Goal: Task Accomplishment & Management: Manage account settings

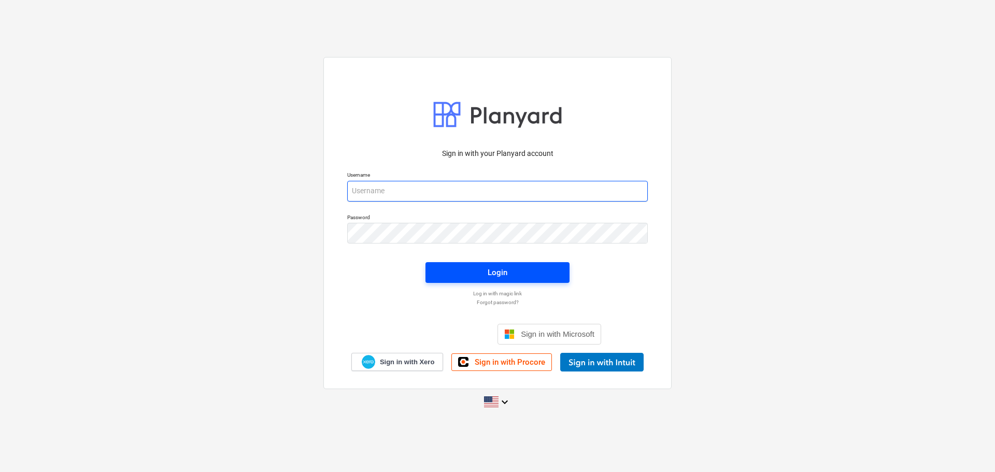
type input "[EMAIL_ADDRESS][DOMAIN_NAME]"
click at [468, 266] on span "Login" at bounding box center [497, 272] width 119 height 13
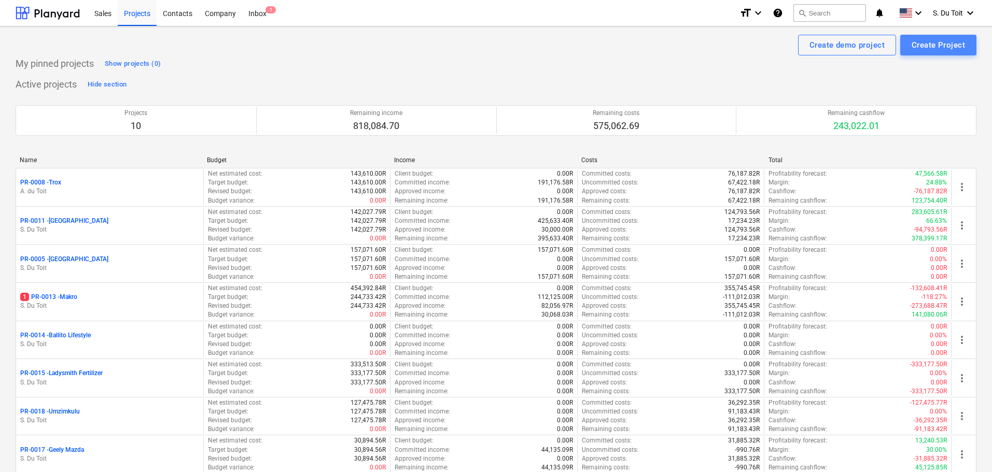
click at [965, 49] on button "Create Project" at bounding box center [938, 45] width 76 height 21
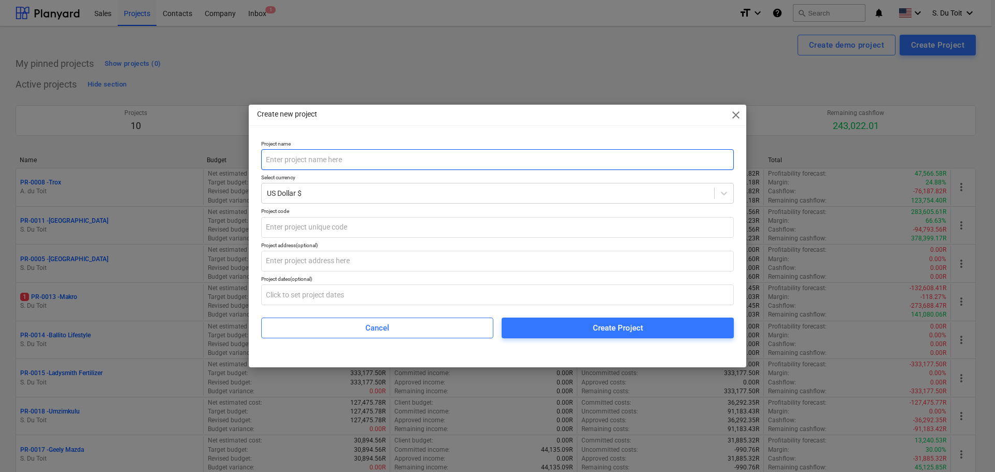
click at [358, 161] on input "text" at bounding box center [497, 159] width 473 height 21
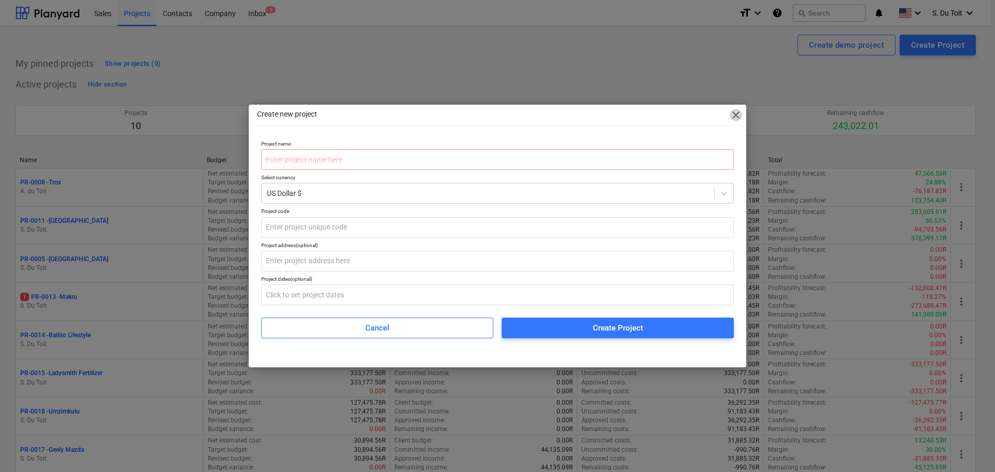
click at [732, 120] on span "close" at bounding box center [736, 115] width 12 height 12
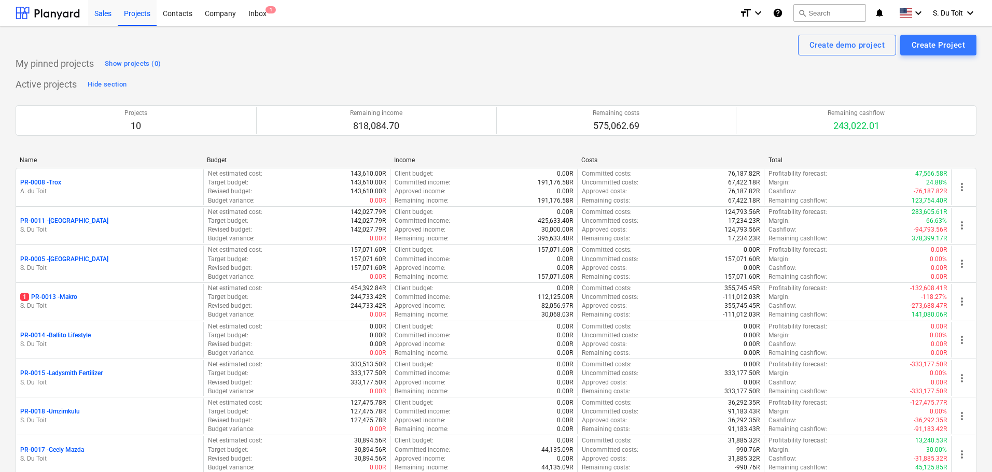
click at [92, 10] on div "Sales" at bounding box center [103, 12] width 30 height 26
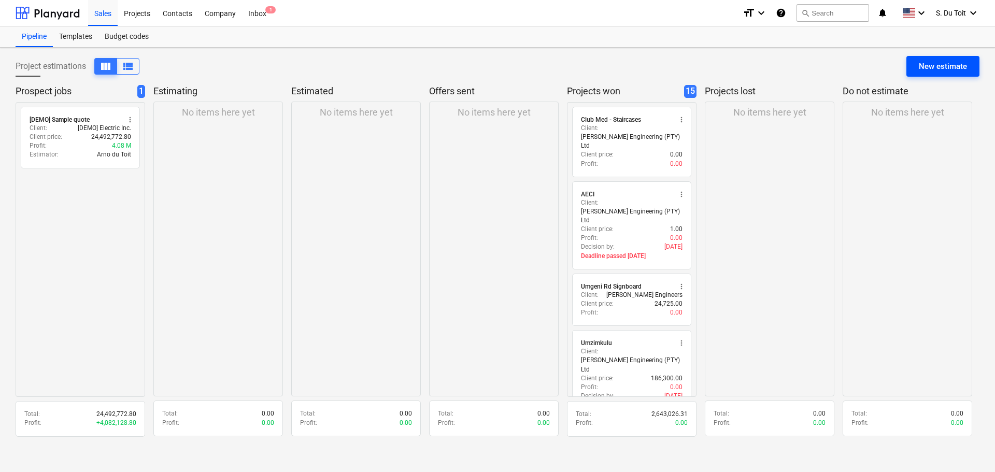
click at [921, 64] on div "New estimate" at bounding box center [943, 66] width 48 height 13
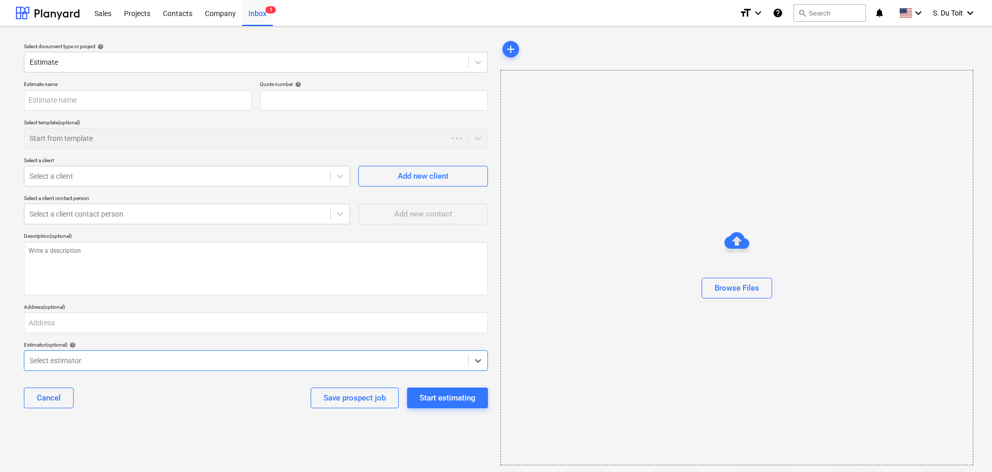
type textarea "x"
type input "QU-0022"
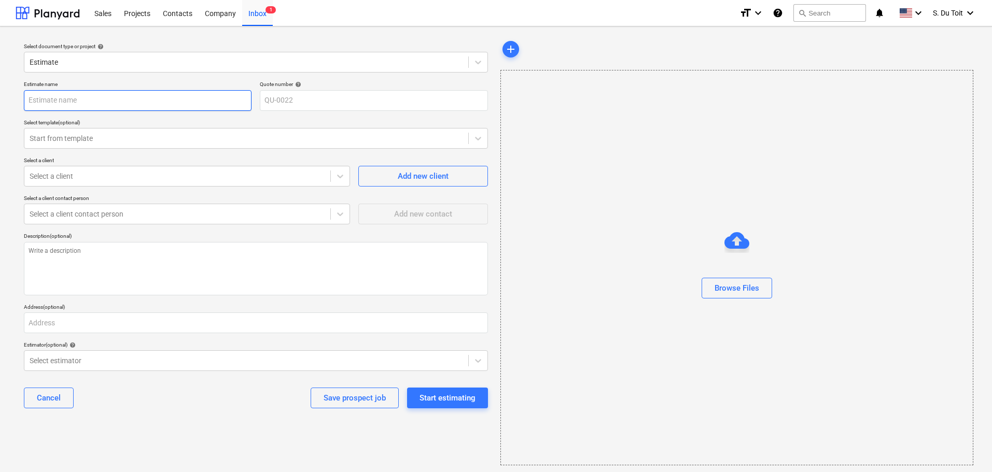
click at [87, 103] on input "text" at bounding box center [138, 100] width 228 height 21
type textarea "x"
type input "s"
type textarea "x"
type input "sr"
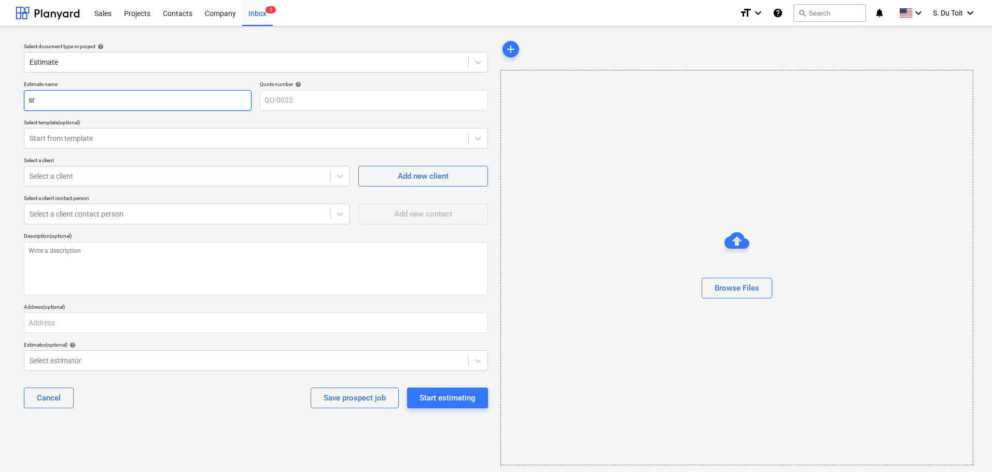
type textarea "x"
type input "srf"
type textarea "x"
type input "sr"
type textarea "x"
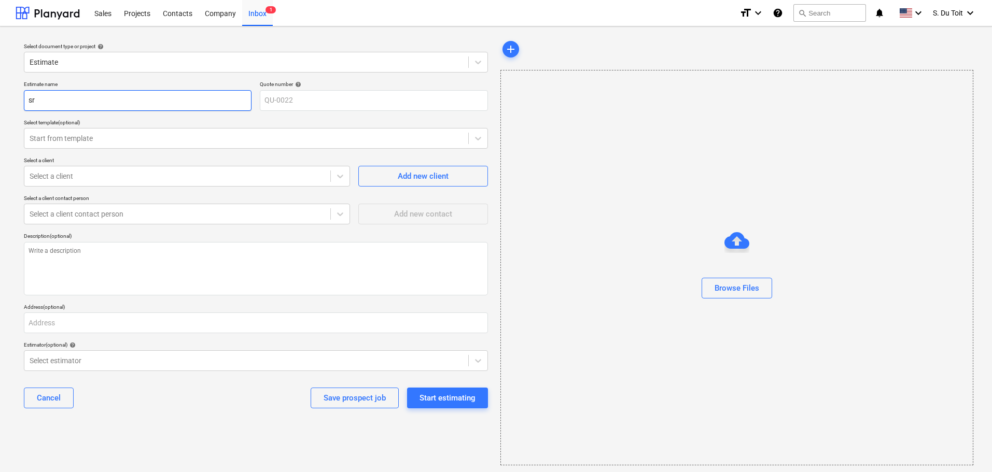
type input "s"
type textarea "x"
type input "S"
type textarea "x"
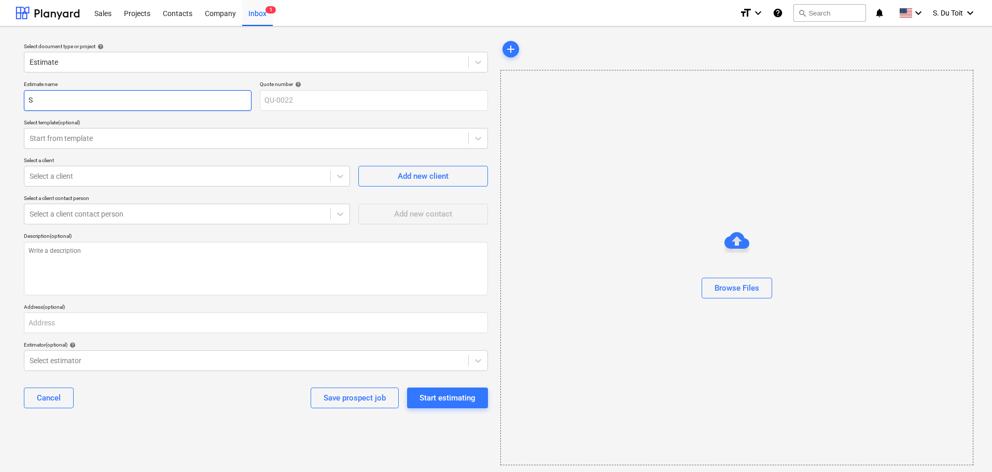
type input "SR"
type textarea "x"
type input "SRF"
click at [75, 186] on div "Select a client" at bounding box center [187, 176] width 326 height 21
type textarea "x"
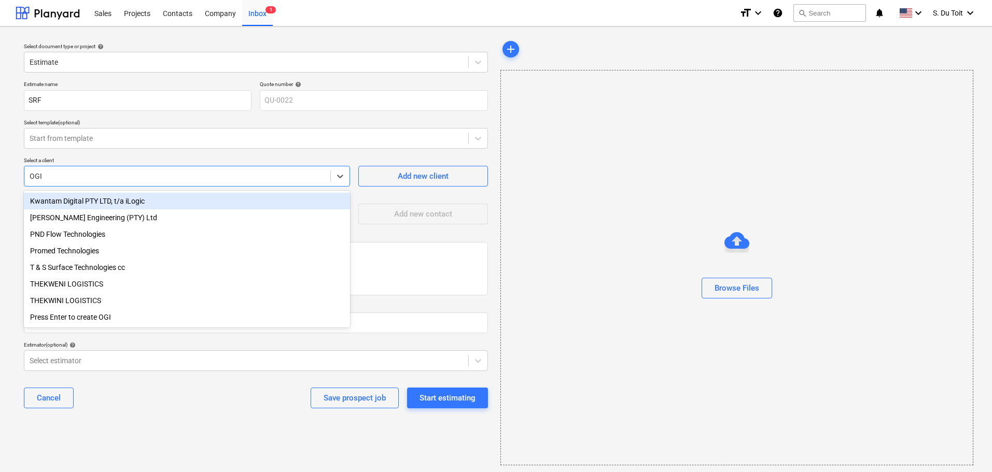
type input "OGIL"
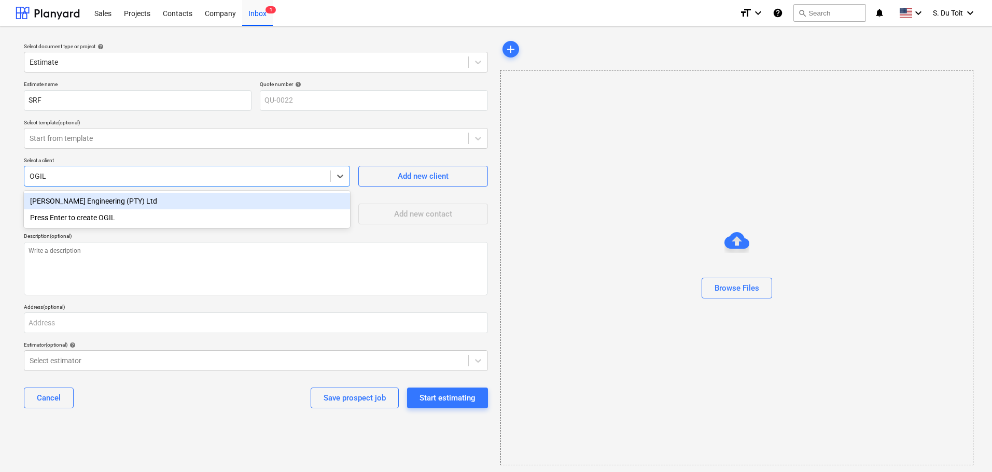
click at [78, 197] on div "[PERSON_NAME] Engineering (PTY) Ltd" at bounding box center [187, 201] width 326 height 17
type textarea "x"
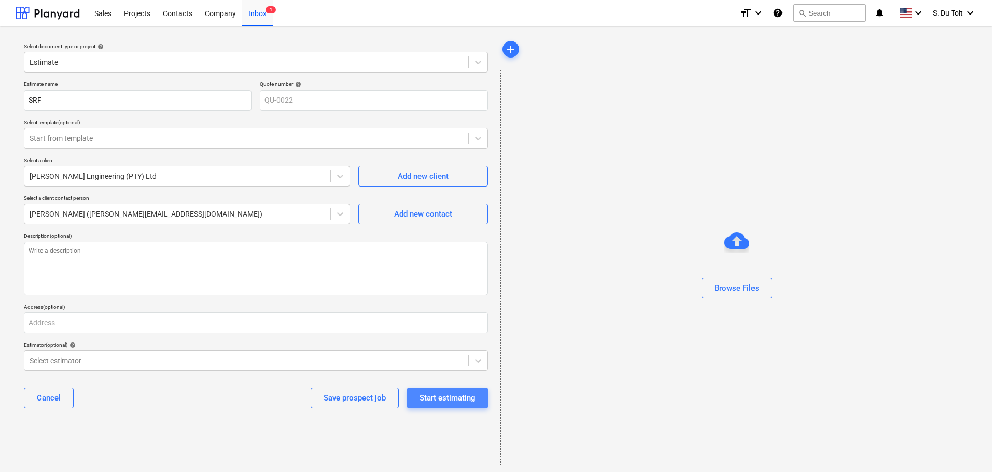
click at [429, 400] on div "Start estimating" at bounding box center [447, 397] width 56 height 13
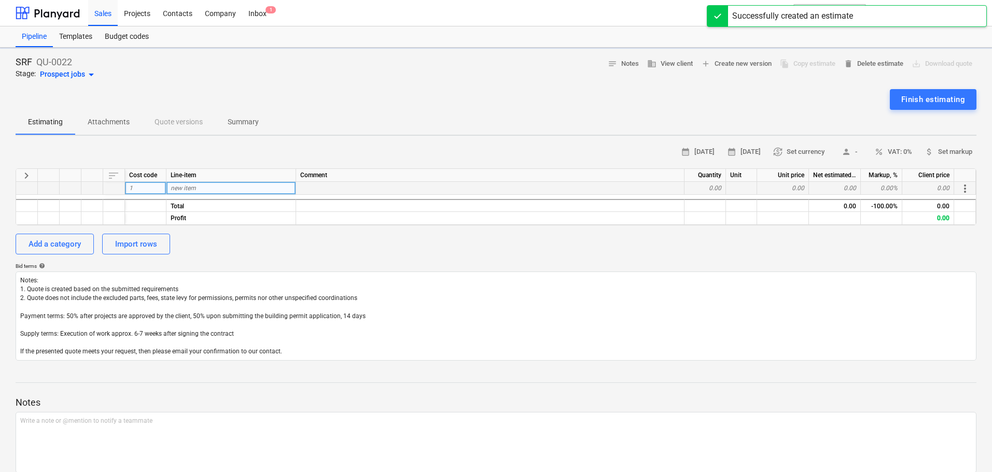
type textarea "x"
click at [226, 192] on div "new item" at bounding box center [231, 188] width 130 height 13
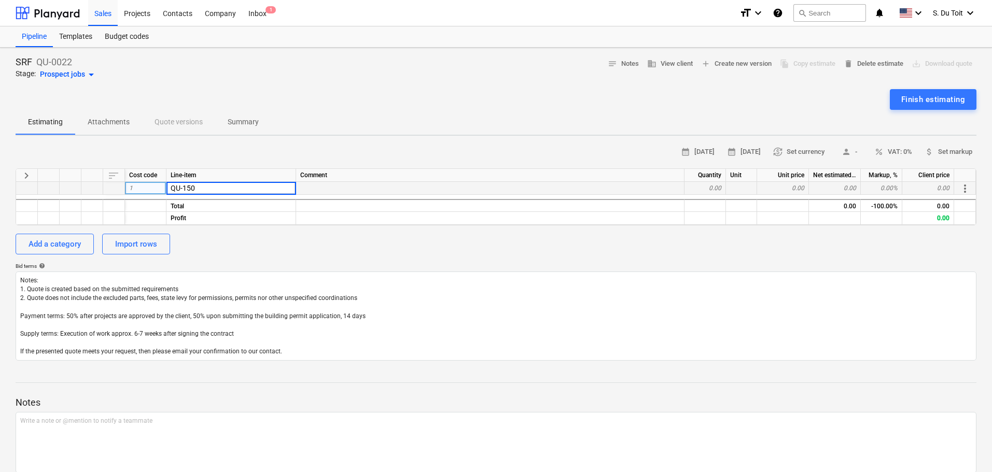
type input "QU-1502"
click at [720, 183] on div "0.00" at bounding box center [704, 188] width 41 height 13
type textarea "x"
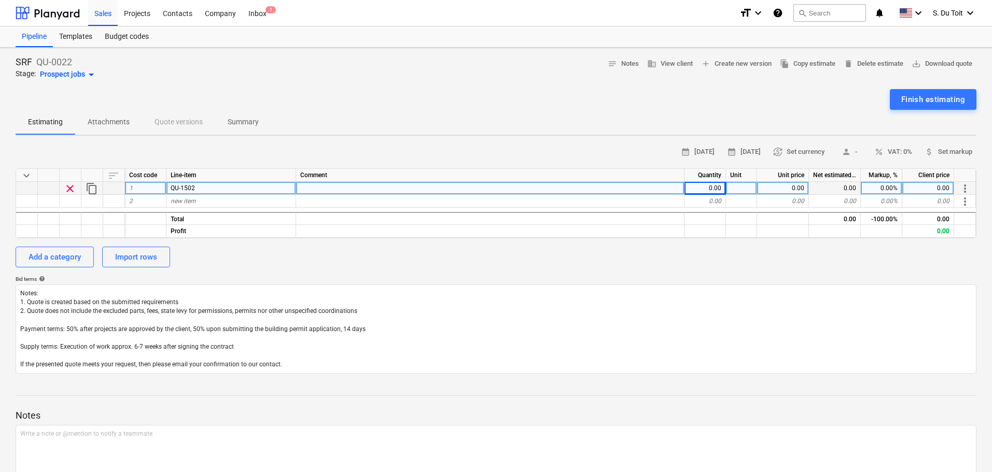
click at [717, 189] on div "0.00" at bounding box center [704, 188] width 41 height 13
type input "1"
type textarea "x"
click at [743, 192] on div at bounding box center [741, 188] width 31 height 13
type input "1"
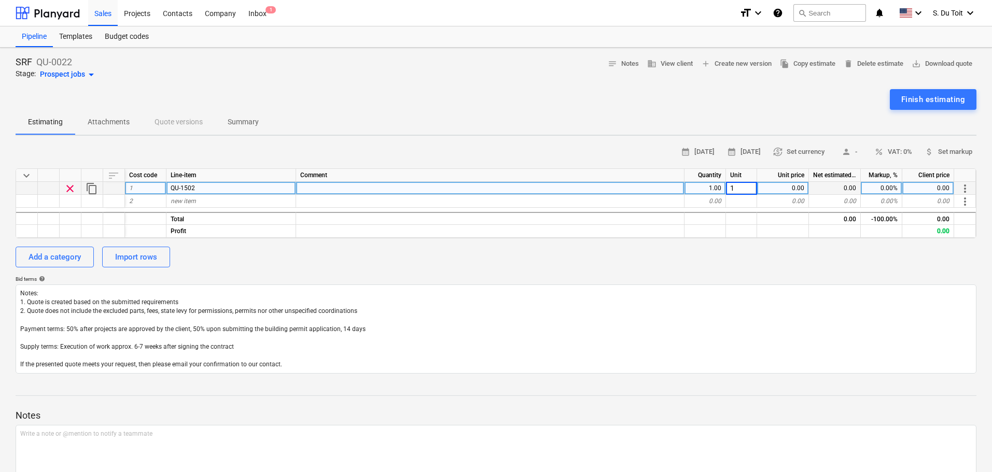
type textarea "x"
click at [781, 189] on div "0.00" at bounding box center [783, 188] width 52 height 13
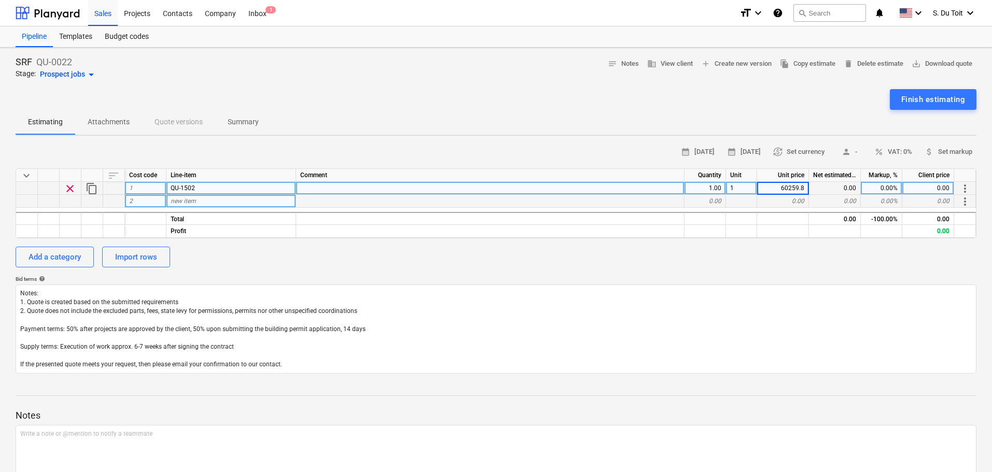
type input "60259.82"
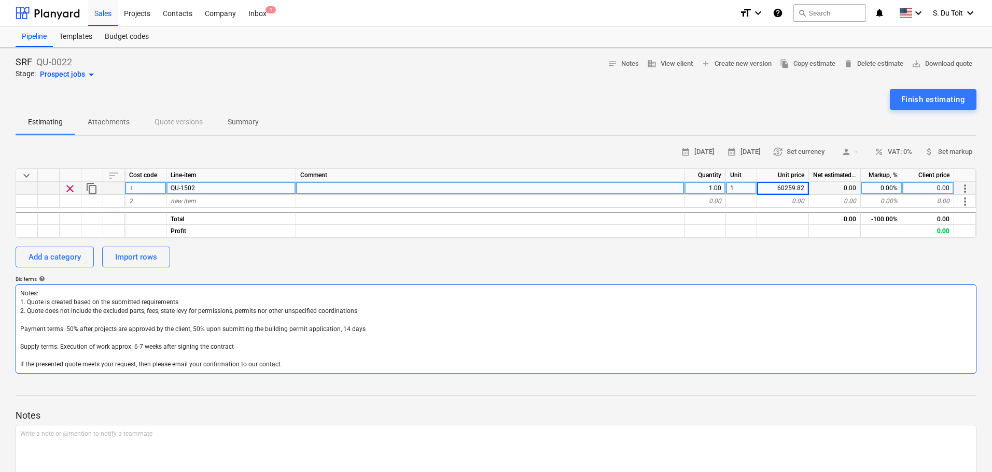
type textarea "x"
click at [815, 289] on textarea "Notes: 1. Quote is created based on the submitted requirements 2. Quote does no…" at bounding box center [496, 329] width 961 height 89
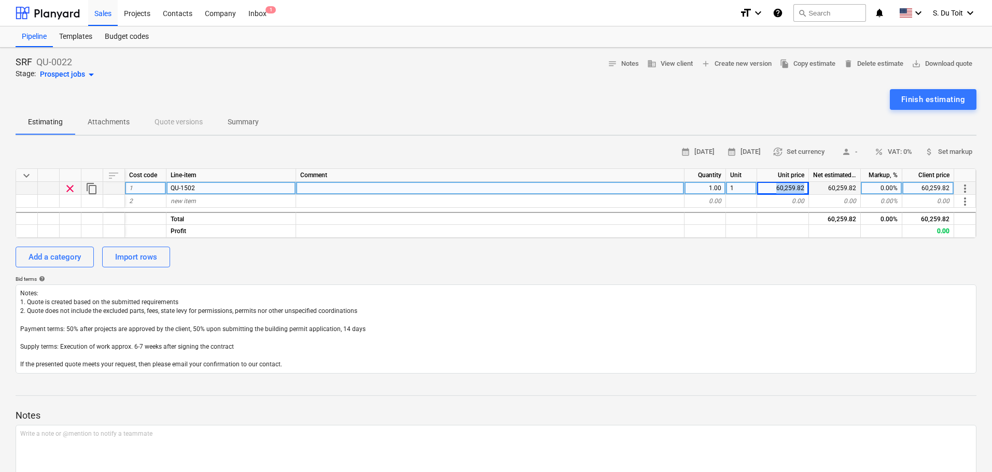
drag, startPoint x: 775, startPoint y: 187, endPoint x: 807, endPoint y: 188, distance: 31.6
click at [807, 188] on div "60,259.82" at bounding box center [783, 188] width 52 height 13
type input "50875.034"
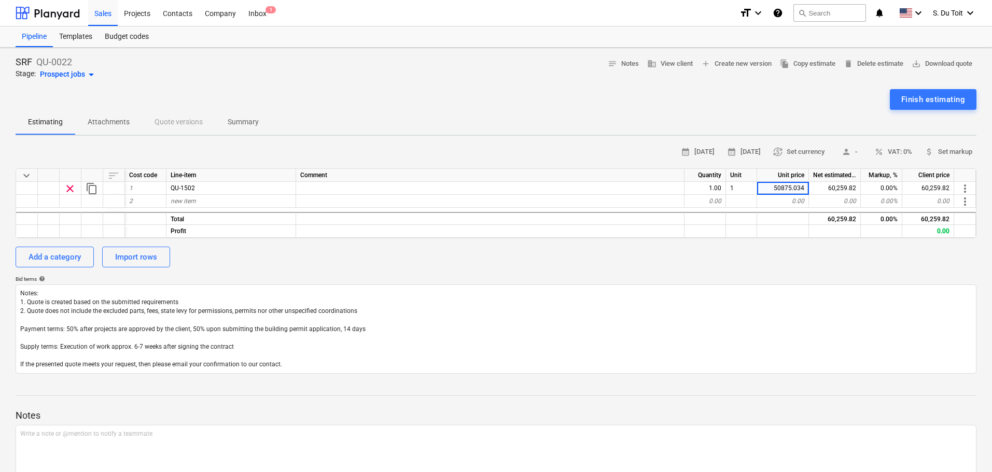
type textarea "x"
click at [790, 266] on div "Add a category Import rows" at bounding box center [496, 257] width 961 height 21
click at [895, 152] on span "percent VAT: 0%" at bounding box center [893, 152] width 38 height 12
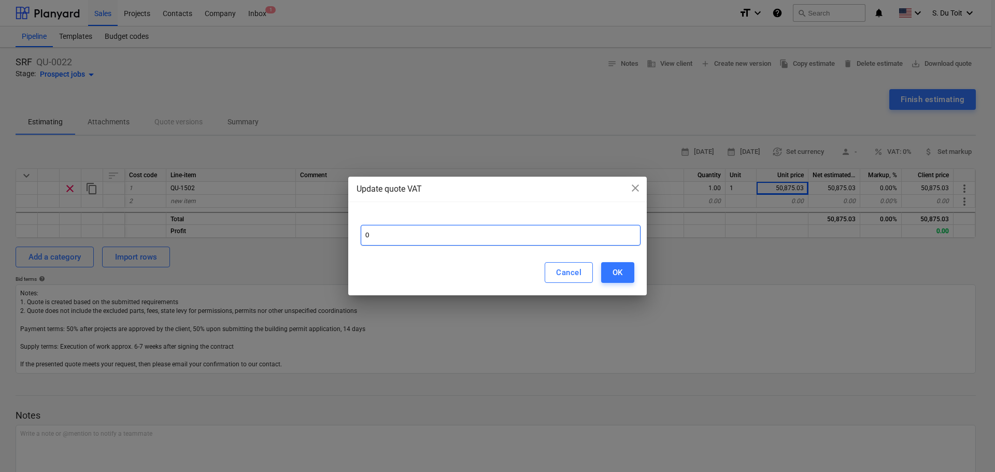
drag, startPoint x: 372, startPoint y: 232, endPoint x: 319, endPoint y: 232, distance: 52.9
click at [319, 232] on div "Update quote VAT close 0 Cancel OK" at bounding box center [497, 236] width 995 height 472
type input "15"
click at [630, 275] on button "OK" at bounding box center [617, 272] width 33 height 21
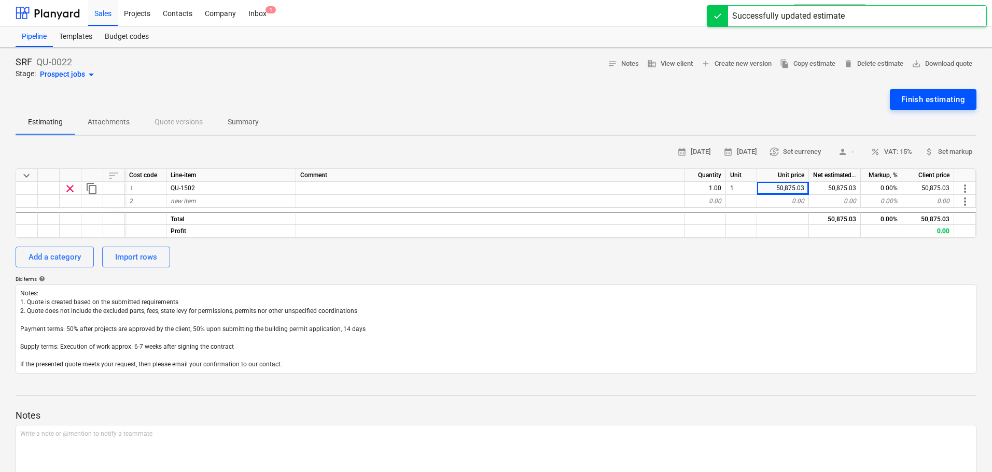
click at [935, 94] on div "Finish estimating" at bounding box center [933, 99] width 64 height 13
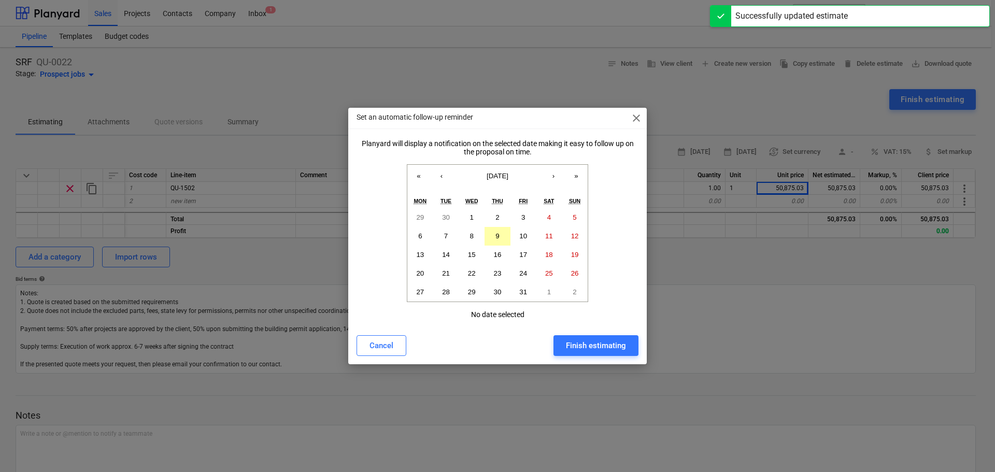
click at [501, 240] on button "9" at bounding box center [498, 236] width 26 height 19
click at [569, 343] on div "Finish estimating" at bounding box center [596, 345] width 60 height 13
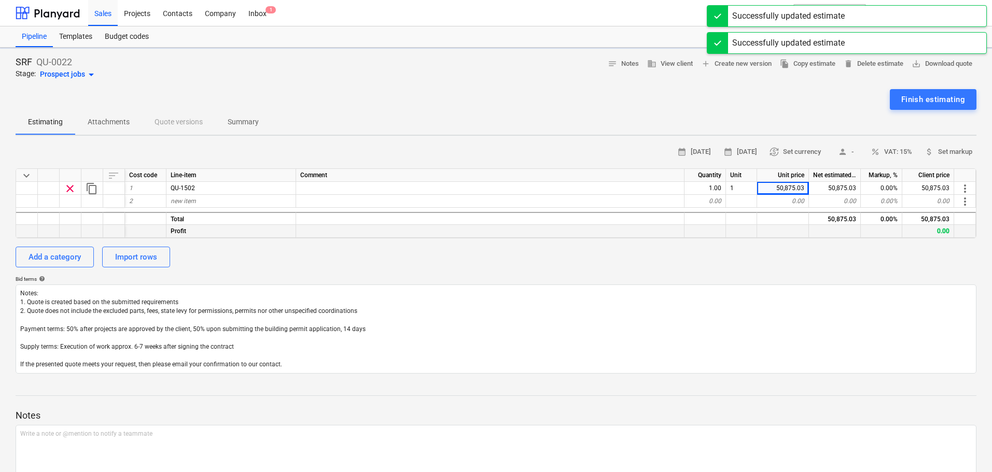
type textarea "x"
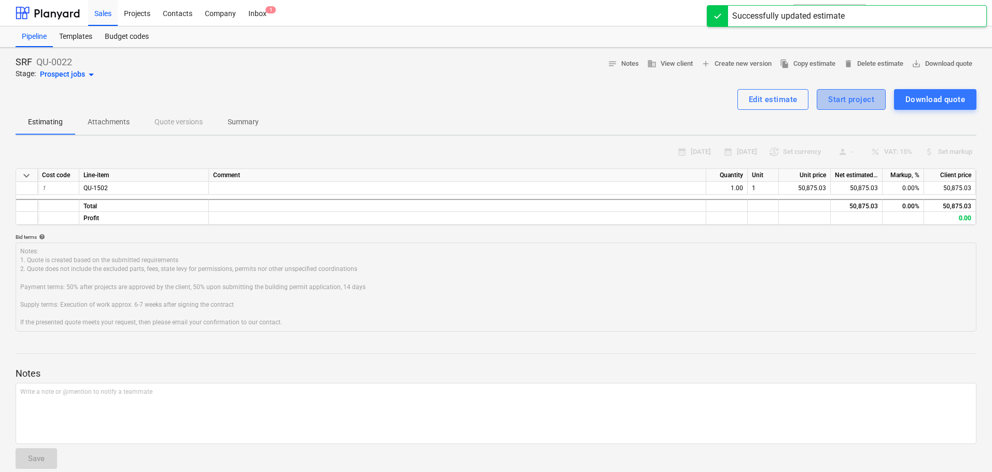
click at [846, 96] on div "Start project" at bounding box center [851, 99] width 46 height 13
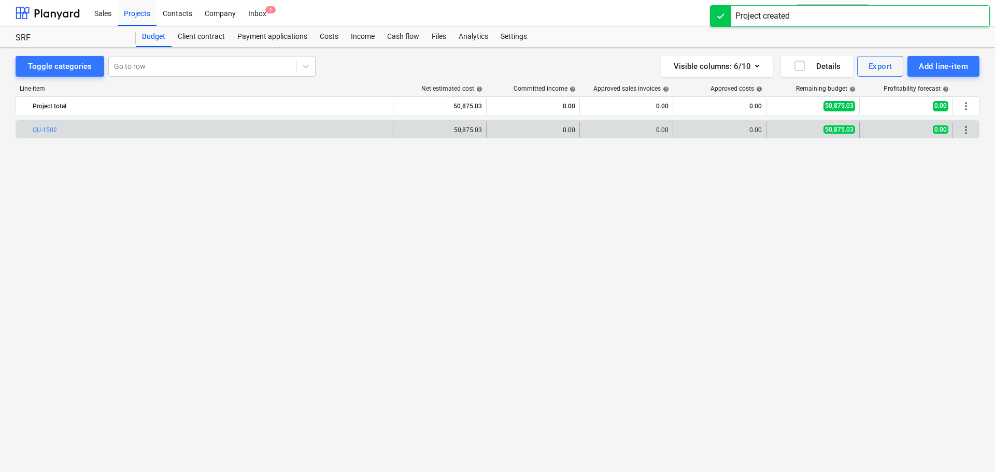
click at [946, 137] on div "0.00" at bounding box center [906, 130] width 85 height 17
click at [966, 129] on span "more_vert" at bounding box center [966, 130] width 12 height 12
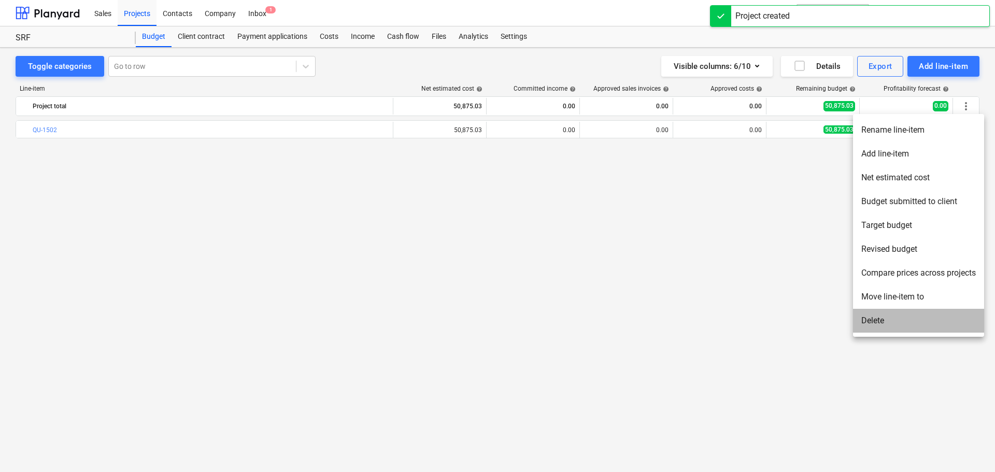
click at [922, 321] on li "Delete" at bounding box center [918, 321] width 131 height 24
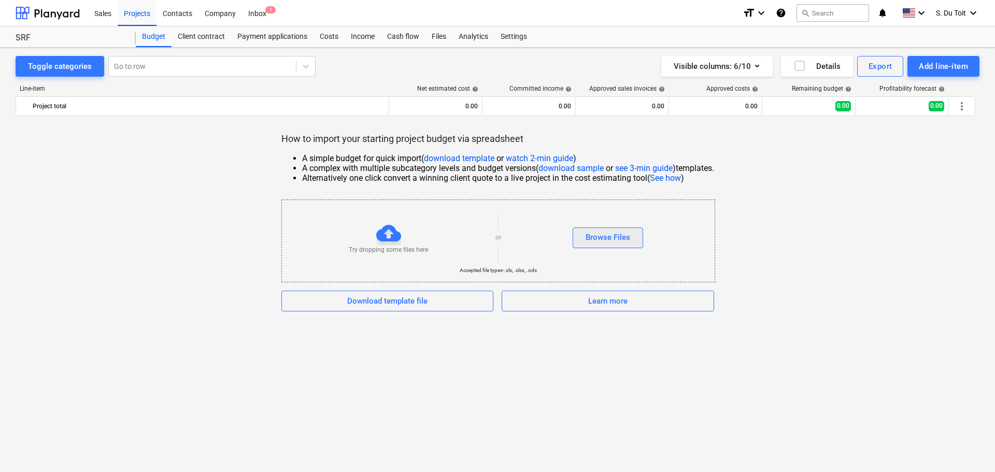
click at [593, 238] on div "Browse Files" at bounding box center [608, 237] width 45 height 13
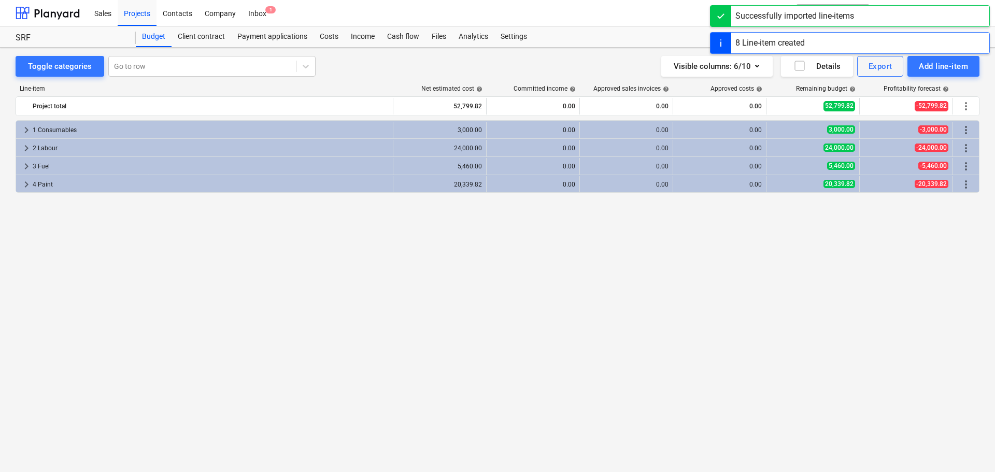
click at [667, 294] on div "keyboard_arrow_right 1 Consumables 3,000.00 0.00 0.00 0.00 3,000.00 -3,000.00 m…" at bounding box center [498, 274] width 964 height 309
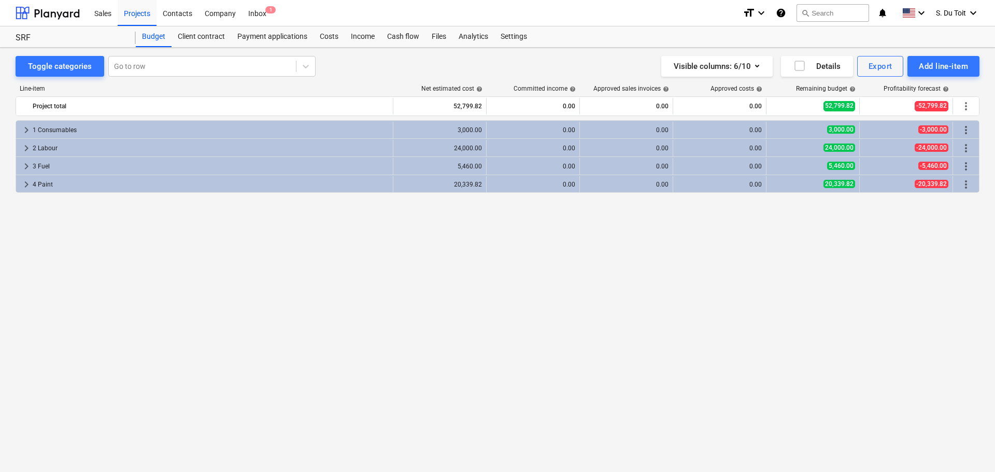
click at [838, 321] on div "keyboard_arrow_right 1 Consumables 3,000.00 0.00 0.00 0.00 3,000.00 -3,000.00 m…" at bounding box center [498, 274] width 964 height 309
click at [325, 36] on div "Costs" at bounding box center [329, 36] width 31 height 21
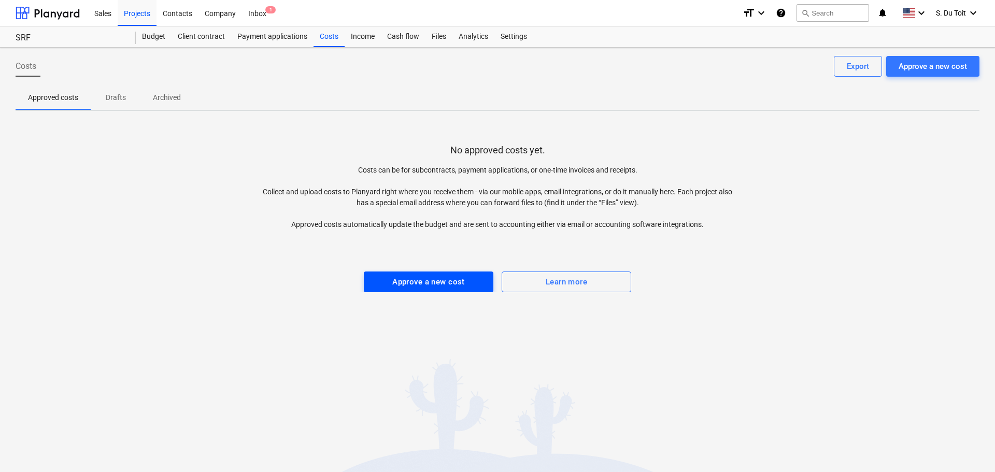
click at [425, 290] on button "Approve a new cost" at bounding box center [429, 282] width 130 height 21
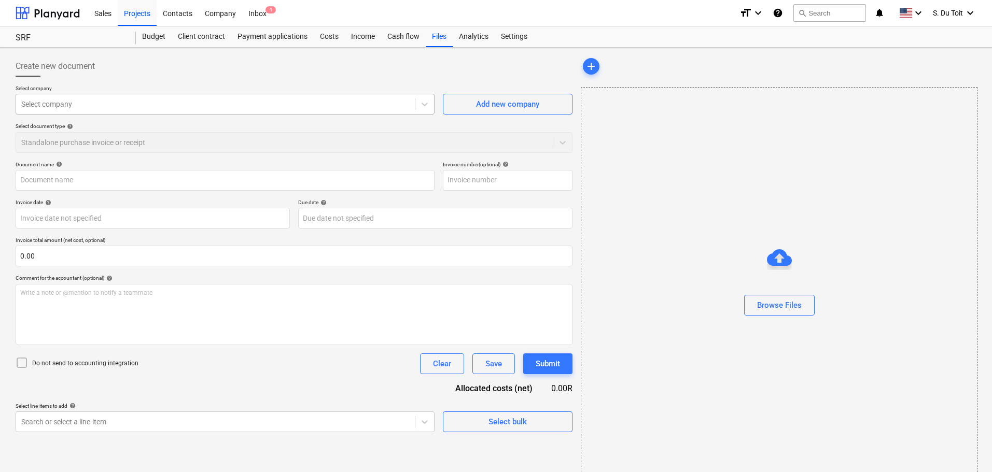
click at [52, 113] on div "Select company" at bounding box center [225, 104] width 419 height 21
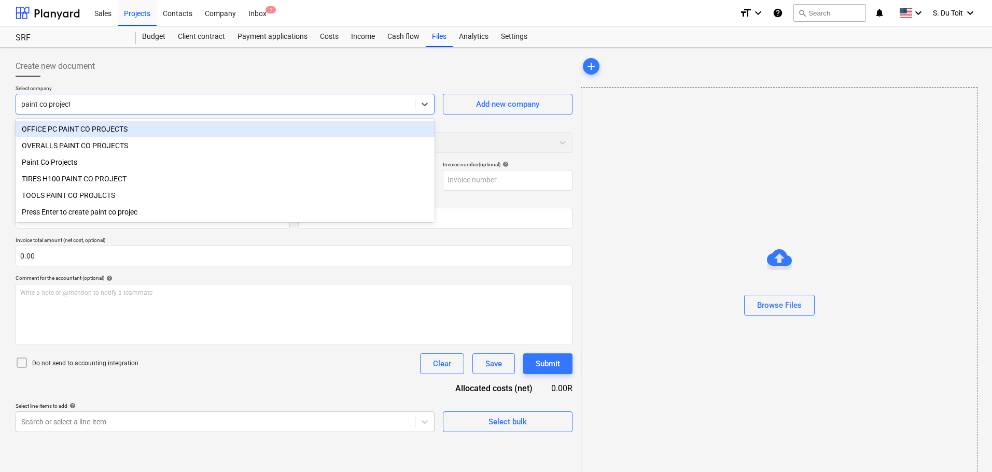
type input "paint co projects"
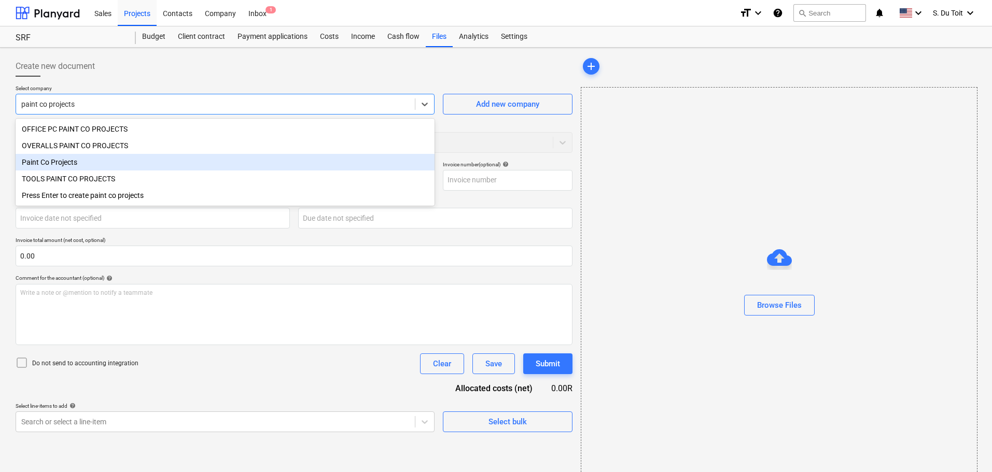
click at [54, 155] on div "Paint Co Projects" at bounding box center [225, 162] width 419 height 17
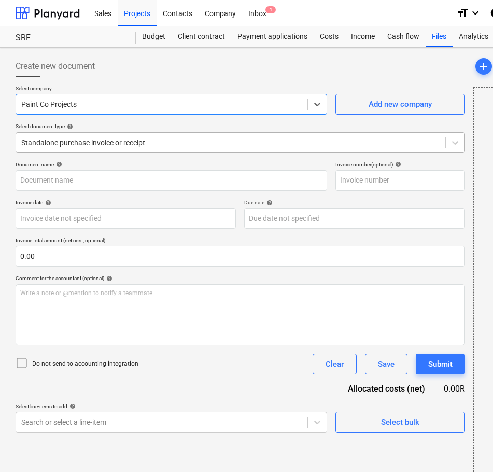
click at [91, 145] on div at bounding box center [230, 142] width 419 height 10
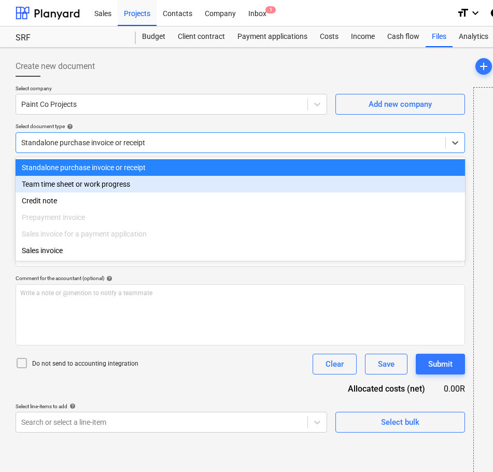
click at [88, 188] on div "Team time sheet or work progress" at bounding box center [241, 184] width 450 height 17
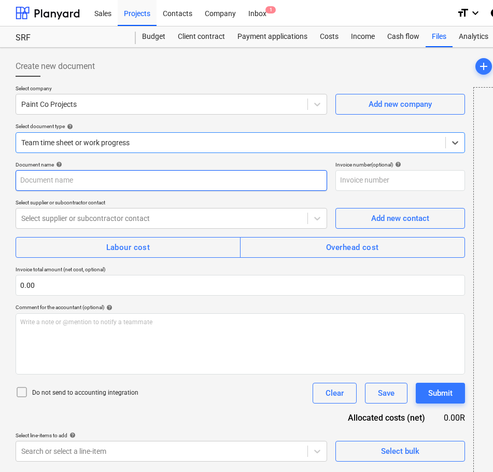
click at [76, 180] on input "text" at bounding box center [172, 180] width 312 height 21
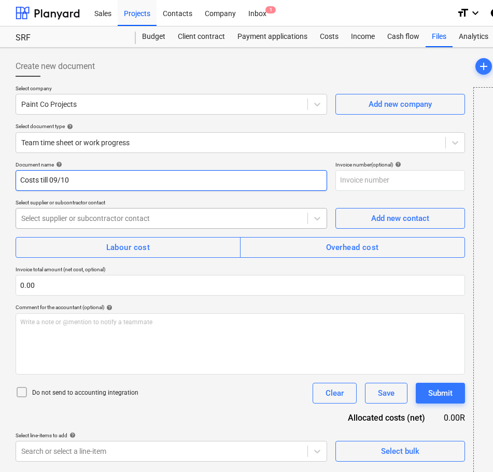
type input "Costs till 09/10"
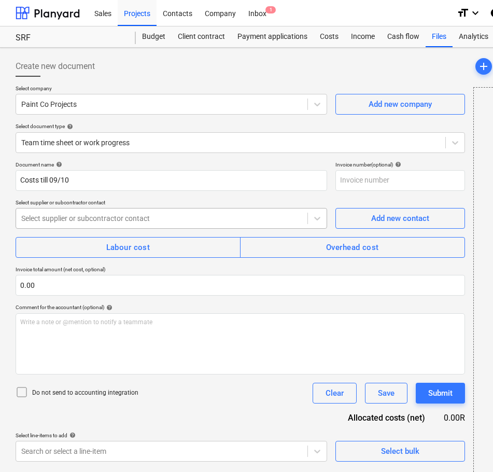
click at [102, 222] on div at bounding box center [161, 218] width 281 height 10
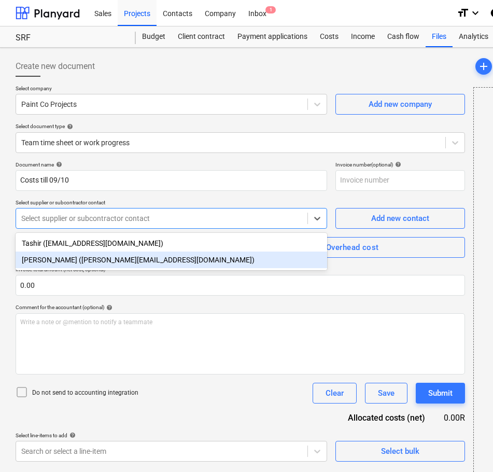
click at [111, 263] on div "[PERSON_NAME] ([PERSON_NAME][EMAIL_ADDRESS][DOMAIN_NAME])" at bounding box center [172, 259] width 312 height 17
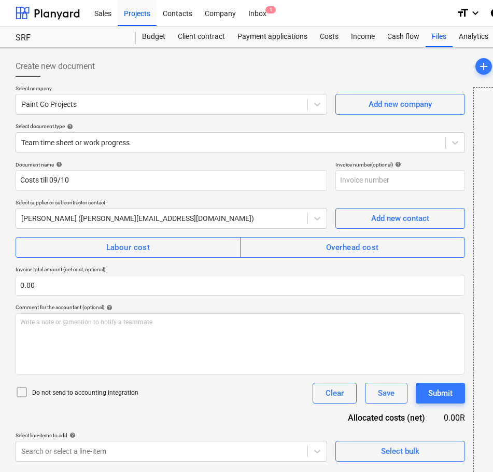
drag, startPoint x: 98, startPoint y: 249, endPoint x: 97, endPoint y: 258, distance: 8.9
click at [98, 249] on span "Labour cost" at bounding box center [128, 247] width 202 height 13
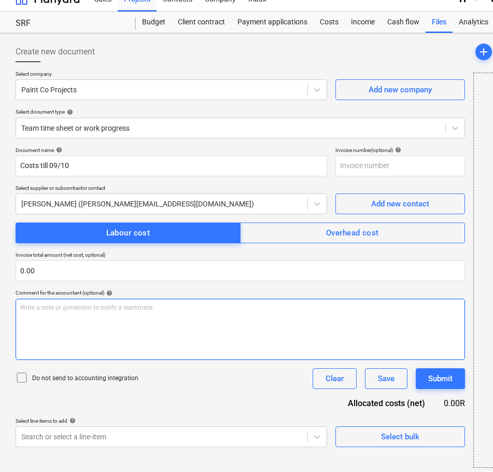
scroll to position [19, 0]
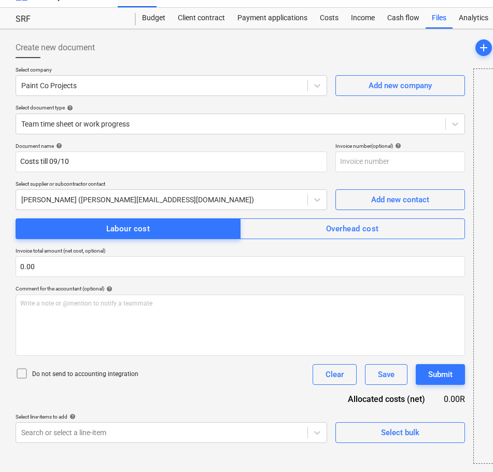
click at [75, 372] on p "Do not send to accounting integration" at bounding box center [85, 374] width 106 height 9
click at [93, 436] on body "Sales Projects Contacts Company Inbox 1 format_size keyboard_arrow_down help se…" at bounding box center [246, 217] width 493 height 472
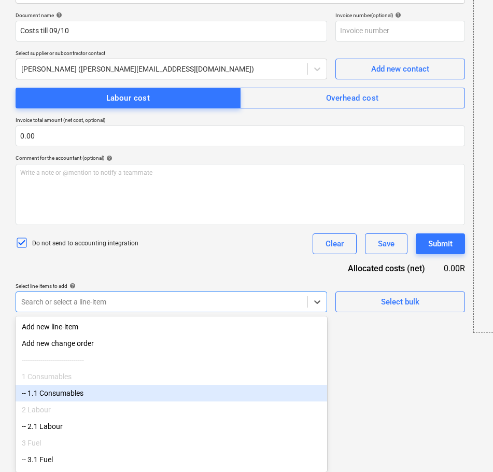
click at [73, 397] on div "-- 1.1 Consumables" at bounding box center [172, 393] width 312 height 17
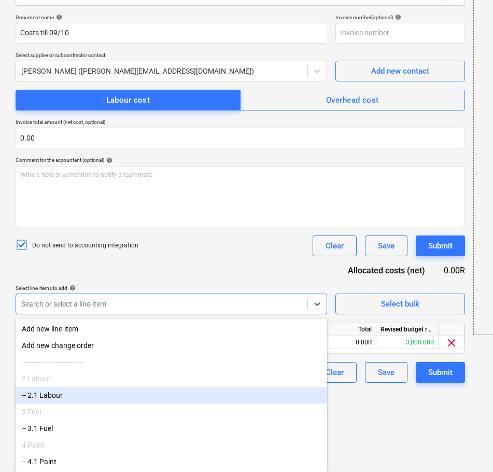
click at [74, 401] on div "-- 2.1 Labour" at bounding box center [172, 395] width 312 height 17
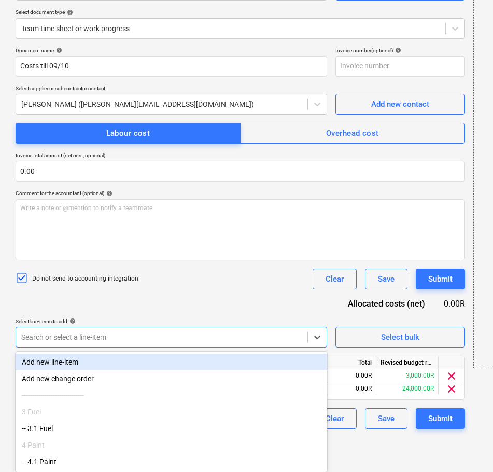
scroll to position [118, 0]
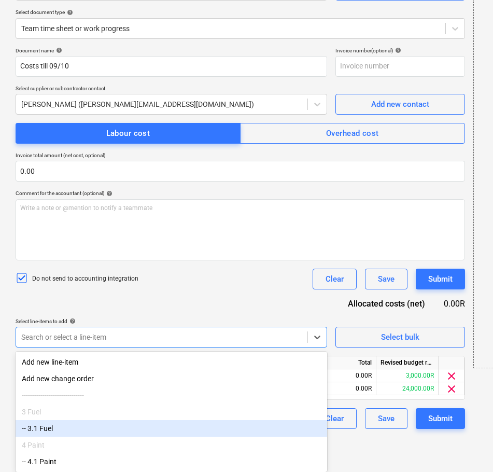
click at [71, 427] on div "-- 3.1 Fuel" at bounding box center [172, 428] width 312 height 17
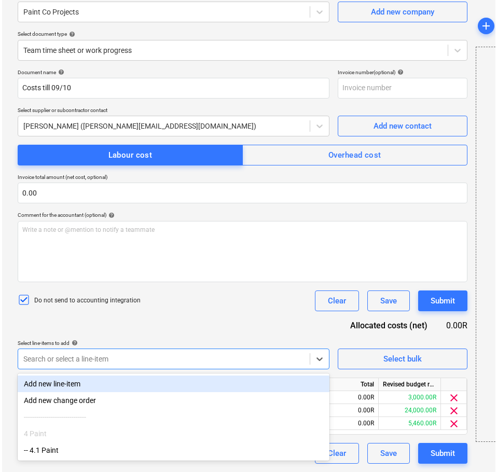
scroll to position [92, 0]
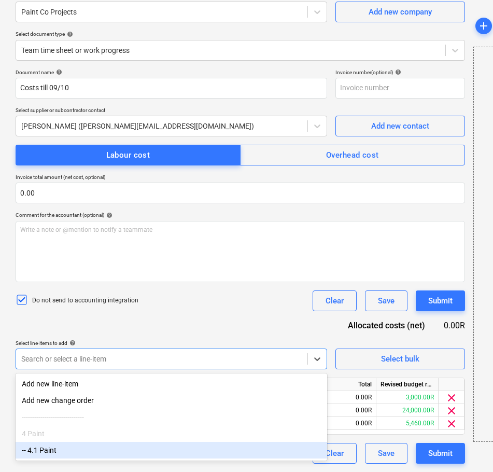
click at [62, 455] on div "-- 4.1 Paint" at bounding box center [172, 450] width 312 height 17
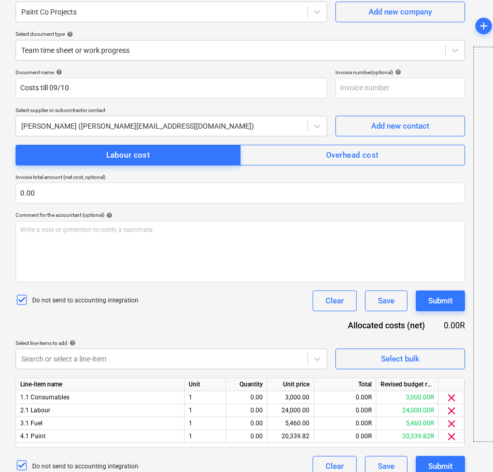
click at [163, 326] on div "Document name help Costs till 09/10 Invoice number (optional) help Select suppl…" at bounding box center [241, 273] width 450 height 408
click at [453, 393] on span "clear" at bounding box center [451, 397] width 12 height 12
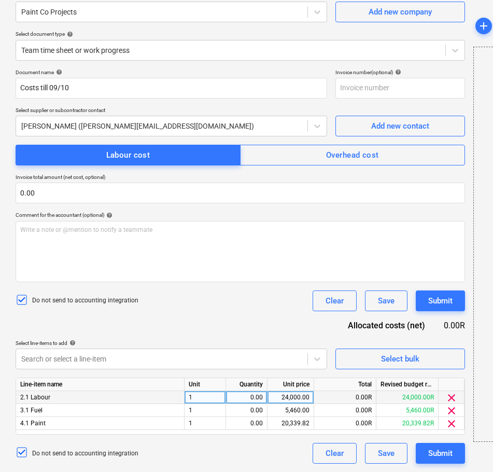
click at [261, 400] on div "0.00" at bounding box center [246, 397] width 33 height 13
type input "1"
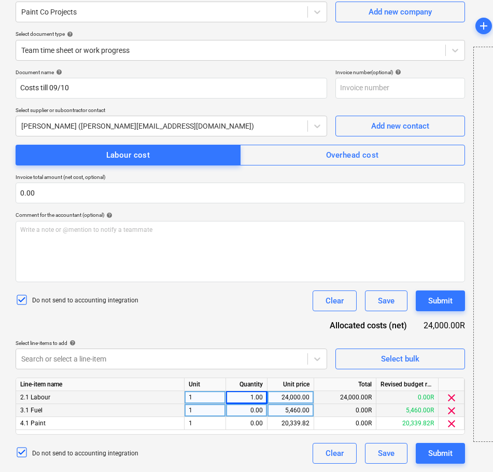
click at [248, 411] on div "0.00" at bounding box center [246, 410] width 33 height 13
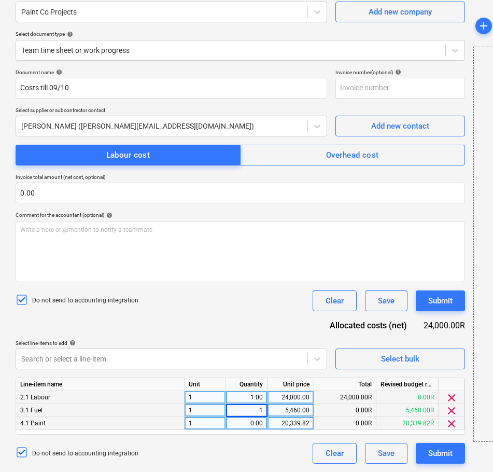
click at [258, 424] on div "0.00" at bounding box center [246, 423] width 33 height 13
type input "1"
click at [289, 401] on div "24,000.00" at bounding box center [291, 397] width 38 height 13
type input "7100"
click at [304, 425] on div "20,339.82" at bounding box center [291, 423] width 38 height 13
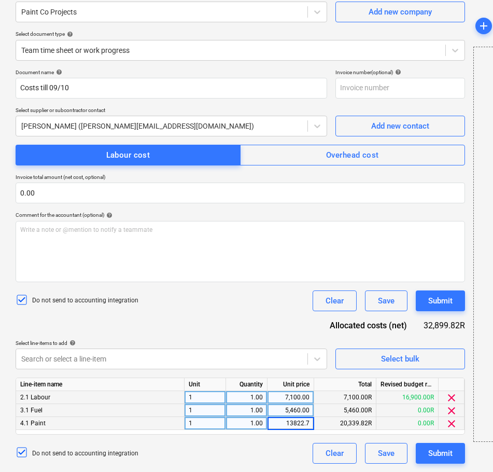
type input "13822.77"
click at [226, 325] on div "Document name help Costs till 09/10 Invoice number (optional) help Select suppl…" at bounding box center [241, 266] width 450 height 395
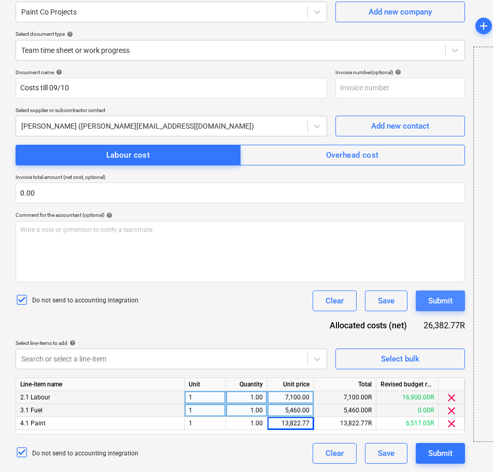
click at [444, 305] on div "Submit" at bounding box center [440, 300] width 24 height 13
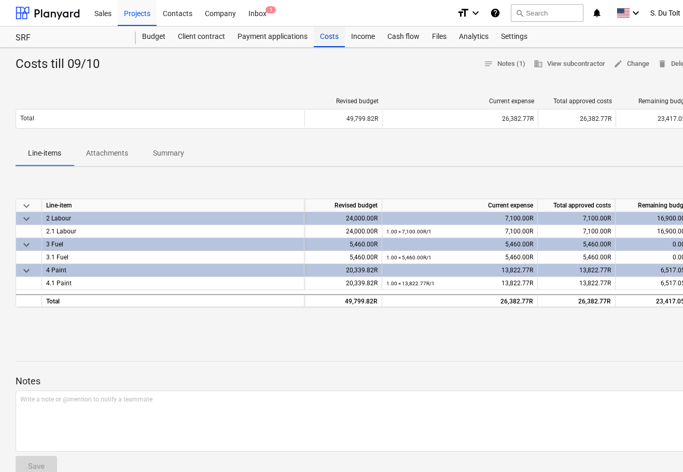
click at [337, 41] on div "Costs" at bounding box center [329, 36] width 31 height 21
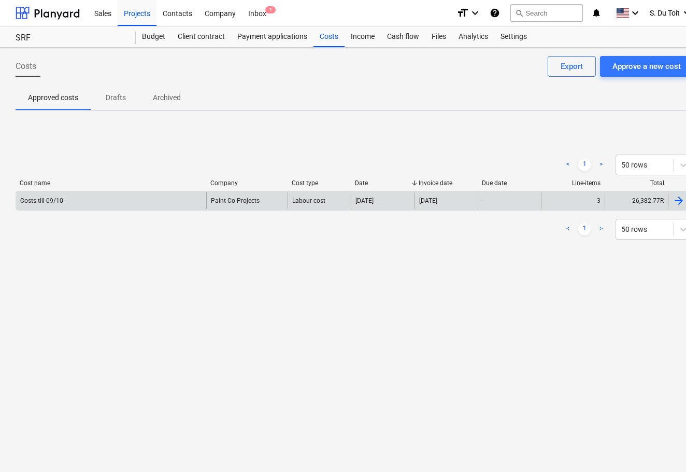
click at [664, 201] on div "26,382.77R" at bounding box center [636, 200] width 63 height 17
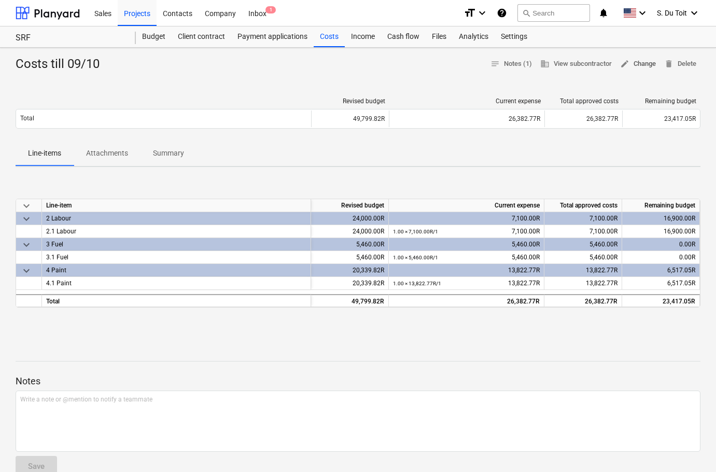
click at [625, 63] on span "edit" at bounding box center [624, 63] width 9 height 9
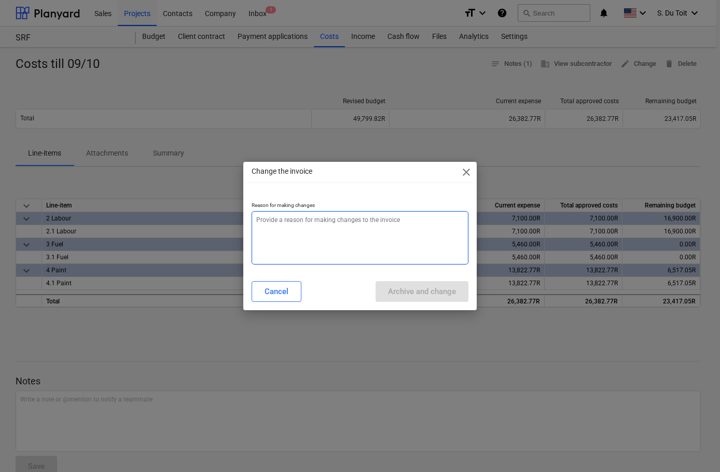
click at [314, 243] on textarea at bounding box center [359, 237] width 217 height 53
type textarea "x"
type textarea "1"
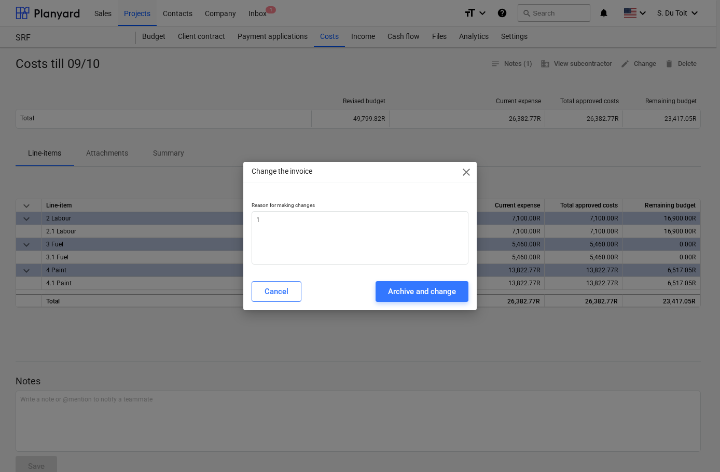
click at [443, 280] on div "Cancel Archive and change" at bounding box center [359, 291] width 229 height 29
click at [438, 291] on div "Archive and change" at bounding box center [422, 291] width 68 height 13
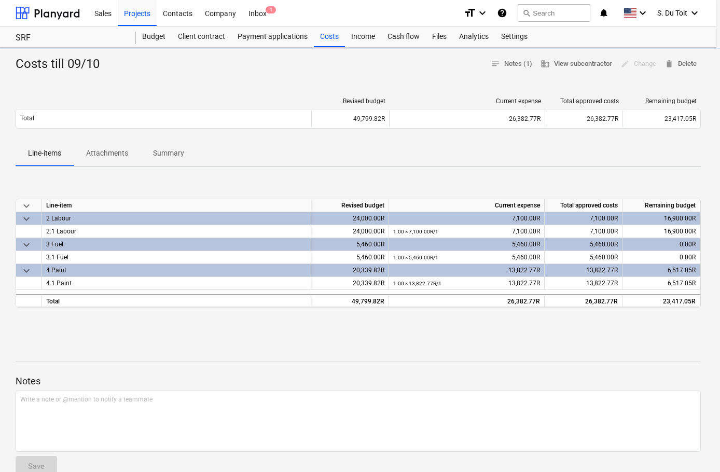
type textarea "x"
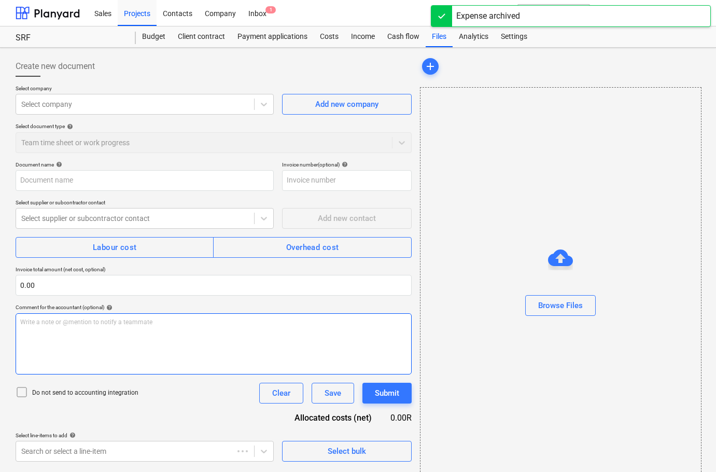
type input "Costs till 09/10"
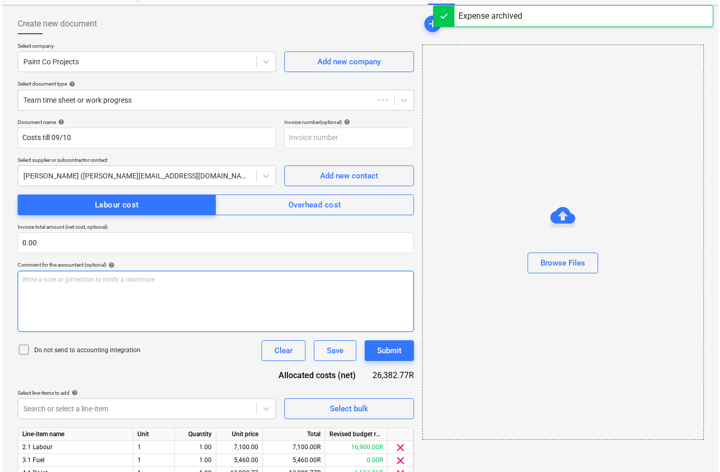
scroll to position [92, 0]
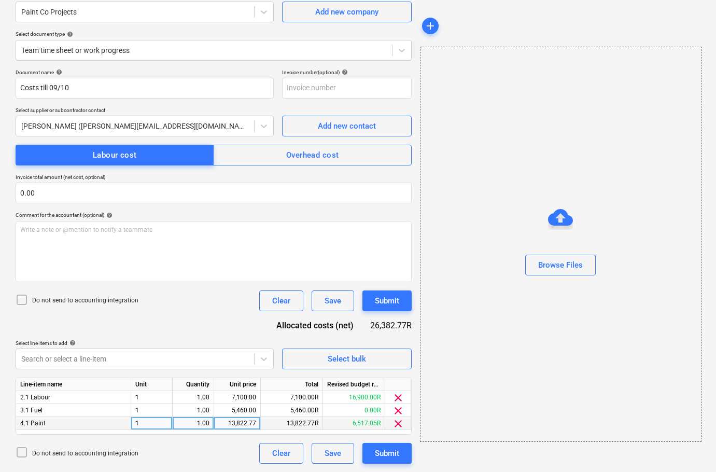
click at [226, 419] on div "13,822.77" at bounding box center [237, 423] width 38 height 13
type input "15949.35"
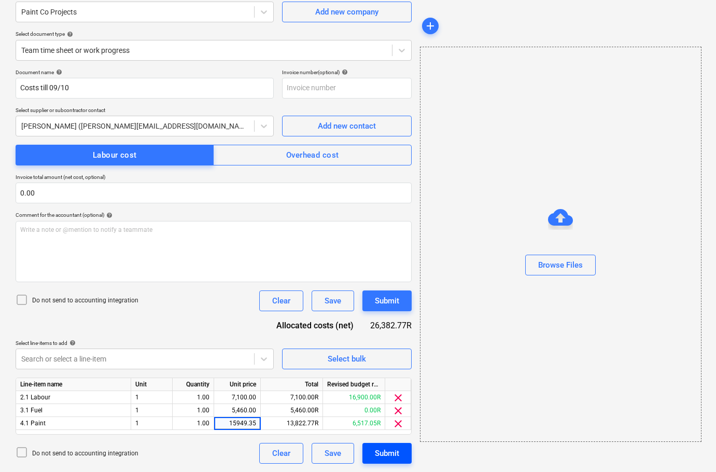
click at [383, 452] on div "Submit" at bounding box center [387, 452] width 24 height 13
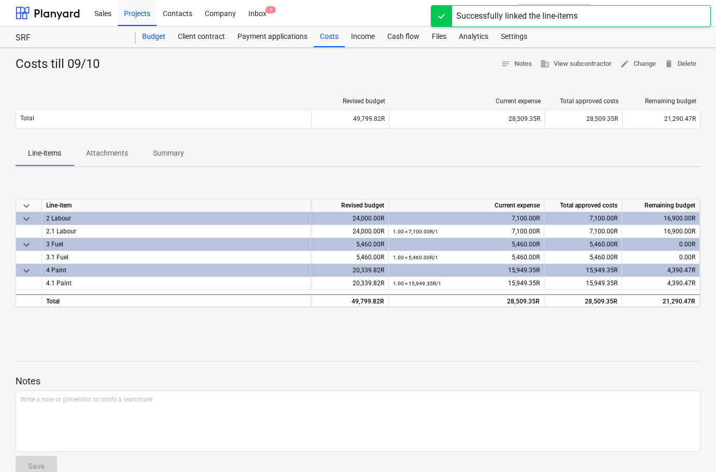
click at [161, 40] on div "Budget" at bounding box center [154, 36] width 36 height 21
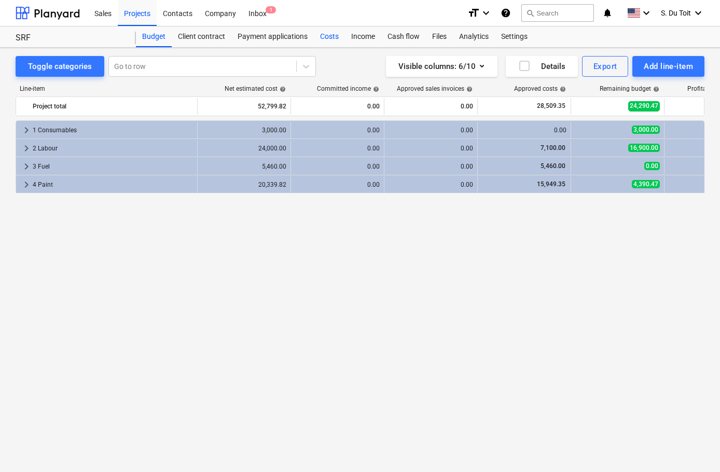
click at [332, 40] on div "Costs" at bounding box center [329, 36] width 31 height 21
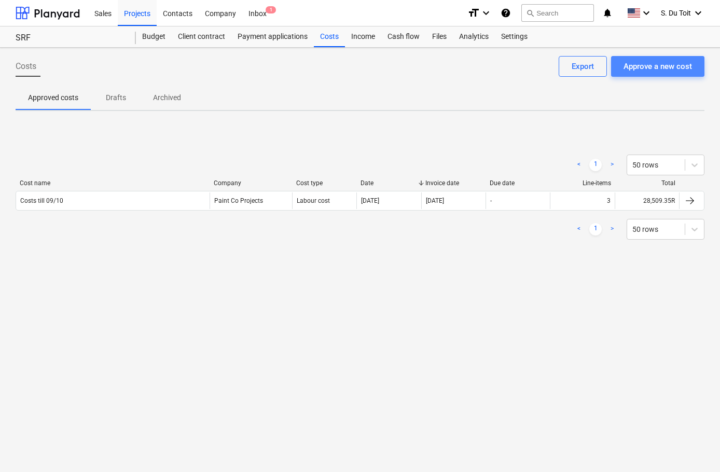
click at [643, 62] on div "Approve a new cost" at bounding box center [657, 66] width 68 height 13
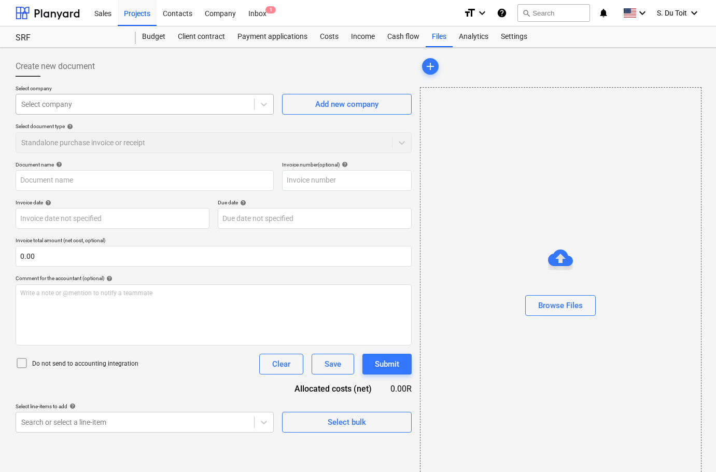
click at [157, 103] on div at bounding box center [135, 104] width 228 height 10
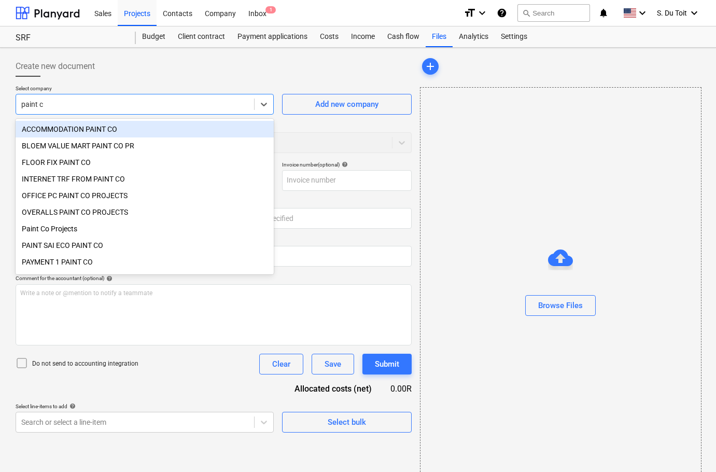
type input "paint co"
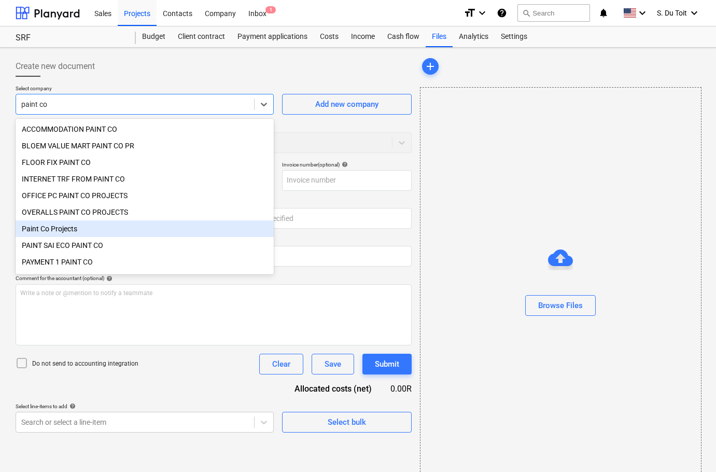
click at [120, 231] on div "Paint Co Projects" at bounding box center [145, 228] width 258 height 17
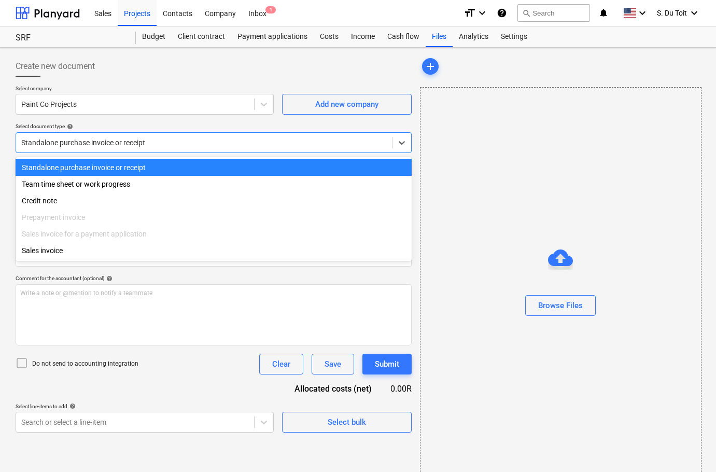
click at [95, 146] on div at bounding box center [204, 142] width 366 height 10
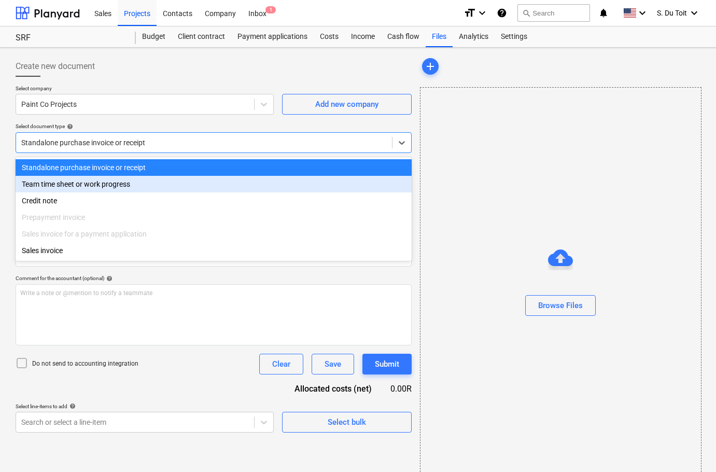
click at [93, 189] on div "Team time sheet or work progress" at bounding box center [214, 184] width 396 height 17
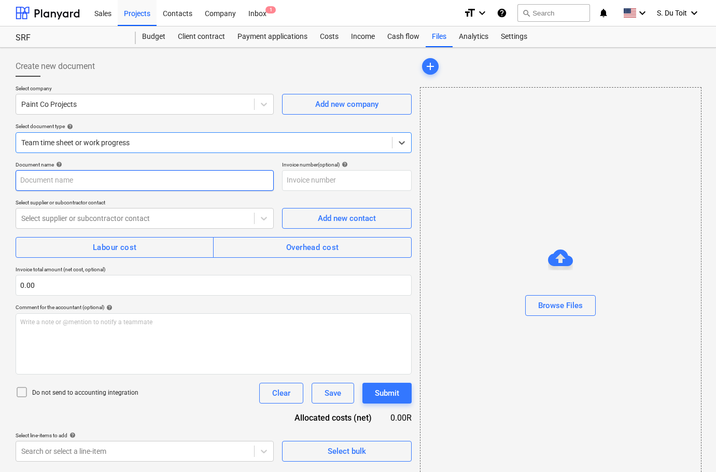
click at [82, 184] on input "text" at bounding box center [145, 180] width 258 height 21
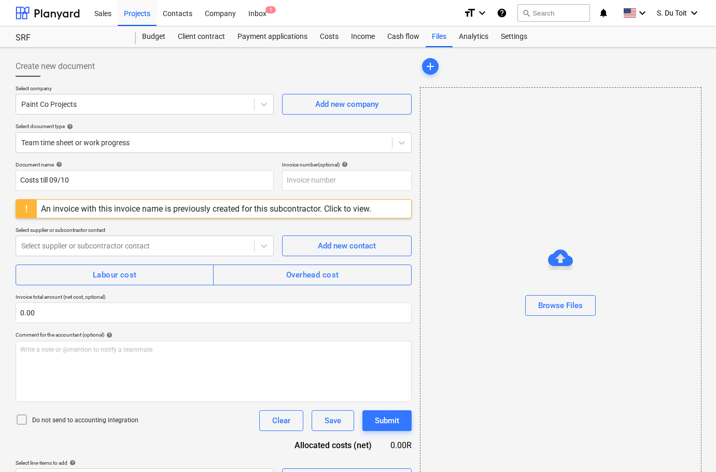
click at [90, 218] on div "Document name help Costs till 09/10 Invoice number (optional) help An invoice w…" at bounding box center [214, 325] width 396 height 328
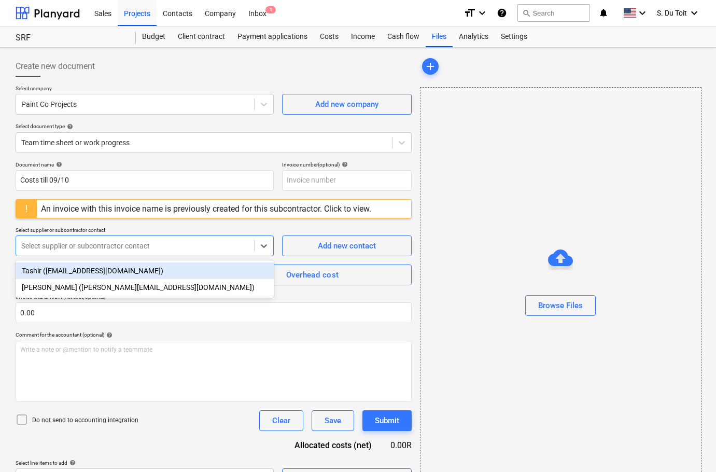
click at [116, 248] on div at bounding box center [135, 246] width 228 height 10
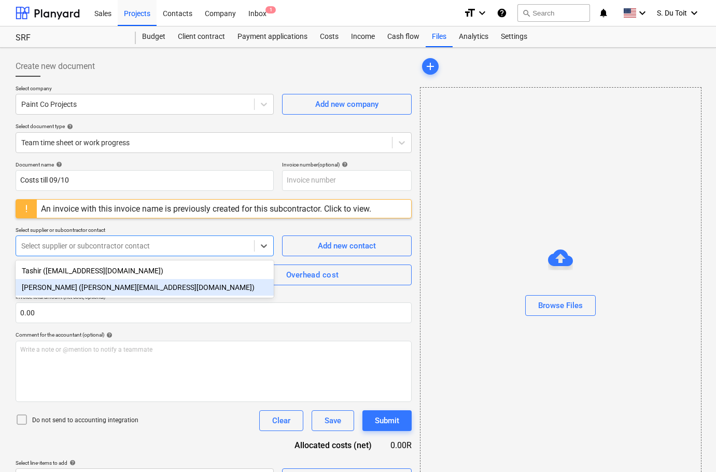
click at [94, 290] on div "[PERSON_NAME] ([PERSON_NAME][EMAIL_ADDRESS][DOMAIN_NAME])" at bounding box center [145, 287] width 258 height 17
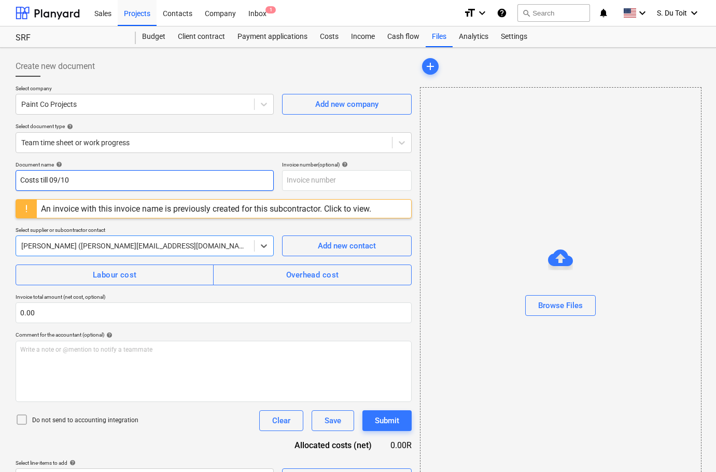
click at [131, 188] on input "Costs till 09/10" at bounding box center [145, 180] width 258 height 21
click at [58, 181] on input "Costs till 09/10" at bounding box center [145, 180] width 258 height 21
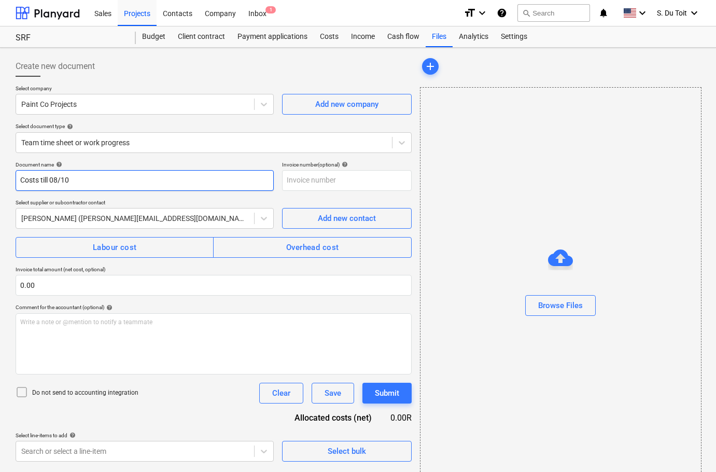
type input "Costs till 08/10"
click at [120, 268] on p "Invoice total amount (net cost, optional)" at bounding box center [214, 270] width 396 height 9
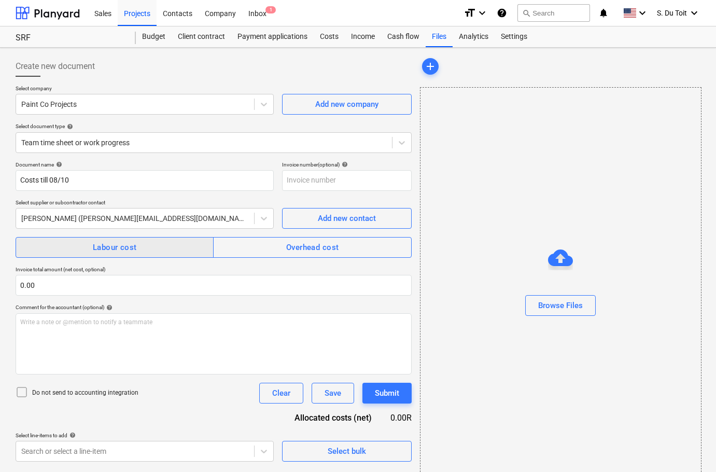
drag, startPoint x: 127, startPoint y: 245, endPoint x: 116, endPoint y: 256, distance: 15.8
click at [127, 245] on div "Labour cost" at bounding box center [115, 247] width 44 height 13
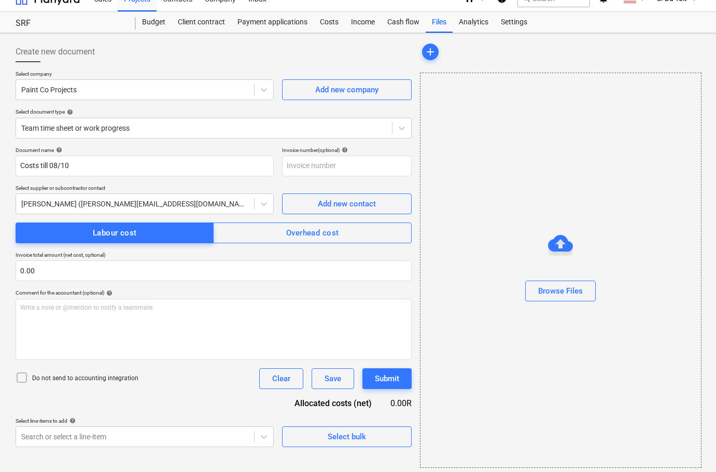
scroll to position [19, 0]
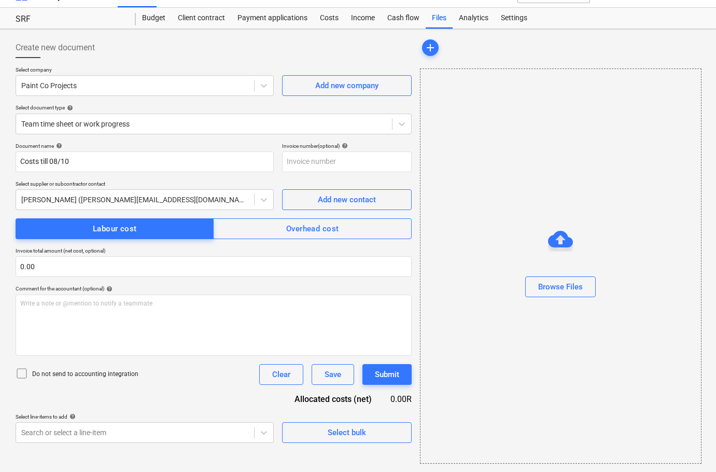
click at [48, 373] on p "Do not send to accounting integration" at bounding box center [85, 374] width 106 height 9
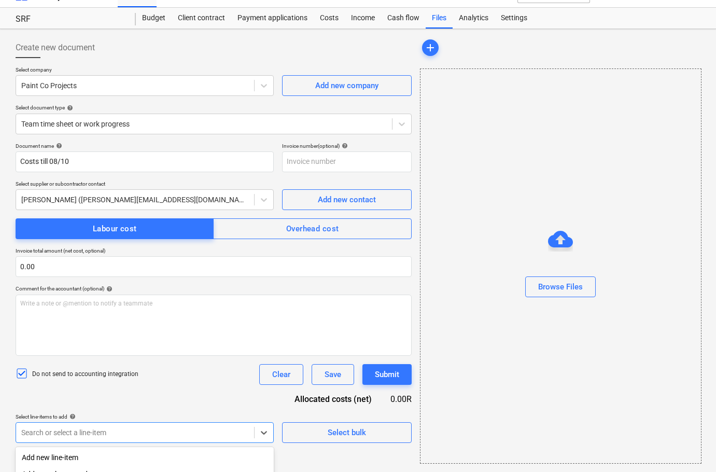
scroll to position [149, 0]
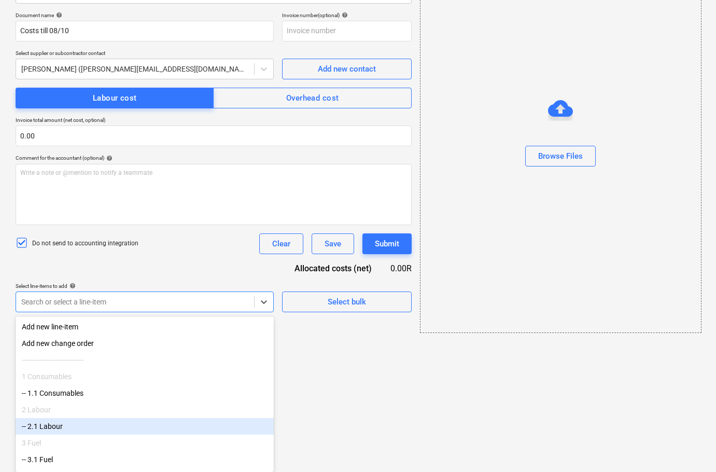
click at [100, 322] on body "Sales Projects Contacts Company Inbox 1 format_size keyboard_arrow_down help se…" at bounding box center [358, 87] width 716 height 472
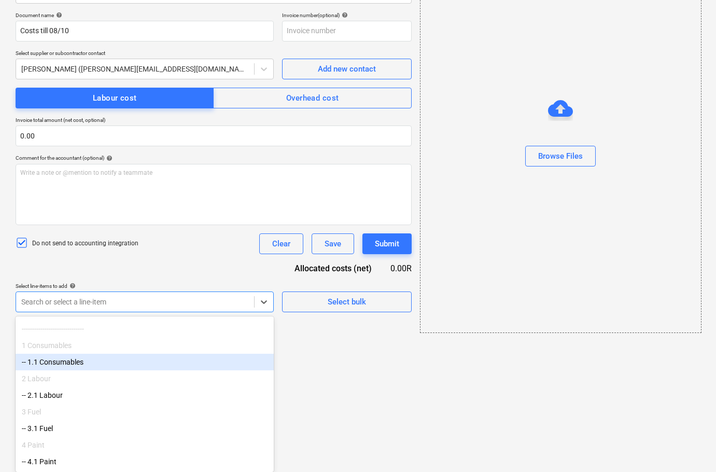
click at [100, 363] on div "-- 1.1 Consumables" at bounding box center [145, 362] width 258 height 17
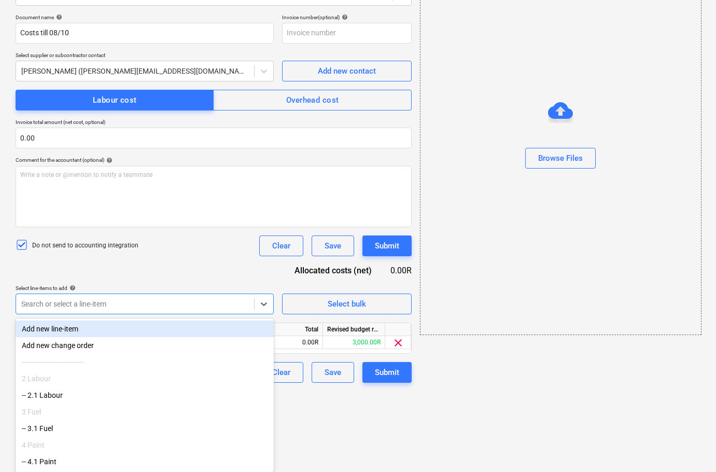
scroll to position [3, 0]
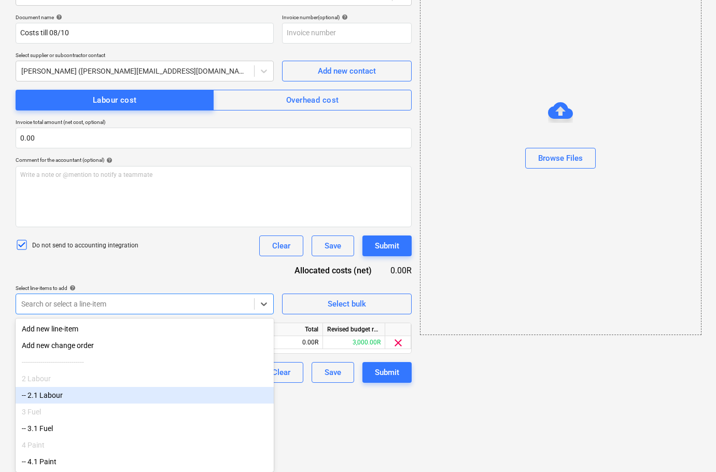
click at [93, 394] on div "-- 2.1 Labour" at bounding box center [145, 395] width 258 height 17
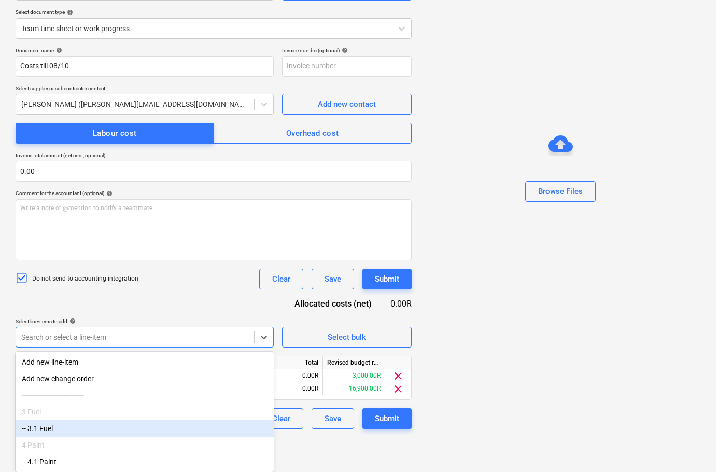
click at [89, 430] on div "-- 3.1 Fuel" at bounding box center [145, 428] width 258 height 17
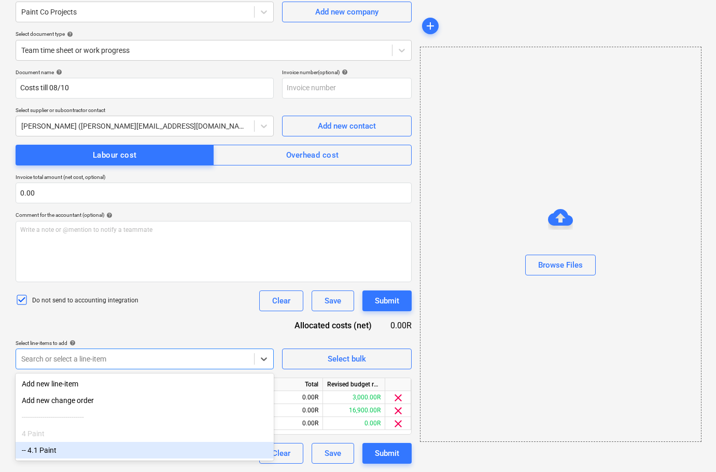
click at [86, 458] on div "-- 4.1 Paint" at bounding box center [145, 450] width 258 height 17
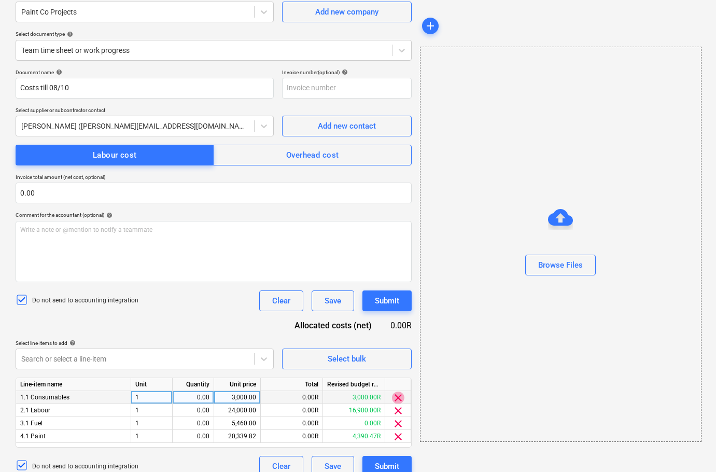
click at [396, 397] on span "clear" at bounding box center [398, 397] width 12 height 12
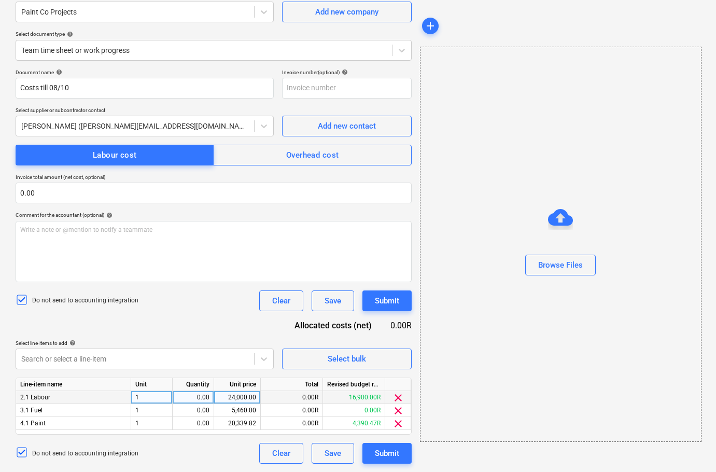
click at [210, 399] on div "0.00" at bounding box center [193, 397] width 41 height 13
type input "11"
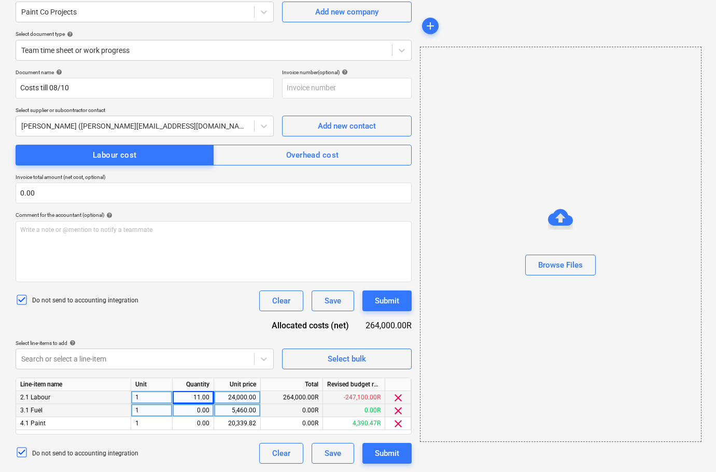
click at [201, 409] on div "0.00" at bounding box center [193, 410] width 33 height 13
click at [204, 394] on div "11.00" at bounding box center [193, 397] width 33 height 13
type input "1"
click at [205, 411] on div "0.00" at bounding box center [193, 410] width 33 height 13
type input "1"
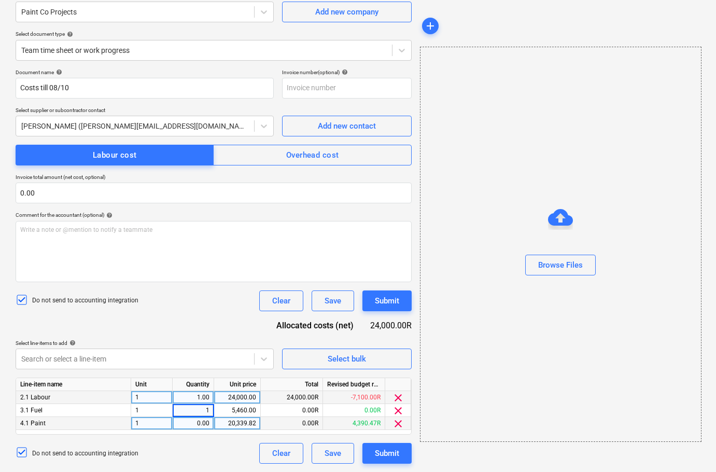
click at [206, 423] on div "0.00" at bounding box center [193, 423] width 33 height 13
type input "1"
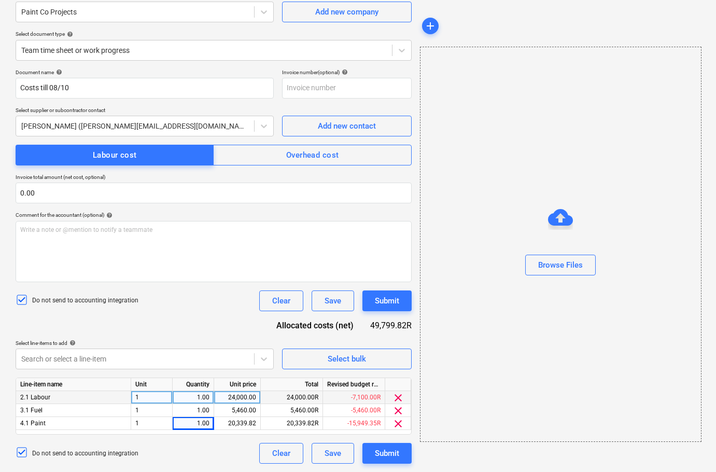
click at [243, 399] on div "24,000.00" at bounding box center [237, 397] width 38 height 13
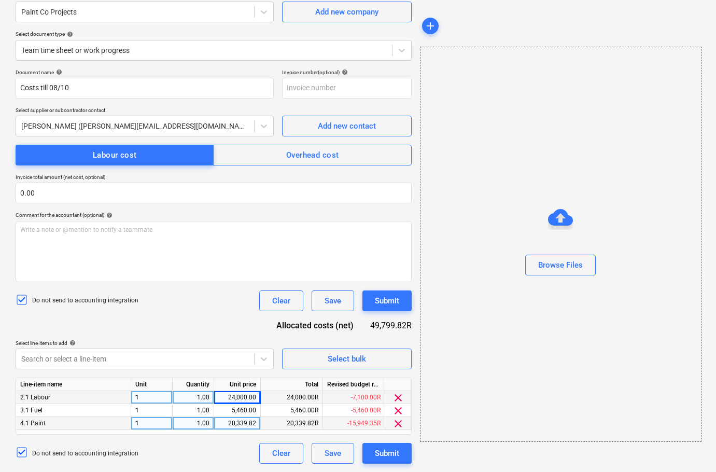
click at [231, 427] on div "20,339.82" at bounding box center [237, 423] width 38 height 13
click at [399, 426] on span "clear" at bounding box center [398, 423] width 12 height 12
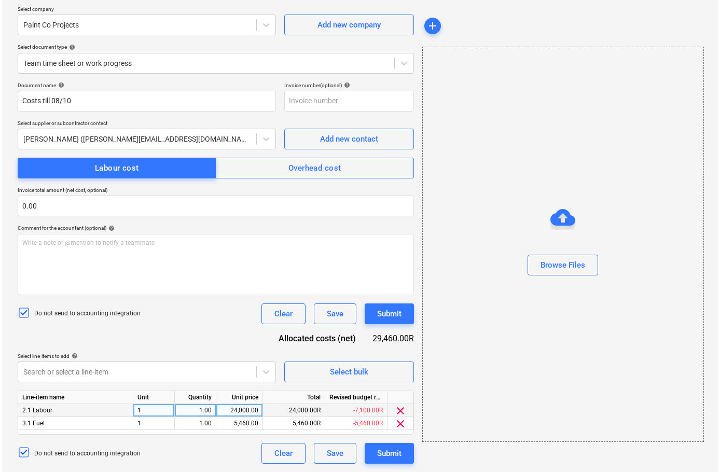
scroll to position [79, 0]
click at [252, 412] on div "24,000.00" at bounding box center [237, 410] width 38 height 13
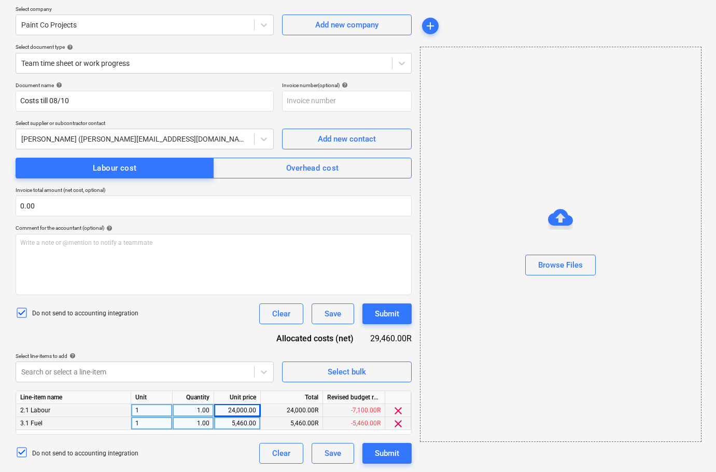
click at [246, 423] on div "5,460.00" at bounding box center [237, 423] width 38 height 13
type input "3640"
click at [242, 408] on div "24,000.00" at bounding box center [237, 410] width 38 height 13
type input "6300"
click at [218, 348] on div "Document name help Costs till 08/10 Invoice number (optional) help Select suppl…" at bounding box center [214, 273] width 396 height 382
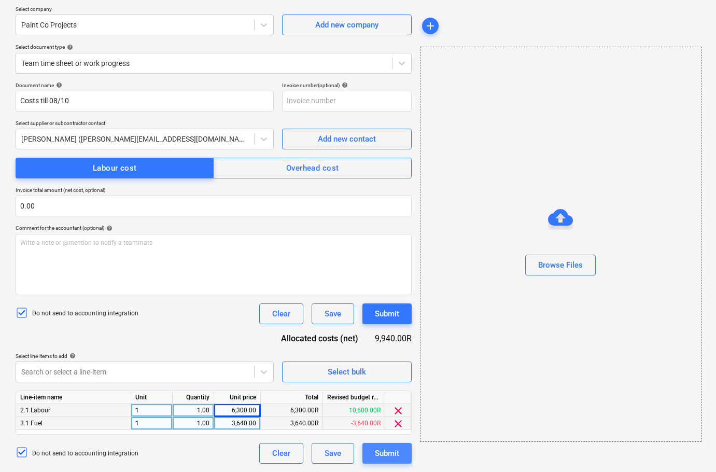
click at [389, 454] on div "Submit" at bounding box center [387, 452] width 24 height 13
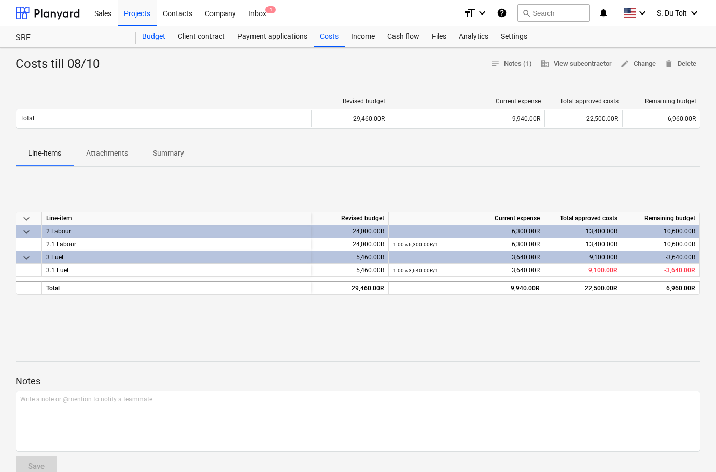
click at [142, 36] on div "Budget" at bounding box center [154, 36] width 36 height 21
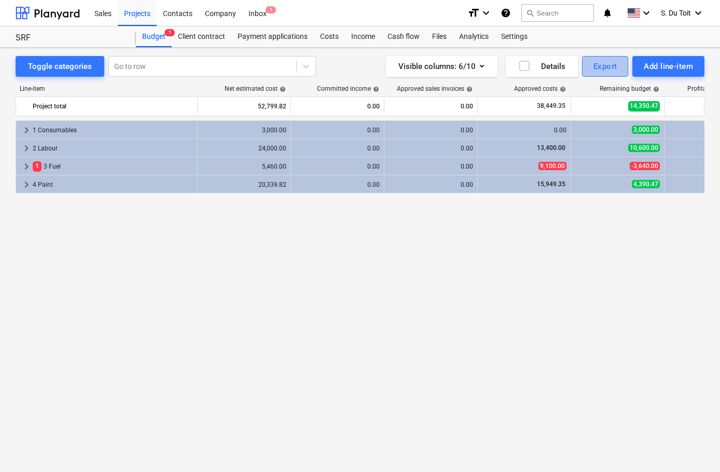
click at [598, 68] on div "Export" at bounding box center [605, 66] width 24 height 13
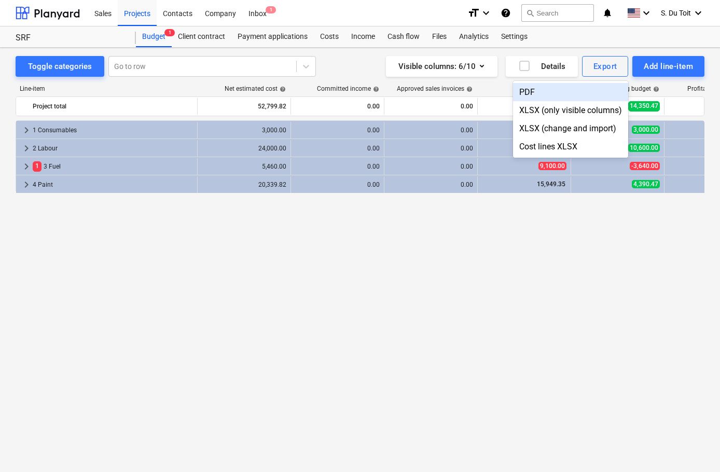
click at [579, 91] on div "PDF" at bounding box center [570, 92] width 115 height 18
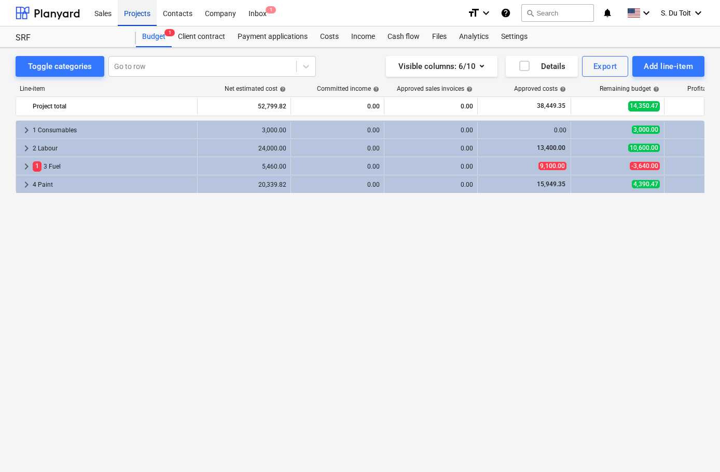
click at [138, 12] on div "Projects" at bounding box center [137, 12] width 39 height 26
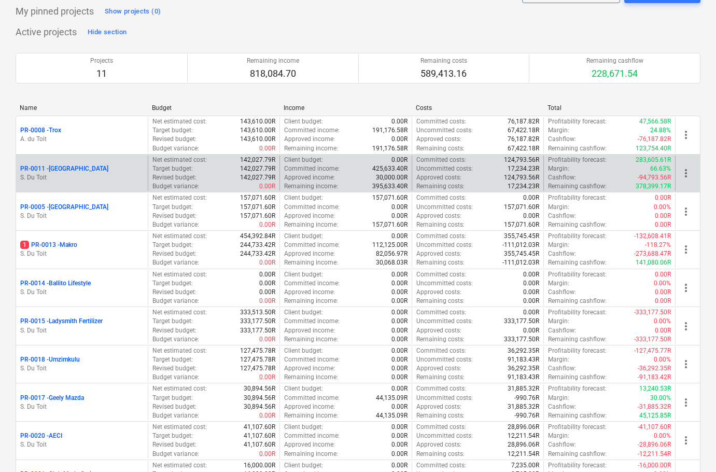
scroll to position [200, 0]
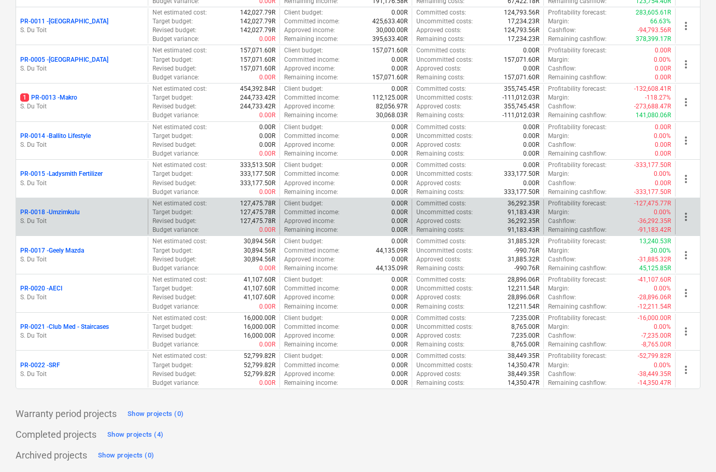
click at [118, 216] on div "PR-0018 - Umzimkulu" at bounding box center [81, 212] width 123 height 9
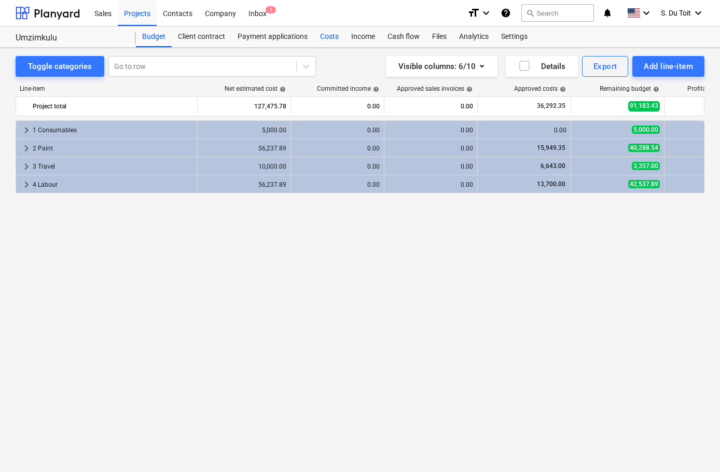
click at [319, 36] on div "Costs" at bounding box center [329, 36] width 31 height 21
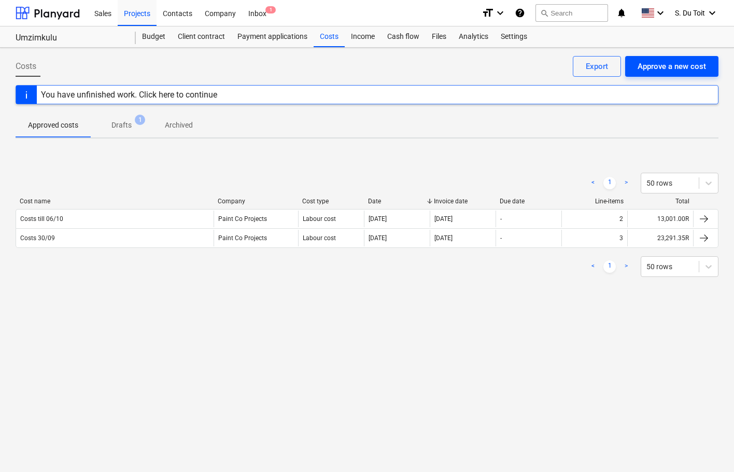
click at [668, 67] on div "Approve a new cost" at bounding box center [672, 66] width 68 height 13
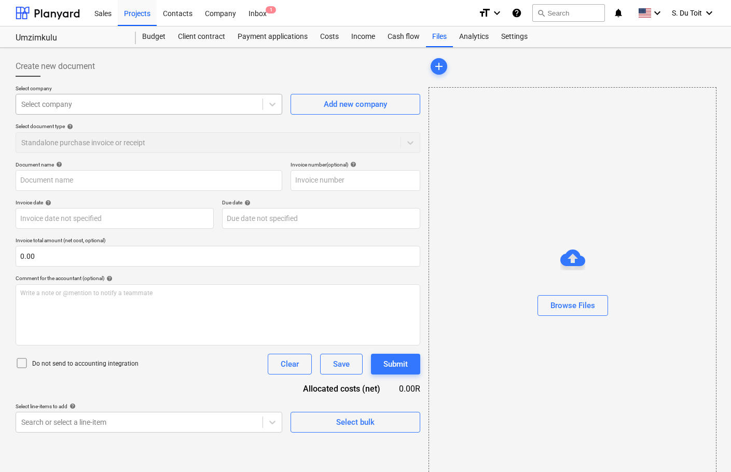
click at [93, 102] on div at bounding box center [139, 104] width 236 height 10
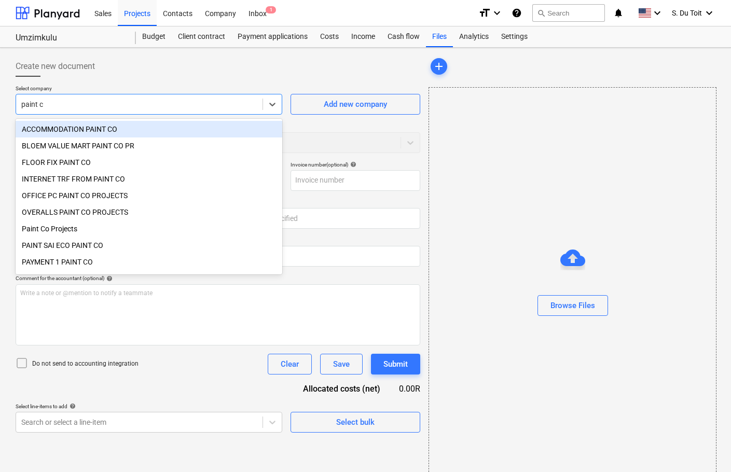
type input "paint co"
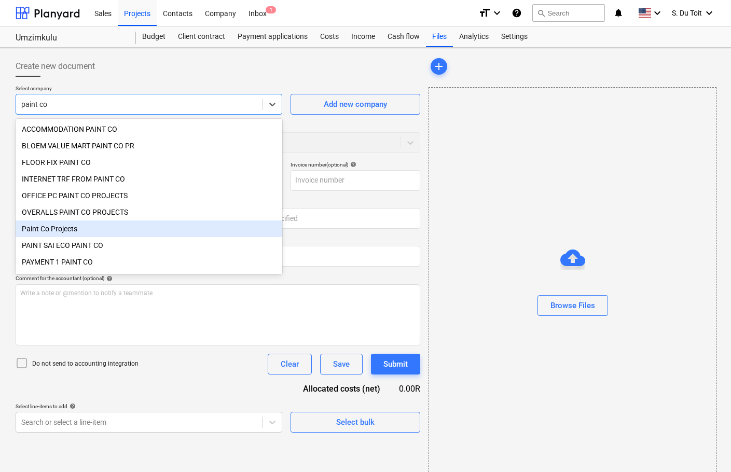
click at [77, 236] on div "Paint Co Projects" at bounding box center [149, 228] width 266 height 17
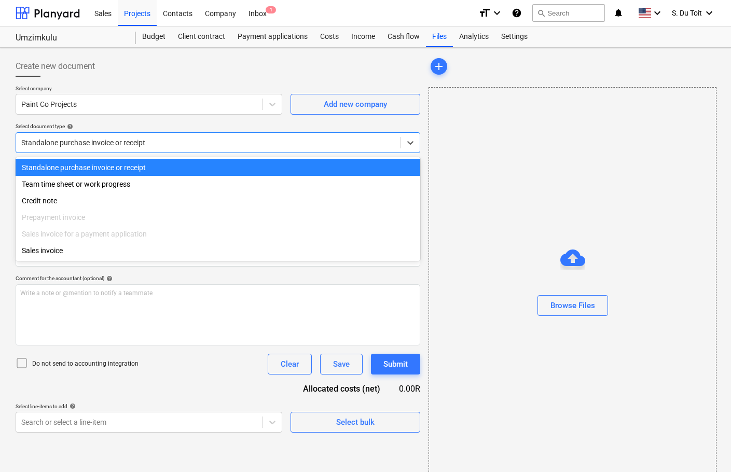
click at [76, 137] on div "Standalone purchase invoice or receipt" at bounding box center [208, 142] width 384 height 15
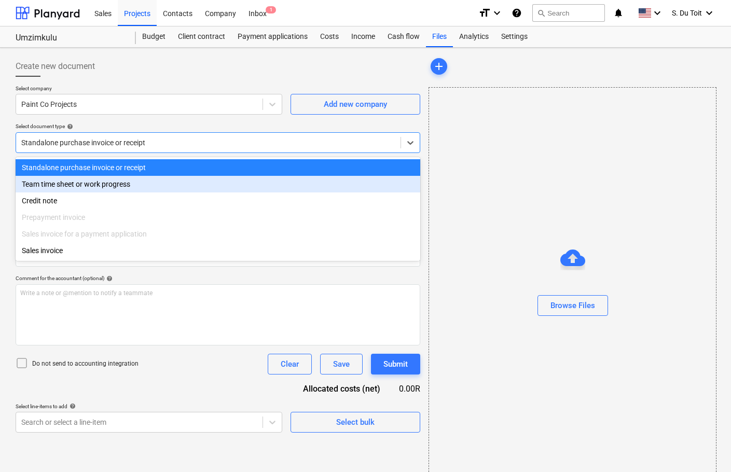
click at [71, 190] on div "Team time sheet or work progress" at bounding box center [218, 184] width 404 height 17
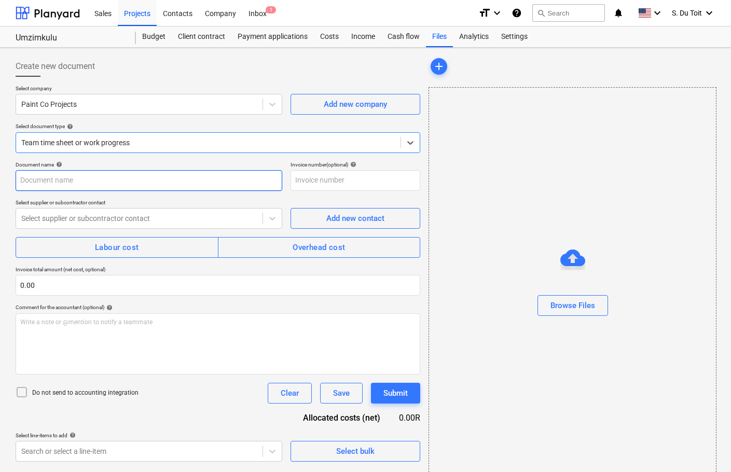
click at [64, 186] on input "text" at bounding box center [149, 180] width 266 height 21
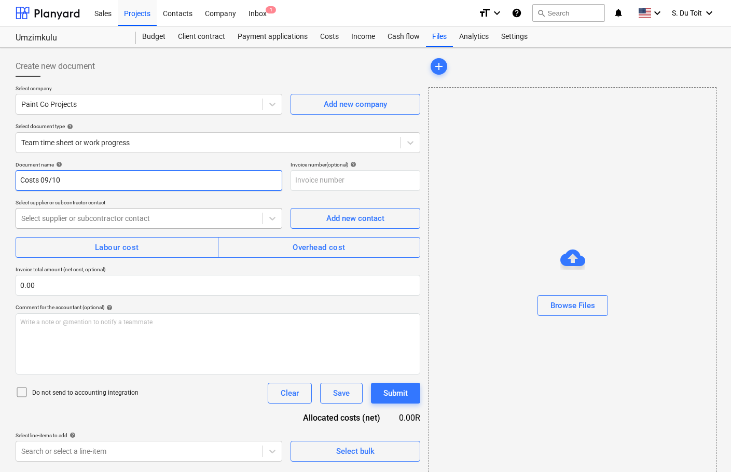
type input "Costs 09/10"
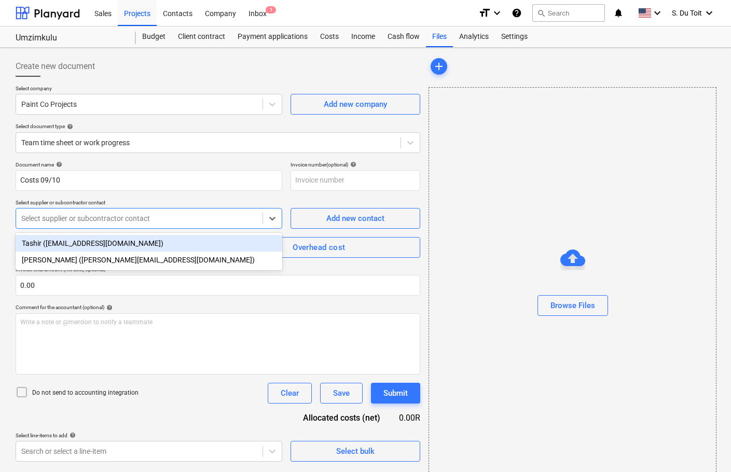
click at [86, 213] on div at bounding box center [139, 218] width 236 height 10
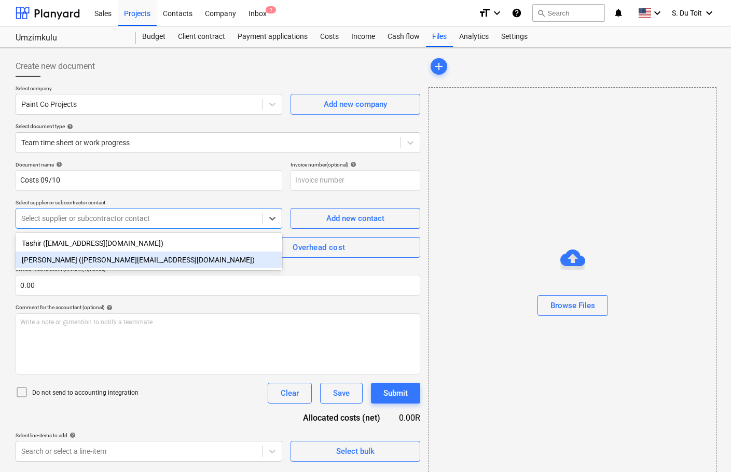
click at [69, 261] on div "[PERSON_NAME] ([PERSON_NAME][EMAIL_ADDRESS][DOMAIN_NAME])" at bounding box center [149, 259] width 266 height 17
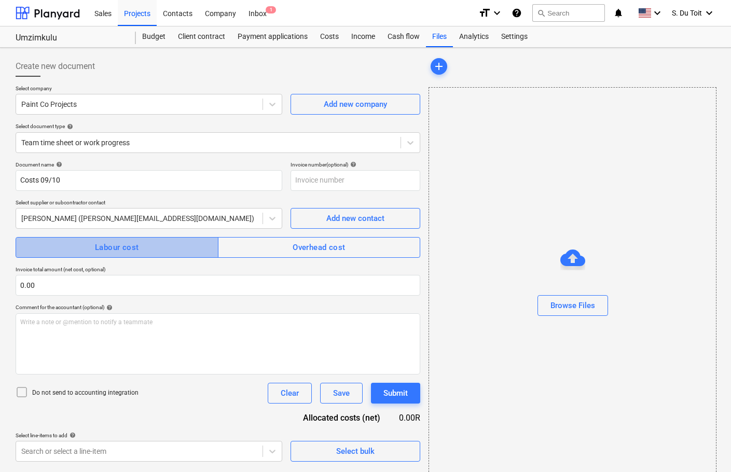
click at [81, 246] on span "Labour cost" at bounding box center [117, 247] width 180 height 13
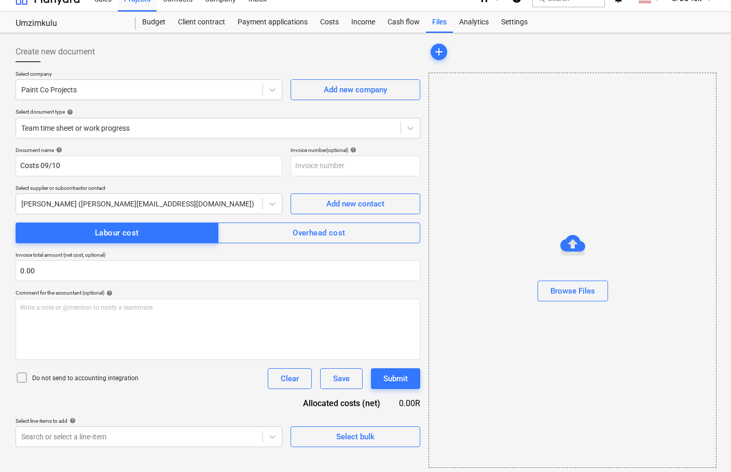
scroll to position [19, 0]
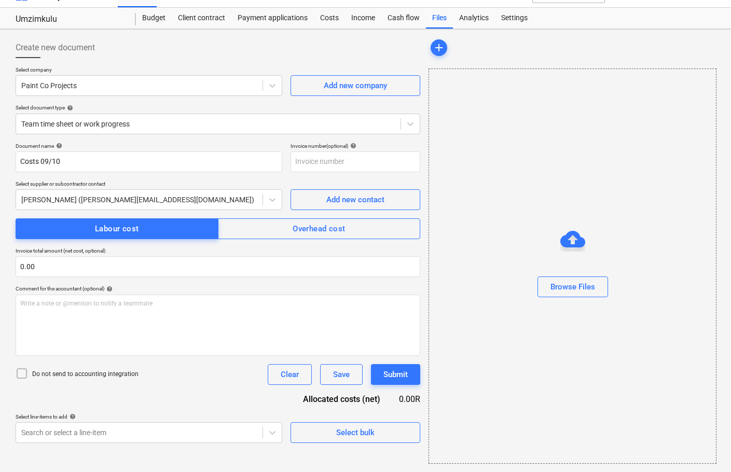
click at [33, 372] on p "Do not send to accounting integration" at bounding box center [85, 374] width 106 height 9
click at [110, 424] on body "Sales Projects Contacts Company Inbox 1 format_size keyboard_arrow_down help se…" at bounding box center [365, 217] width 731 height 472
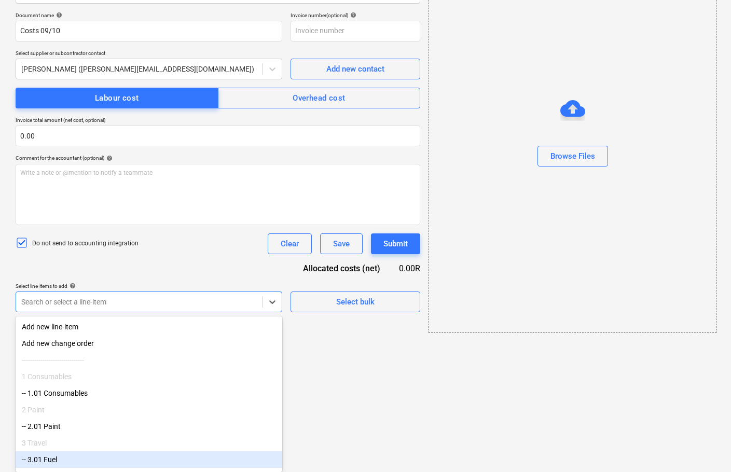
click at [60, 458] on div "-- 3.01 Fuel" at bounding box center [149, 459] width 266 height 17
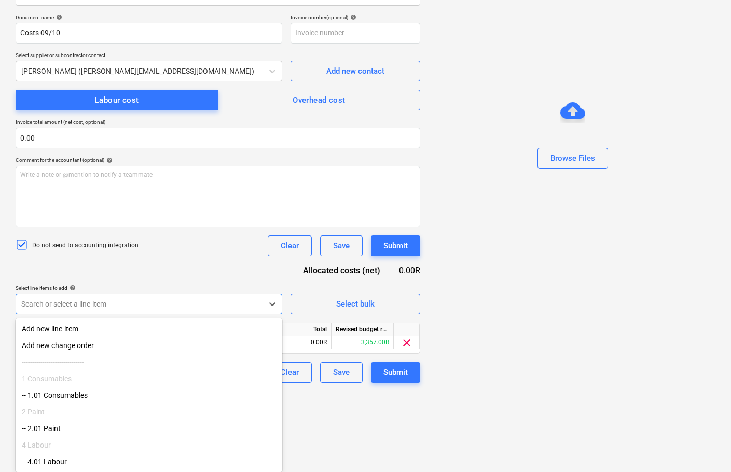
scroll to position [3, 0]
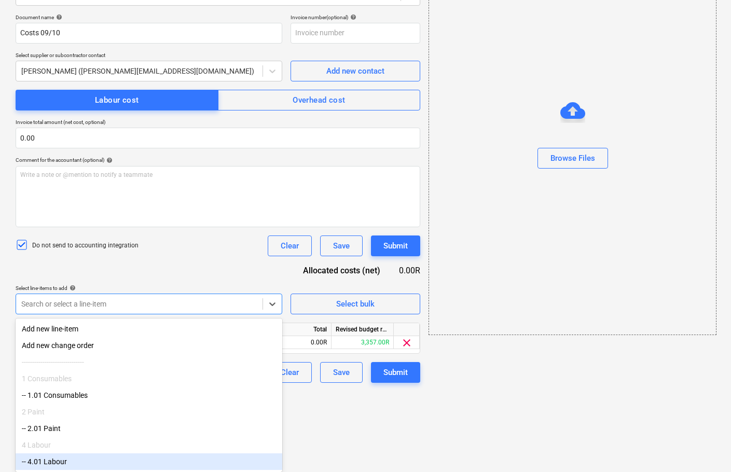
click at [62, 460] on div "-- 4.01 Labour" at bounding box center [149, 461] width 266 height 17
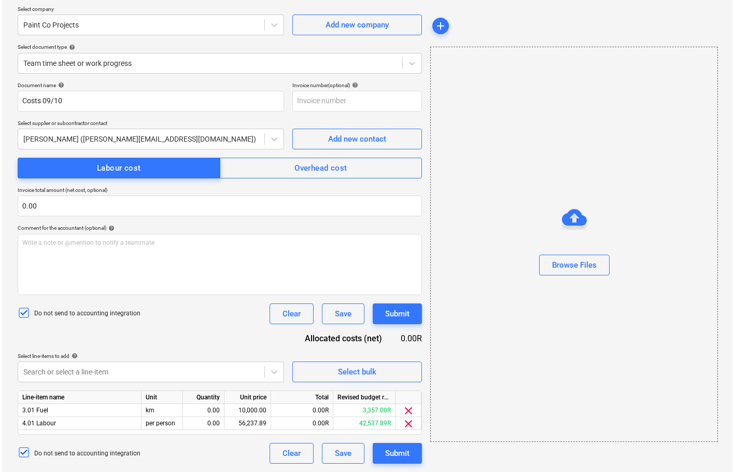
scroll to position [79, 0]
click at [531, 410] on div "add Browse Files" at bounding box center [571, 220] width 295 height 495
click at [205, 409] on div "0.00" at bounding box center [201, 410] width 33 height 13
type input "1"
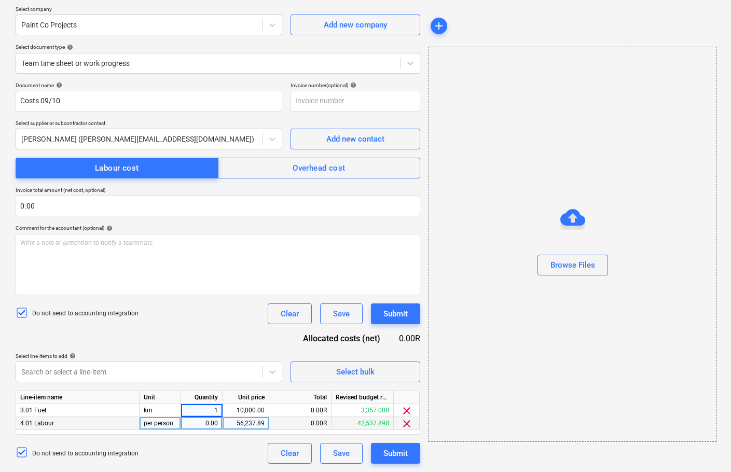
click at [200, 418] on div "0.00" at bounding box center [201, 423] width 33 height 13
type input "1"
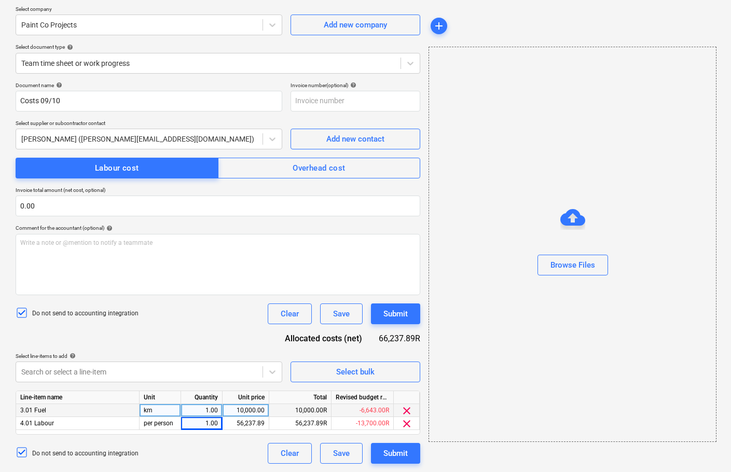
click at [246, 409] on div "10,000.00" at bounding box center [246, 410] width 38 height 13
type input "1183"
click at [249, 424] on div "56,237.89" at bounding box center [246, 423] width 38 height 13
type input "6200"
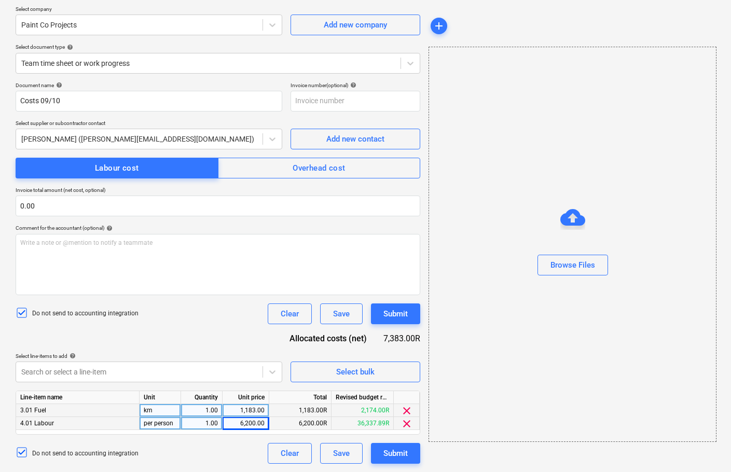
click at [232, 320] on div "Do not send to accounting integration Clear Save Submit" at bounding box center [218, 313] width 404 height 21
click at [396, 315] on div "Submit" at bounding box center [395, 313] width 24 height 13
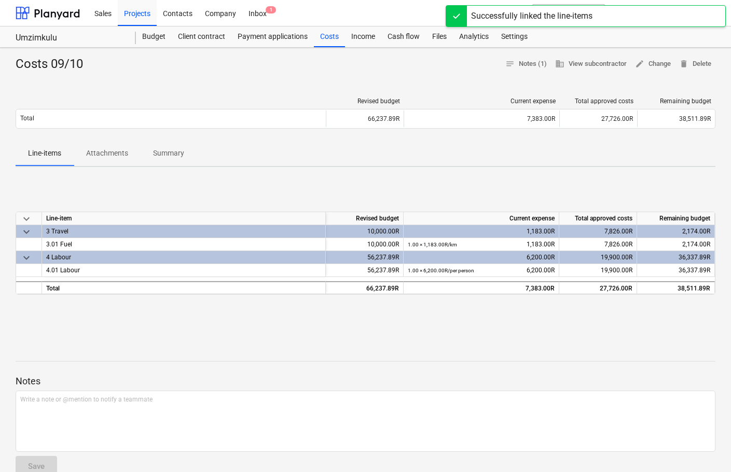
click at [351, 344] on div at bounding box center [365, 343] width 699 height 8
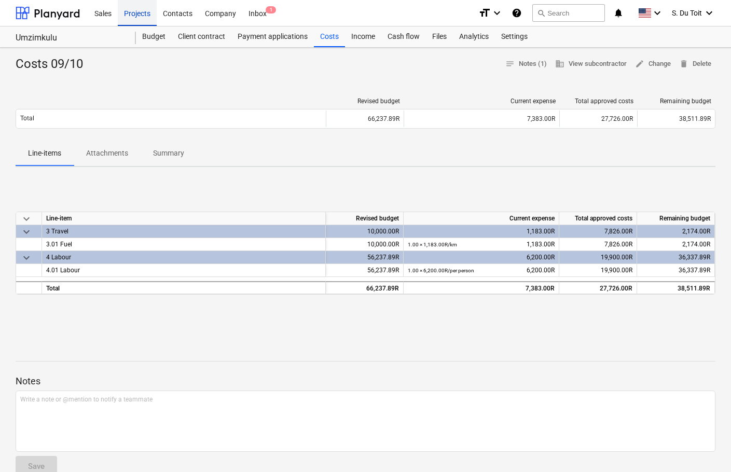
click at [132, 16] on div "Projects" at bounding box center [137, 12] width 39 height 26
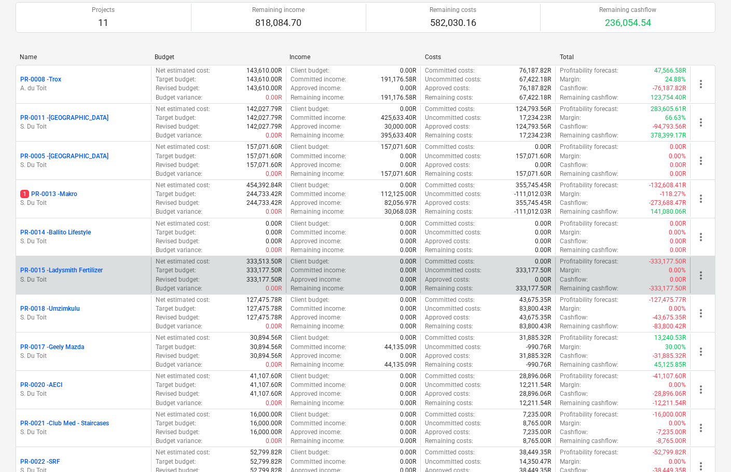
scroll to position [200, 0]
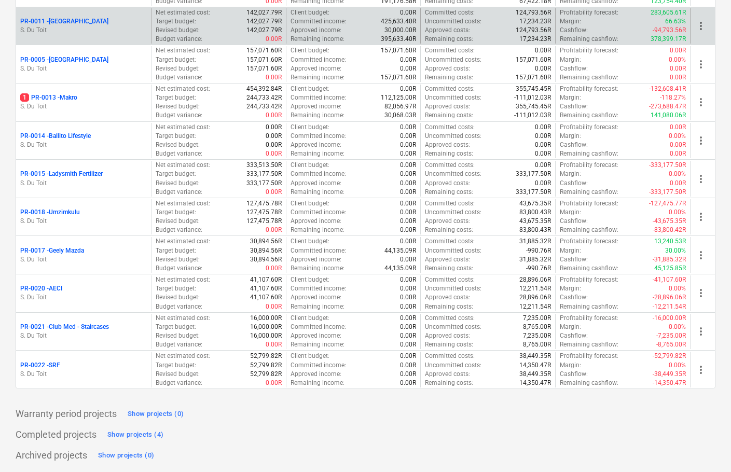
click at [116, 28] on p "S. Du Toit" at bounding box center [83, 30] width 127 height 9
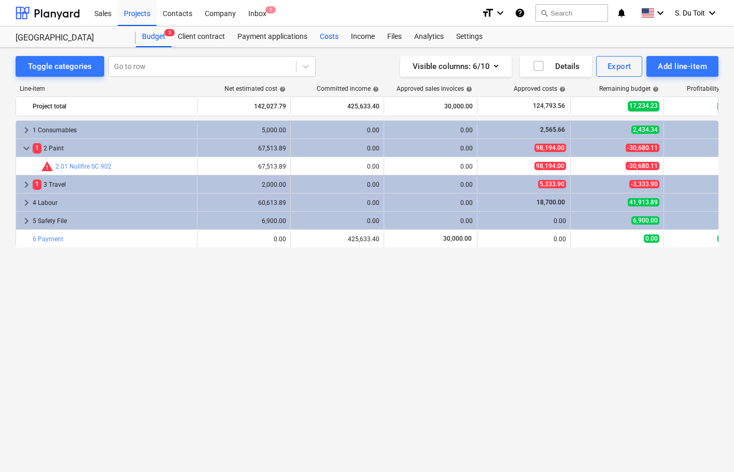
click at [323, 35] on div "Costs" at bounding box center [329, 36] width 31 height 21
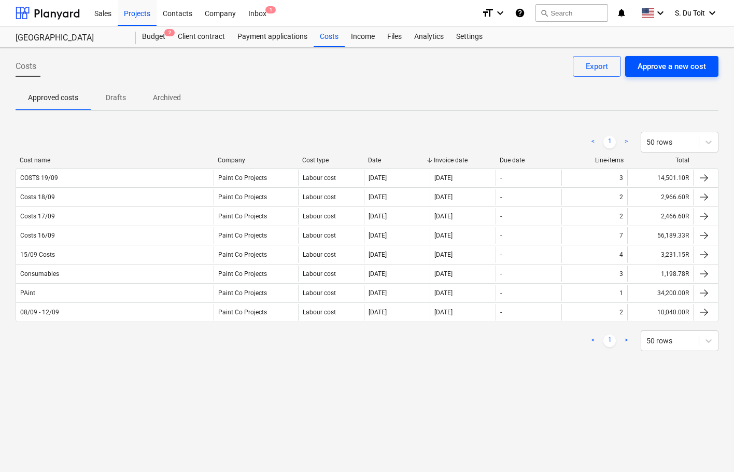
click at [667, 59] on button "Approve a new cost" at bounding box center [671, 66] width 93 height 21
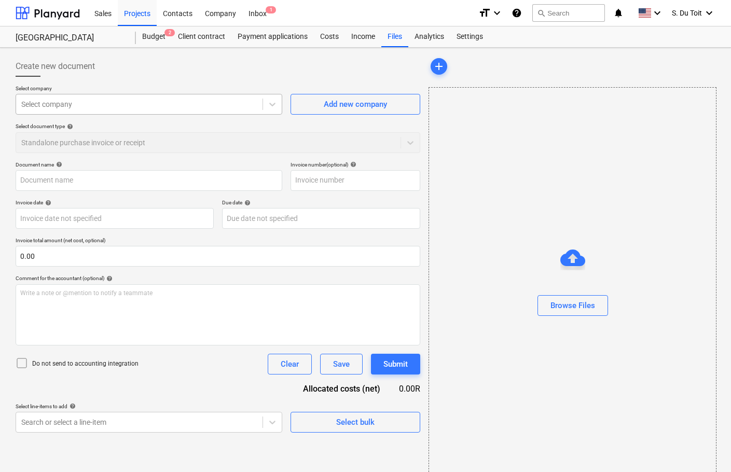
click at [105, 108] on div at bounding box center [139, 104] width 236 height 10
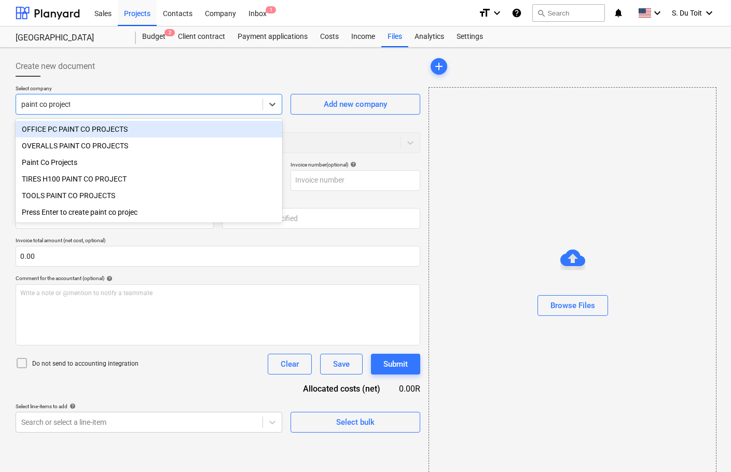
type input "paint co projects"
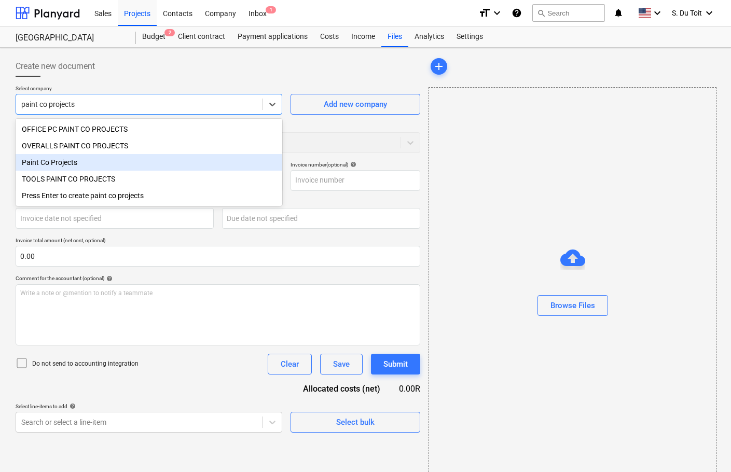
click at [78, 170] on div "Paint Co Projects" at bounding box center [149, 162] width 266 height 17
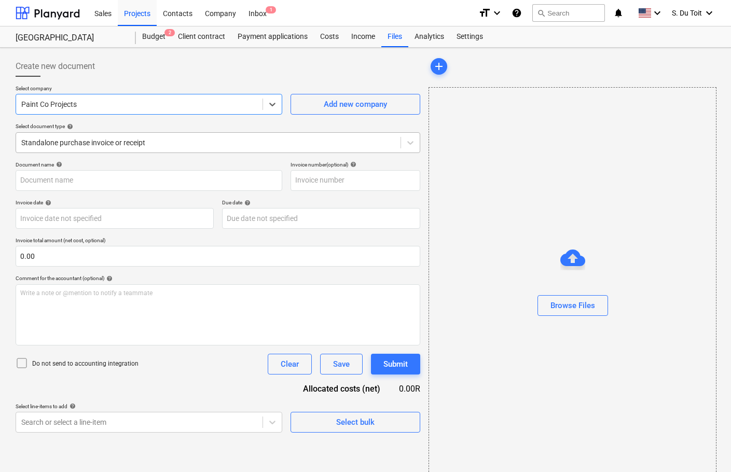
click at [65, 149] on div "Standalone purchase invoice or receipt" at bounding box center [208, 142] width 384 height 15
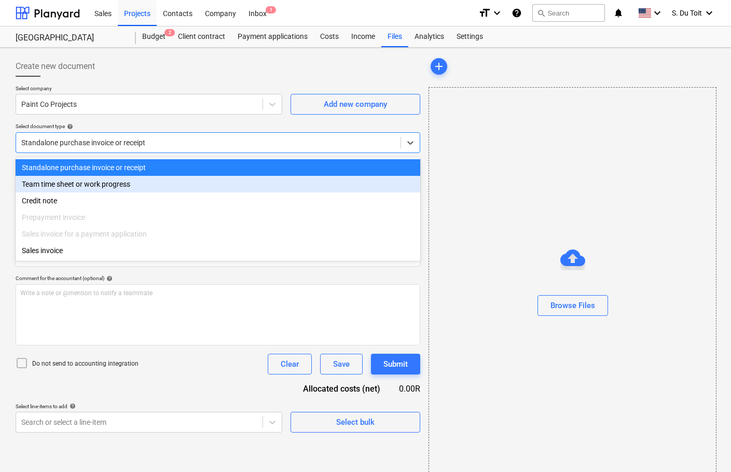
click at [64, 178] on div "Team time sheet or work progress" at bounding box center [218, 184] width 404 height 17
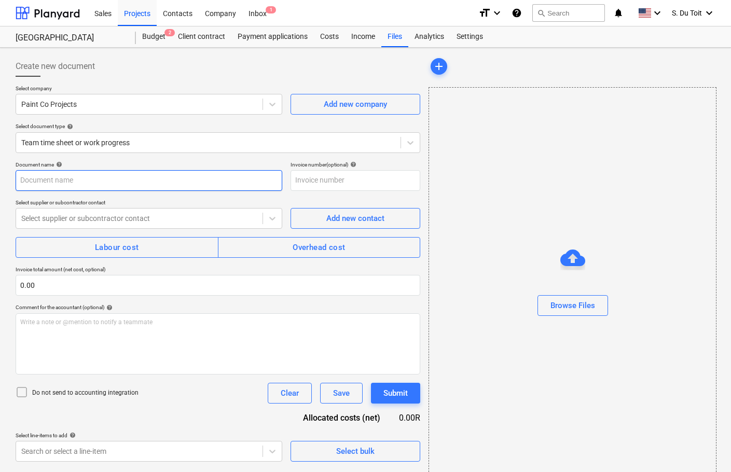
click at [54, 183] on input "text" at bounding box center [149, 180] width 266 height 21
type input "Costs till 09/10"
click at [58, 224] on div "Select supplier or subcontractor contact" at bounding box center [139, 218] width 246 height 15
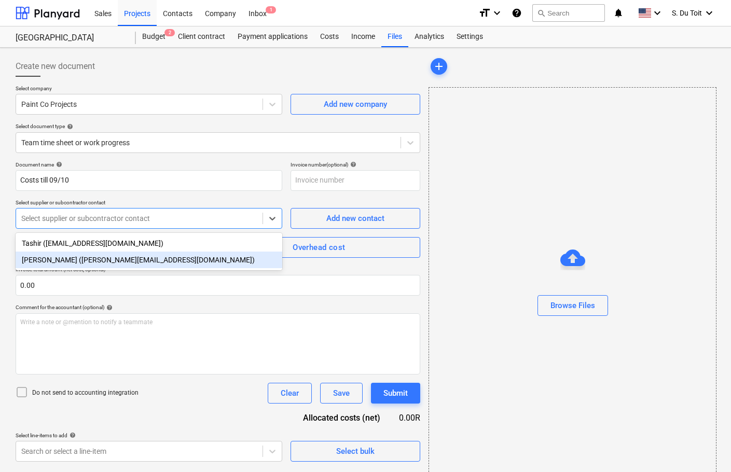
click at [59, 259] on div "[PERSON_NAME] ([PERSON_NAME][EMAIL_ADDRESS][DOMAIN_NAME])" at bounding box center [149, 259] width 266 height 17
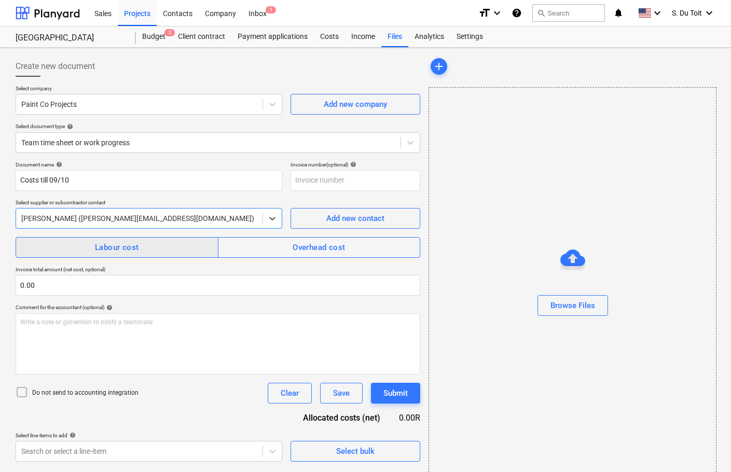
click at [79, 241] on span "Labour cost" at bounding box center [117, 247] width 180 height 13
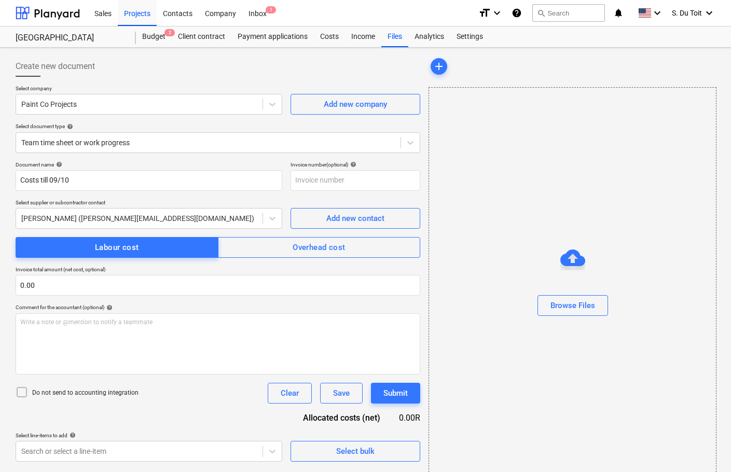
click at [65, 390] on p "Do not send to accounting integration" at bounding box center [85, 392] width 106 height 9
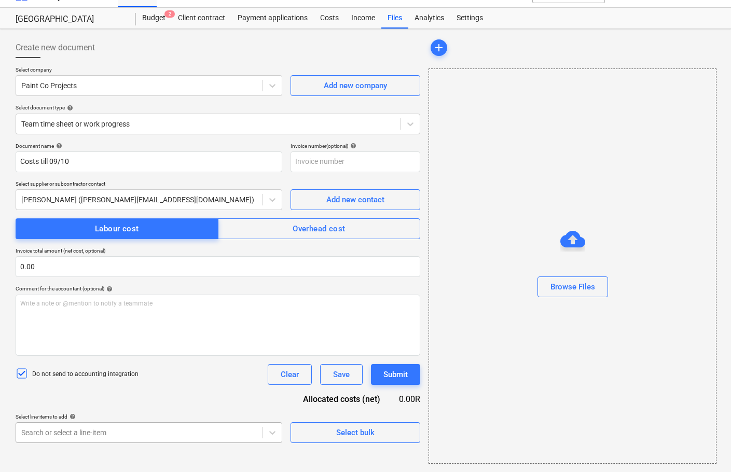
scroll to position [149, 0]
click at [75, 435] on body "Sales Projects Contacts Company Inbox 1 format_size keyboard_arrow_down help se…" at bounding box center [365, 217] width 731 height 472
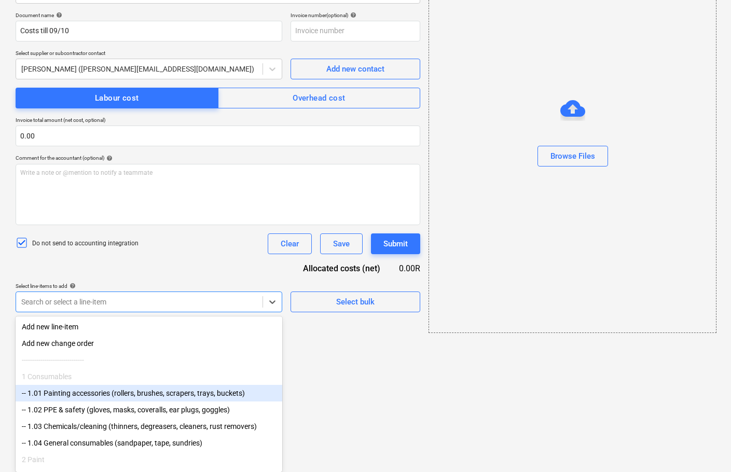
scroll to position [139, 0]
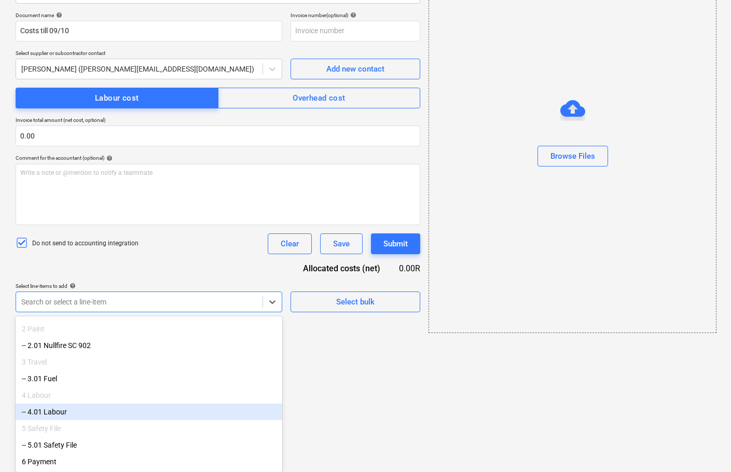
click at [101, 415] on div "-- 4.01 Labour" at bounding box center [149, 411] width 266 height 17
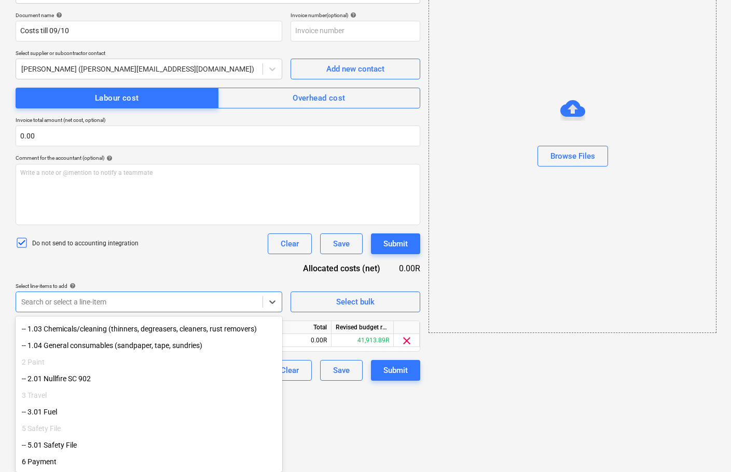
click at [97, 405] on div "-- 3.01 Fuel" at bounding box center [149, 411] width 266 height 17
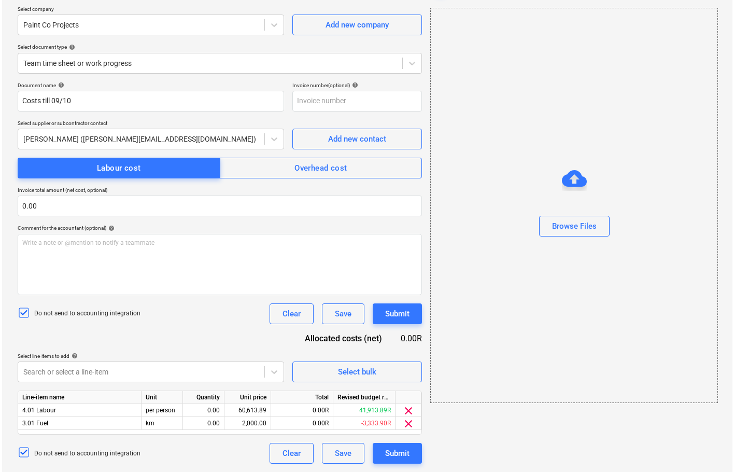
scroll to position [79, 0]
click at [341, 392] on html "Sales Projects Contacts Company Inbox 1 format_size keyboard_arrow_down help se…" at bounding box center [365, 157] width 731 height 472
click at [196, 411] on div "0.00" at bounding box center [201, 410] width 33 height 13
type input "1"
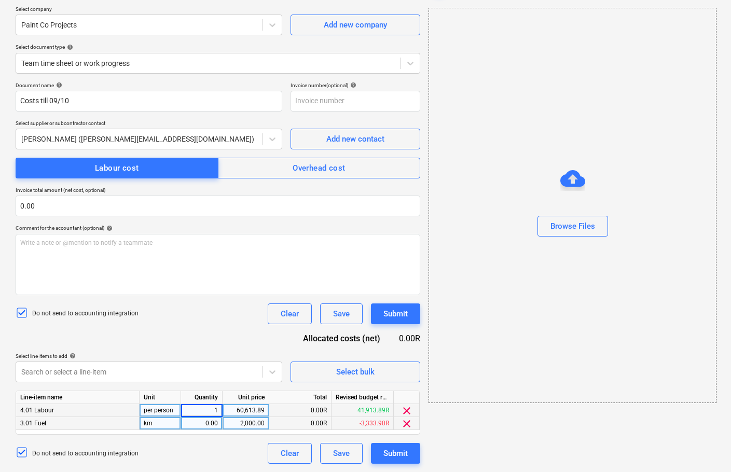
click at [191, 423] on div "0.00" at bounding box center [201, 423] width 33 height 13
type input "1"
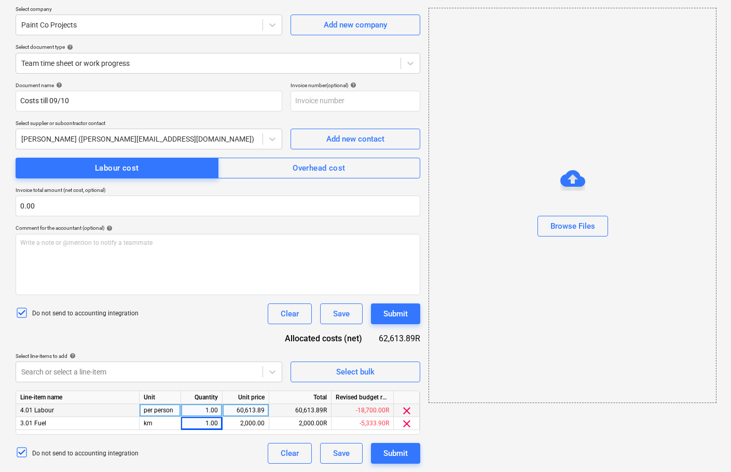
click at [252, 409] on div "60,613.89" at bounding box center [246, 410] width 38 height 13
type input "900"
click at [259, 423] on div "2,000.00" at bounding box center [246, 423] width 38 height 13
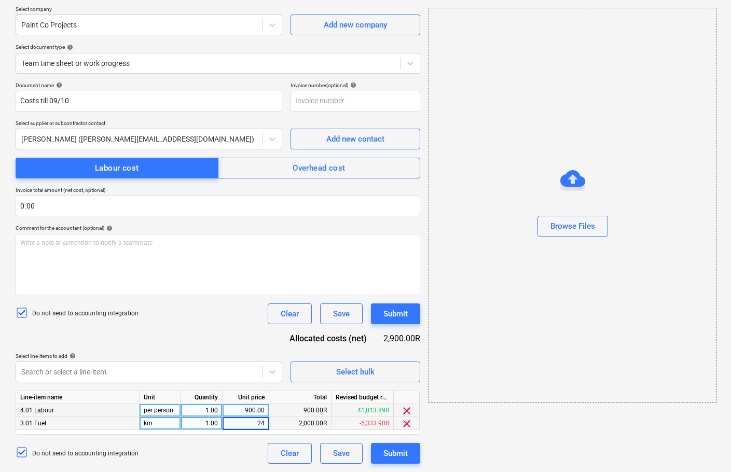
type input "247"
click at [391, 317] on div "Submit" at bounding box center [395, 313] width 24 height 13
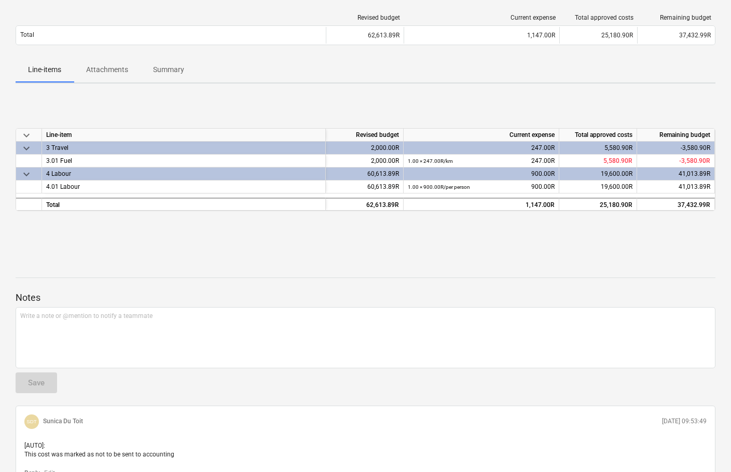
scroll to position [32, 0]
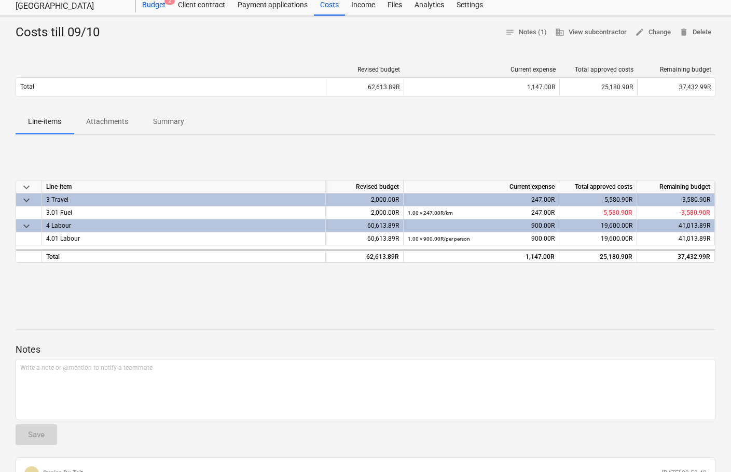
click at [164, 3] on span "2" at bounding box center [169, 0] width 10 height 7
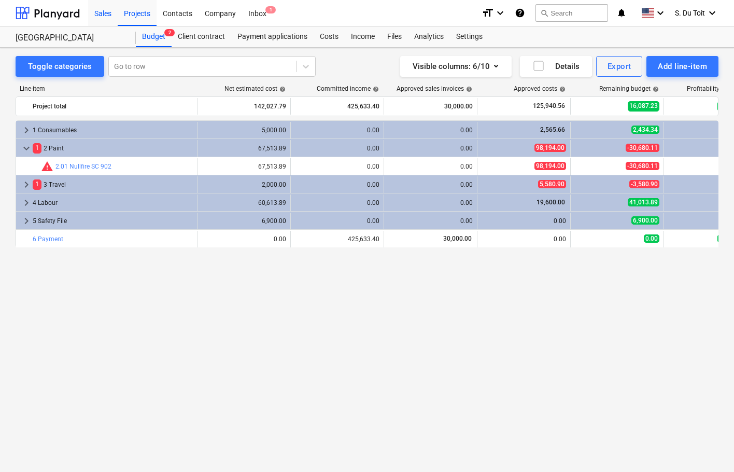
click at [102, 19] on div "Sales" at bounding box center [103, 12] width 30 height 26
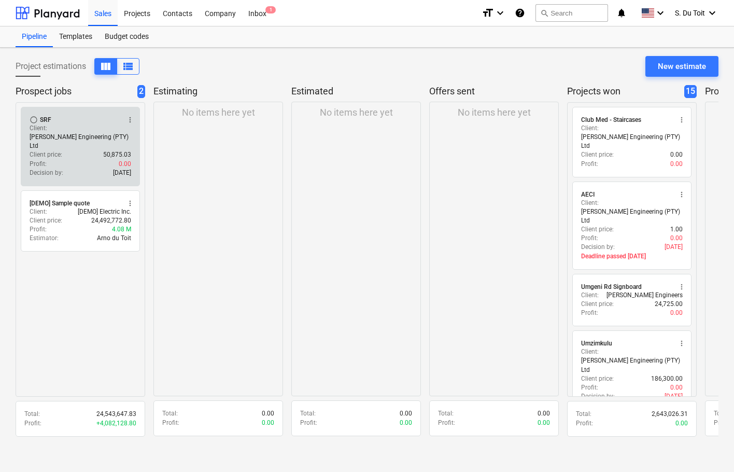
click at [130, 114] on button "more_vert" at bounding box center [130, 120] width 12 height 12
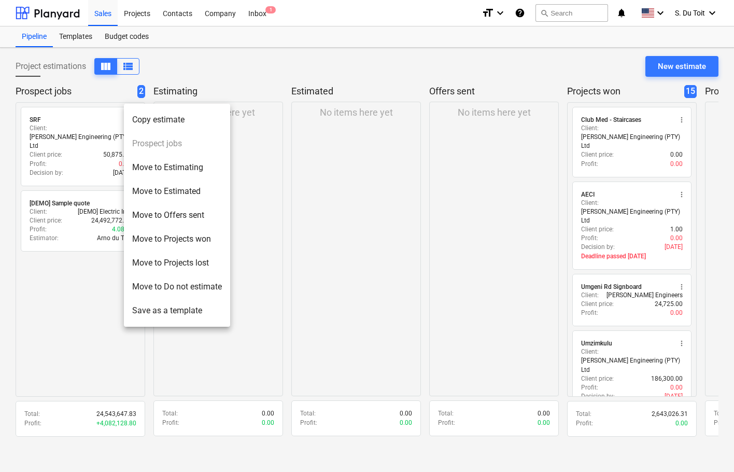
click at [161, 242] on li "Move to Projects won" at bounding box center [177, 239] width 106 height 24
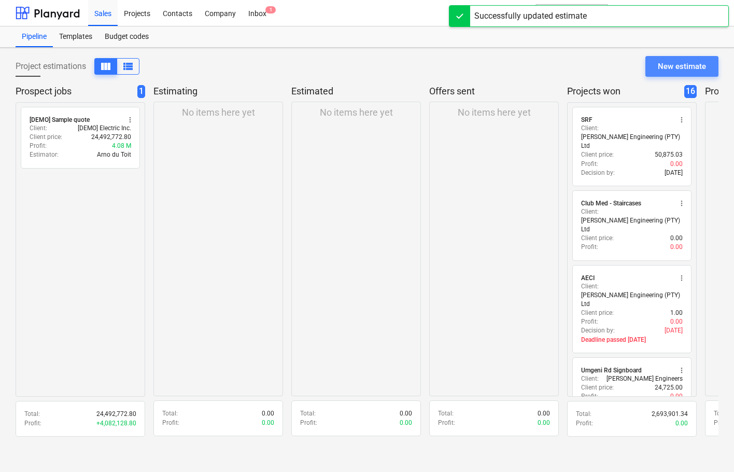
click at [692, 66] on div "New estimate" at bounding box center [682, 66] width 48 height 13
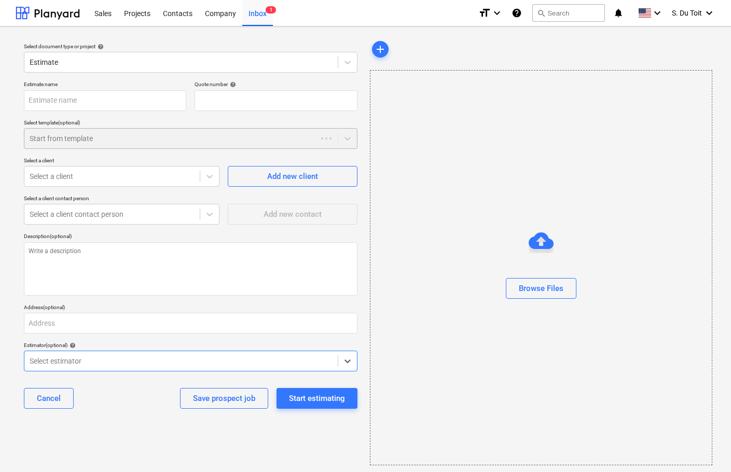
type textarea "x"
type input "QU-0023"
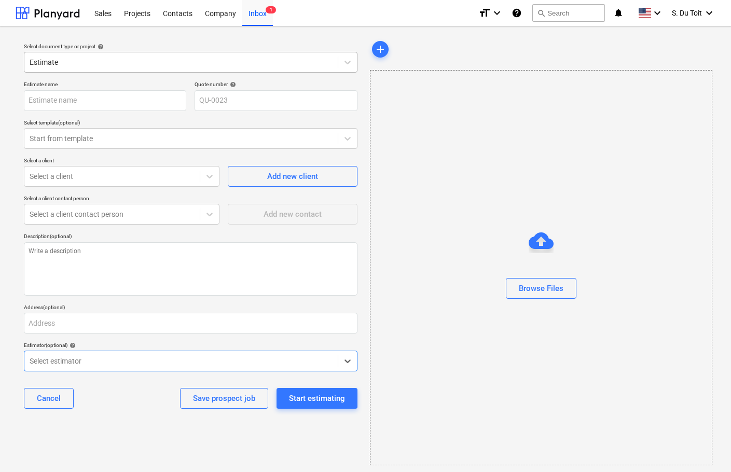
click at [111, 52] on div "Estimate" at bounding box center [190, 62] width 333 height 21
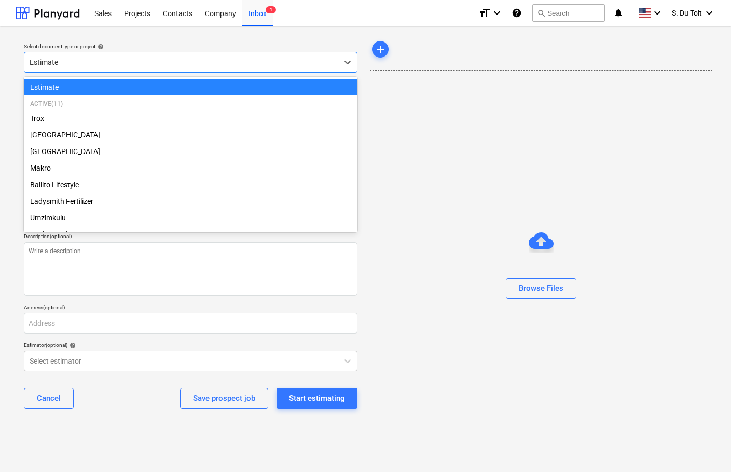
click at [69, 86] on div "Estimate" at bounding box center [190, 87] width 333 height 17
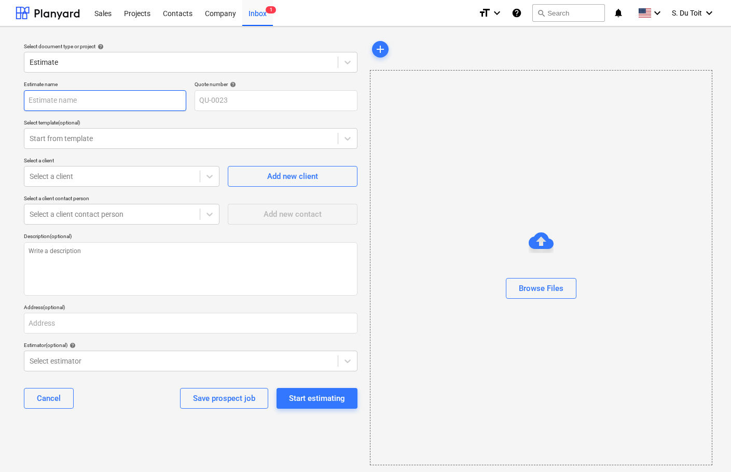
click at [63, 99] on input "text" at bounding box center [105, 100] width 162 height 21
type textarea "x"
type input "8"
type textarea "x"
type input "8"
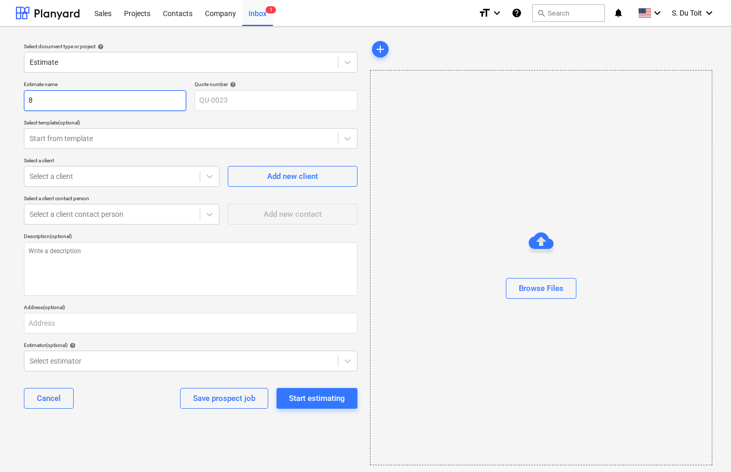
type textarea "x"
type input "8 M"
type textarea "x"
type input "8 Ma"
type textarea "x"
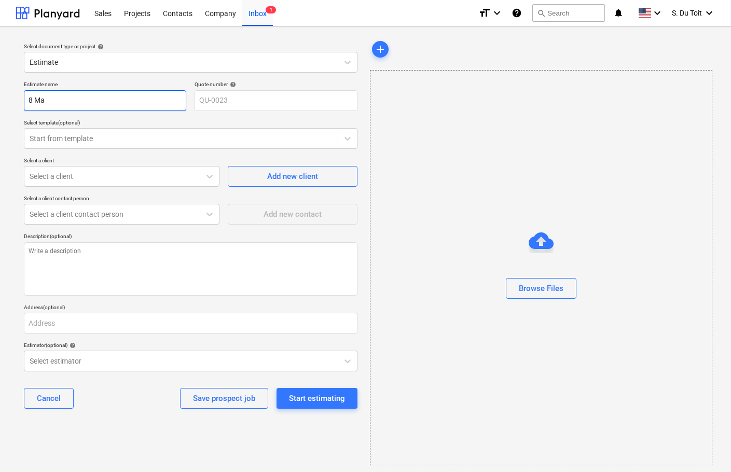
type input "8 Mac"
type textarea "x"
type input "8 [PERSON_NAME]"
type textarea "x"
type input "8 [PERSON_NAME]"
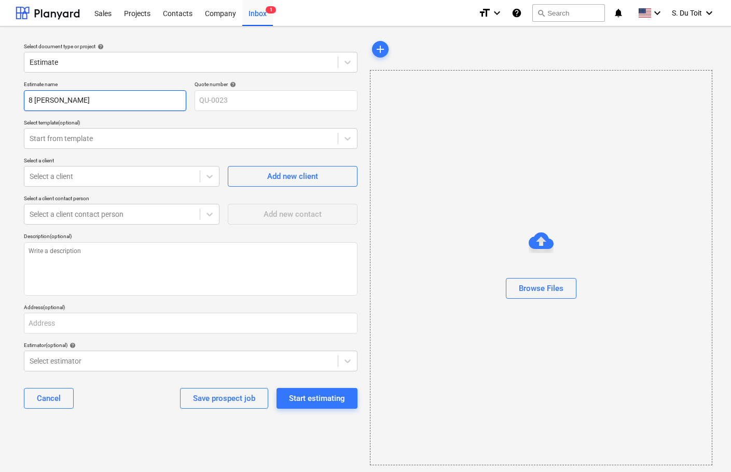
type textarea "x"
type input "8 Mackeu"
type textarea "x"
type input "8 Mackeur"
type textarea "x"
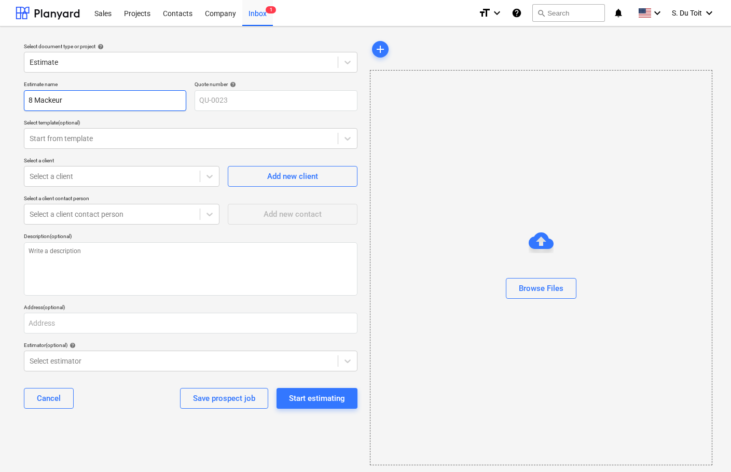
type input "8 Mackeurt"
type textarea "x"
type input "8 Mackeurto"
type textarea "x"
type input "8 Mackeurton"
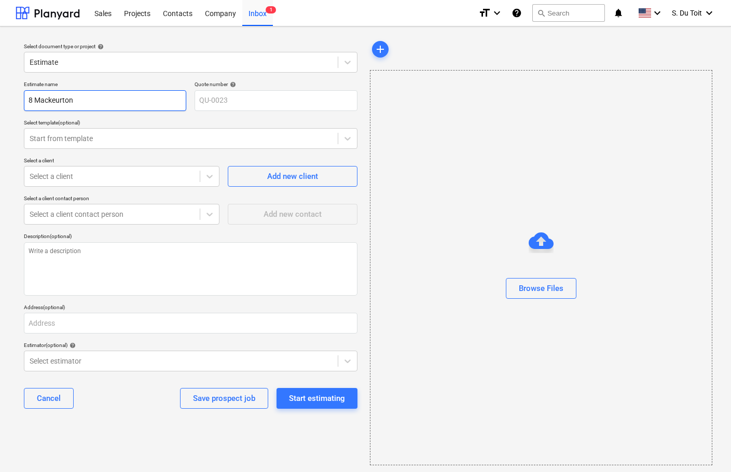
type textarea "x"
type input "8 Mackeurton"
type textarea "x"
type input "8 Mackeurton R"
type textarea "x"
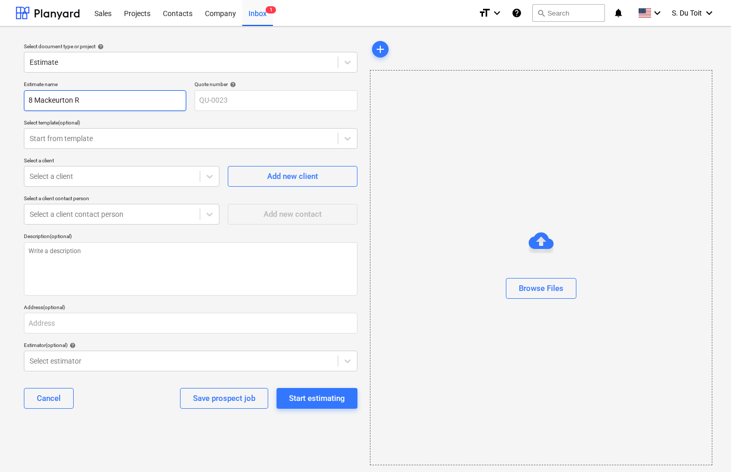
type input "[STREET_ADDRESS]"
type textarea "x"
type input "8 Mackeurton R"
type textarea "x"
type input "[STREET_ADDRESS]"
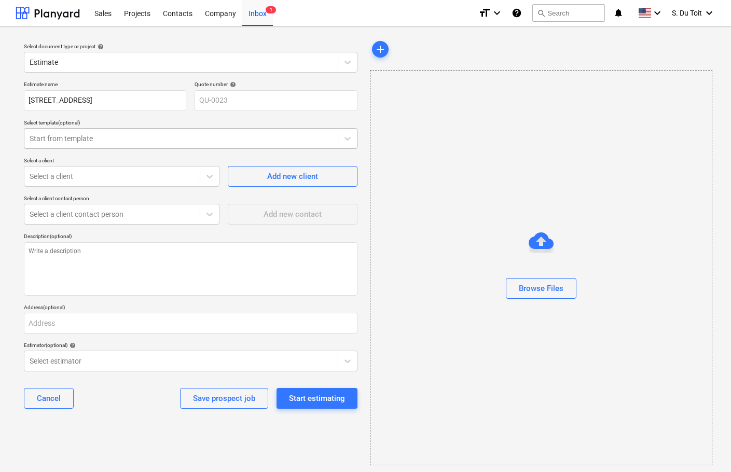
type textarea "x"
click at [63, 137] on div at bounding box center [181, 138] width 303 height 10
click at [29, 178] on div "Select a client" at bounding box center [111, 176] width 175 height 15
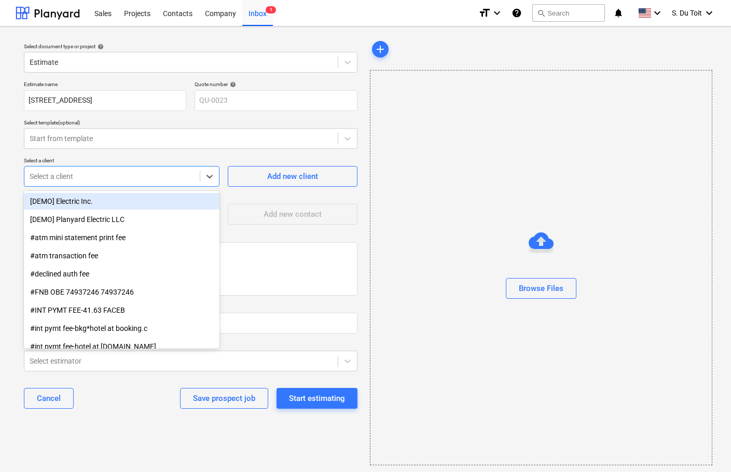
click at [30, 178] on input "text" at bounding box center [31, 176] width 2 height 8
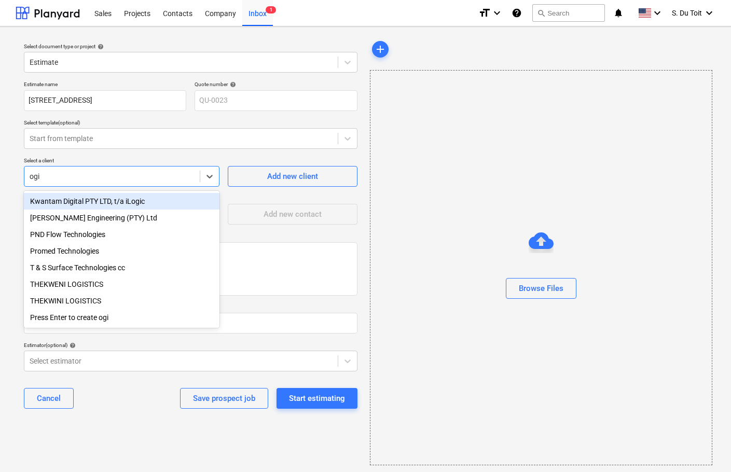
type input "ogil"
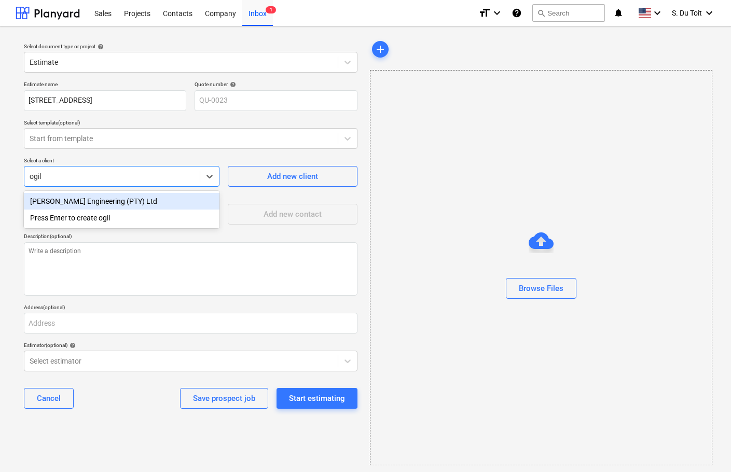
click at [61, 197] on div "[PERSON_NAME] Engineering (PTY) Ltd" at bounding box center [121, 201] width 195 height 17
type textarea "x"
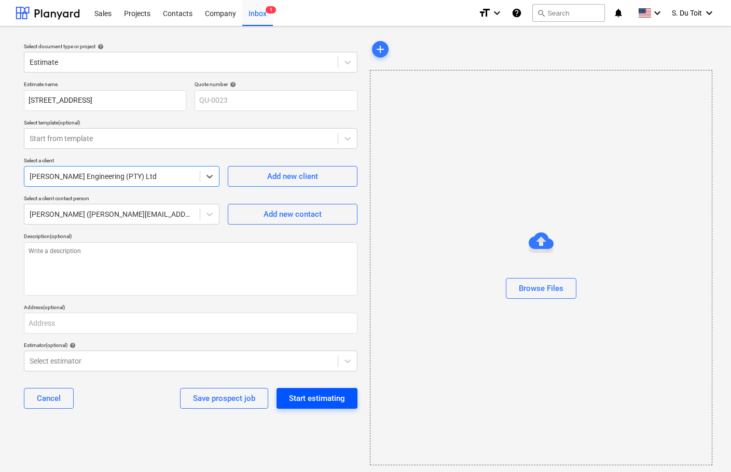
click at [319, 393] on div "Start estimating" at bounding box center [317, 397] width 56 height 13
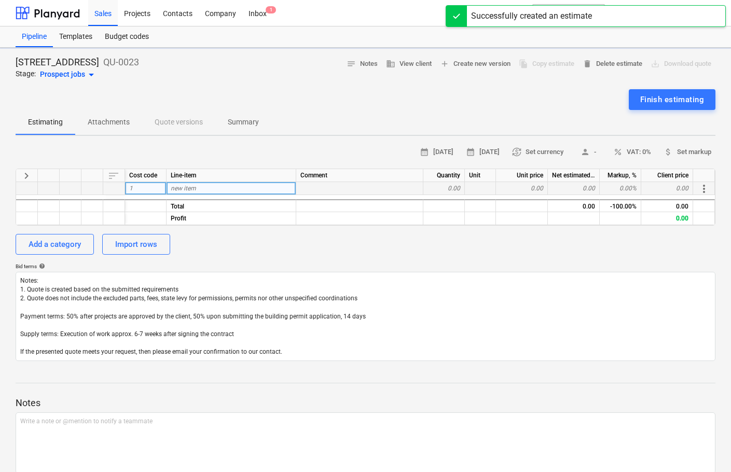
type textarea "x"
click at [208, 189] on div "new item" at bounding box center [231, 188] width 130 height 13
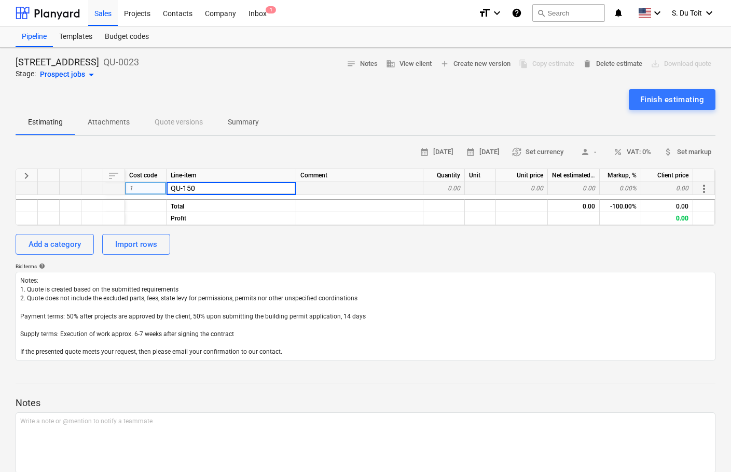
type input "QU-1503"
click at [443, 187] on div "0.00" at bounding box center [443, 188] width 41 height 13
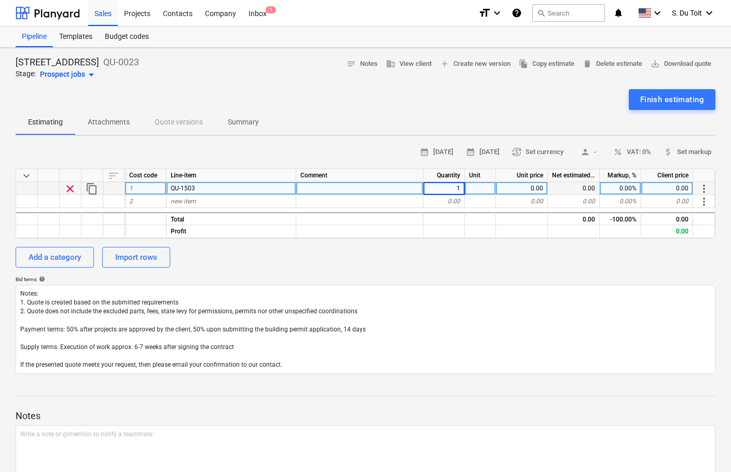
type textarea "x"
click at [481, 187] on div at bounding box center [480, 188] width 31 height 13
type input "1"
type textarea "x"
click at [521, 187] on div "0.00" at bounding box center [522, 188] width 52 height 13
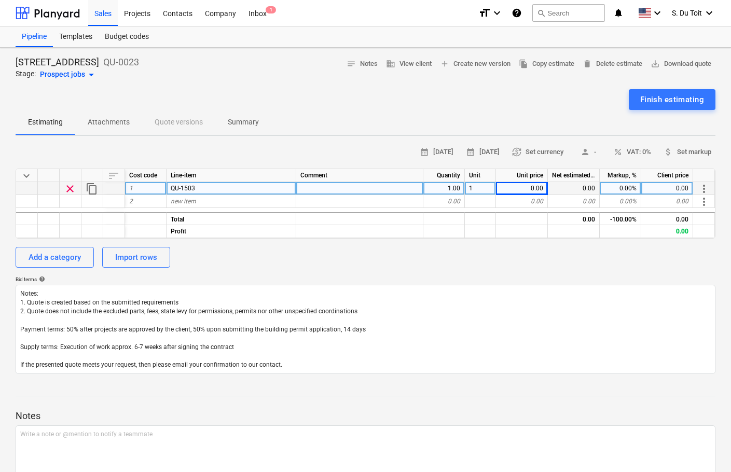
click at [532, 189] on div "0.00" at bounding box center [522, 188] width 52 height 13
type input "8832.8625"
type textarea "x"
click at [619, 186] on div "0.00%" at bounding box center [619, 188] width 41 height 13
click at [629, 149] on span "percent VAT: 0%" at bounding box center [632, 152] width 38 height 12
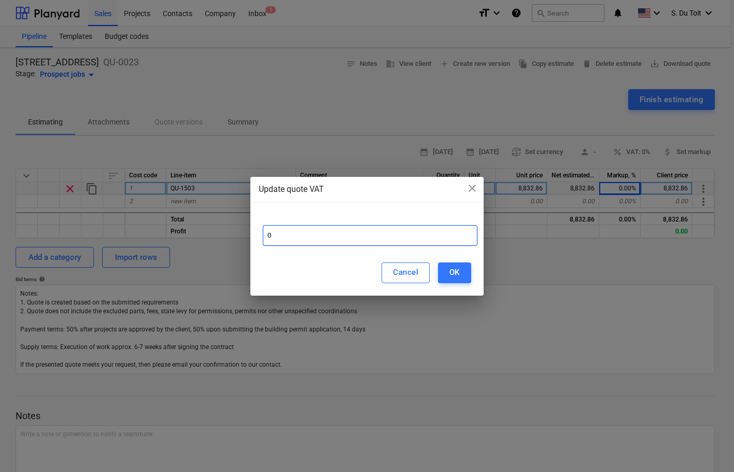
drag, startPoint x: 344, startPoint y: 230, endPoint x: 225, endPoint y: 234, distance: 118.8
click at [225, 234] on div "Update quote VAT close 0 Cancel OK" at bounding box center [367, 236] width 734 height 472
type input "15"
click at [460, 269] on button "OK" at bounding box center [454, 272] width 33 height 21
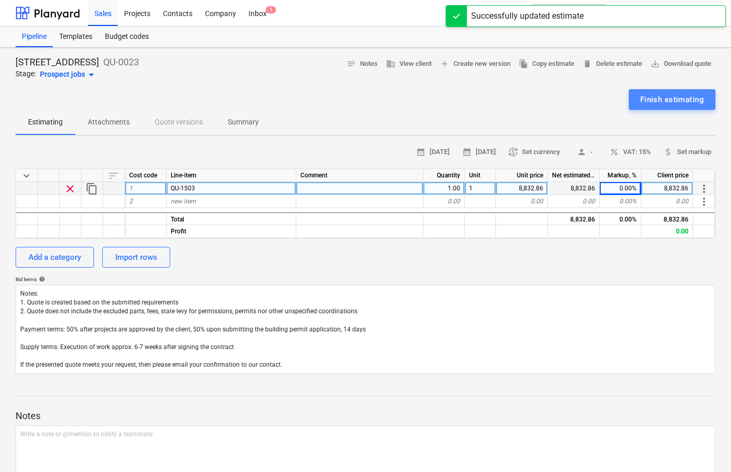
click at [662, 105] on div "Finish estimating" at bounding box center [672, 99] width 64 height 13
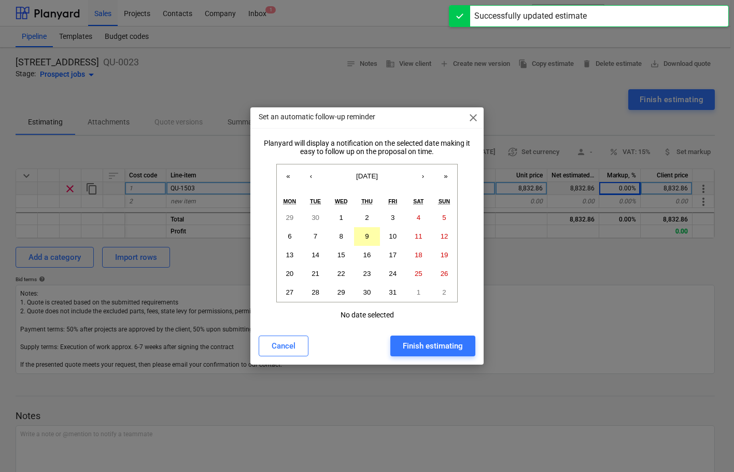
click at [363, 233] on button "9" at bounding box center [367, 236] width 26 height 19
click at [448, 343] on div "Finish estimating" at bounding box center [433, 345] width 60 height 13
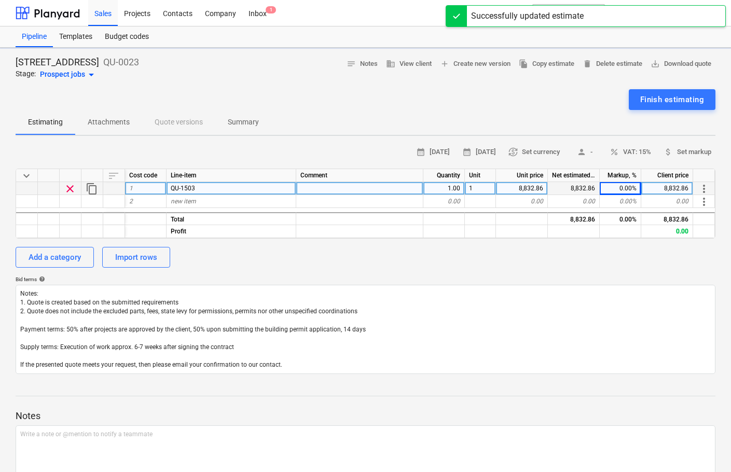
type textarea "x"
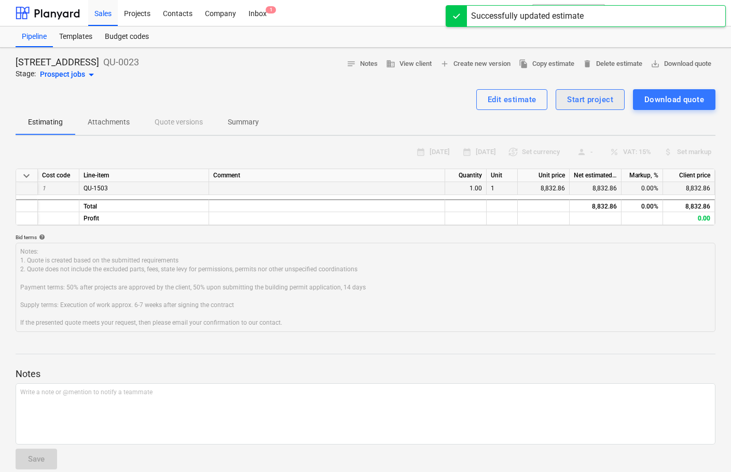
click at [569, 101] on div "Start project" at bounding box center [590, 99] width 46 height 13
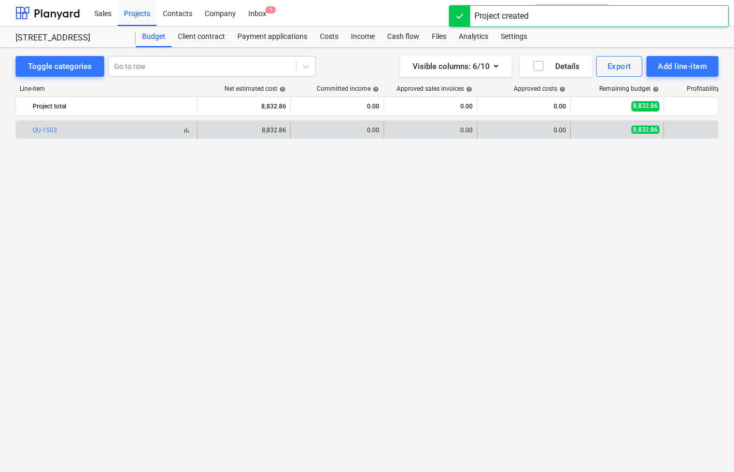
click at [141, 131] on div "bar_chart QU-1503" at bounding box center [113, 130] width 160 height 7
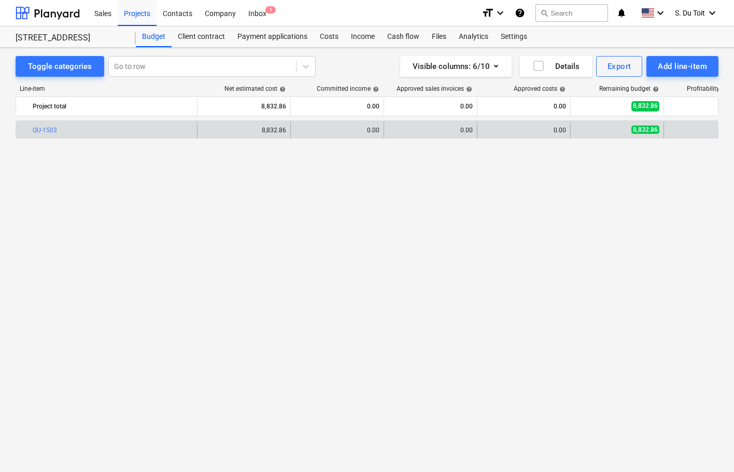
click at [714, 128] on div "0.00" at bounding box center [710, 129] width 85 height 9
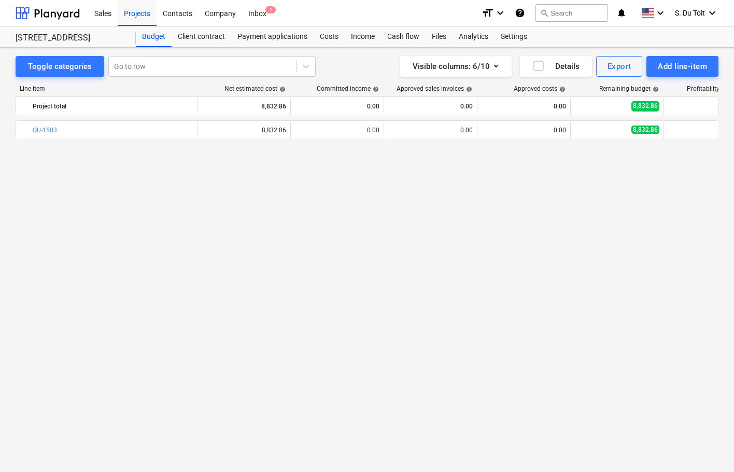
click at [544, 139] on div "bar_chart QU-1503 edit 8,832.86 0.00 0.00 0.00 8,832.86 0.00 more_vert" at bounding box center [367, 274] width 703 height 308
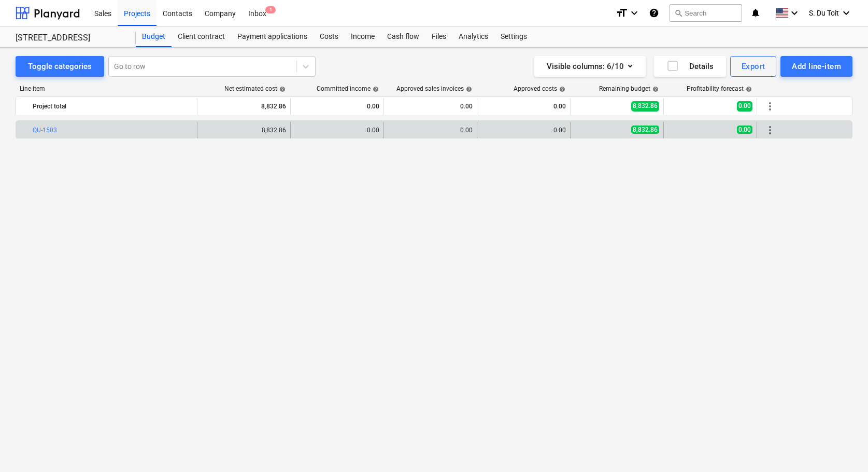
click at [751, 129] on span "0.00" at bounding box center [745, 129] width 16 height 8
click at [763, 131] on div "more_vert" at bounding box center [771, 130] width 18 height 17
click at [768, 129] on span "more_vert" at bounding box center [770, 130] width 12 height 12
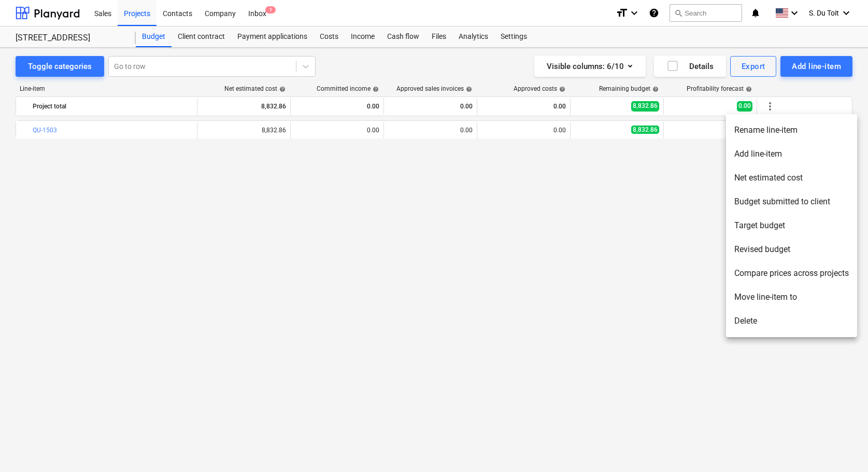
click at [755, 318] on li "Delete" at bounding box center [791, 321] width 131 height 24
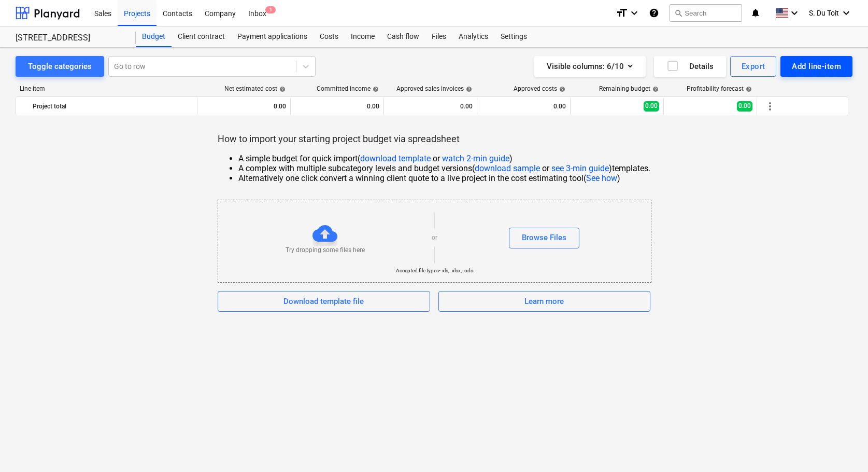
click at [839, 58] on button "Add line-item" at bounding box center [817, 66] width 72 height 21
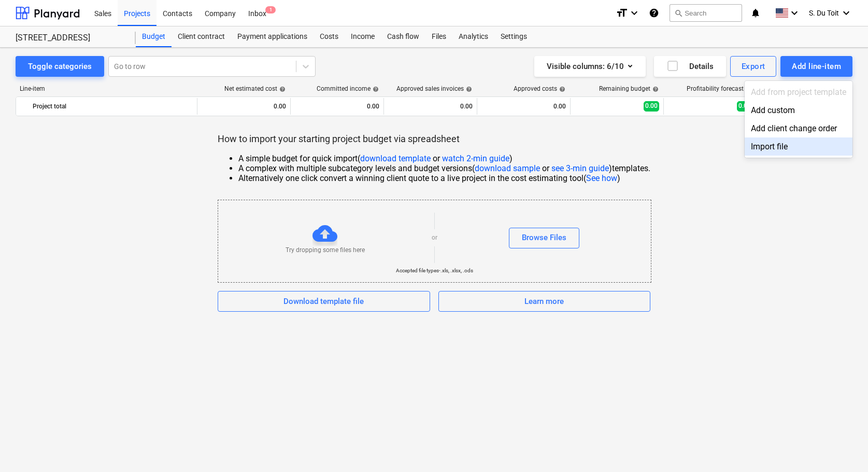
click at [804, 142] on div "Import file" at bounding box center [799, 146] width 108 height 18
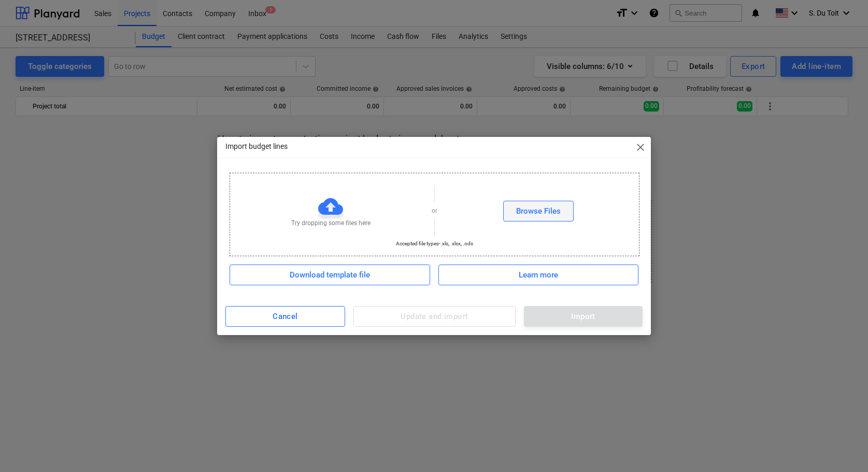
click at [509, 209] on button "Browse Files" at bounding box center [538, 211] width 71 height 21
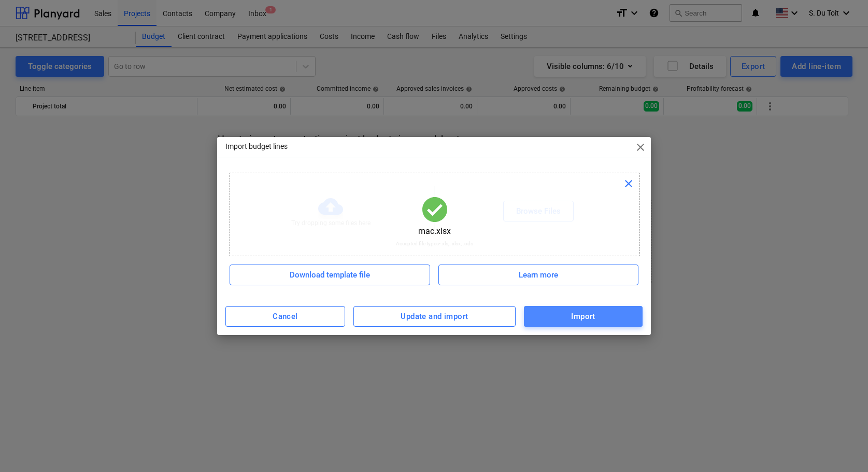
click at [582, 317] on div "Import" at bounding box center [583, 316] width 24 height 13
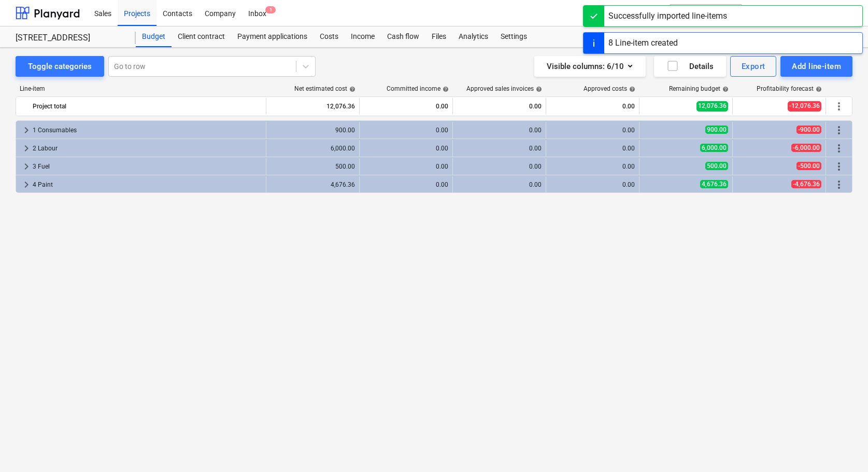
click at [437, 245] on div "keyboard_arrow_right 1 Consumables 900.00 0.00 0.00 0.00 900.00 -900.00 more_ve…" at bounding box center [434, 274] width 837 height 308
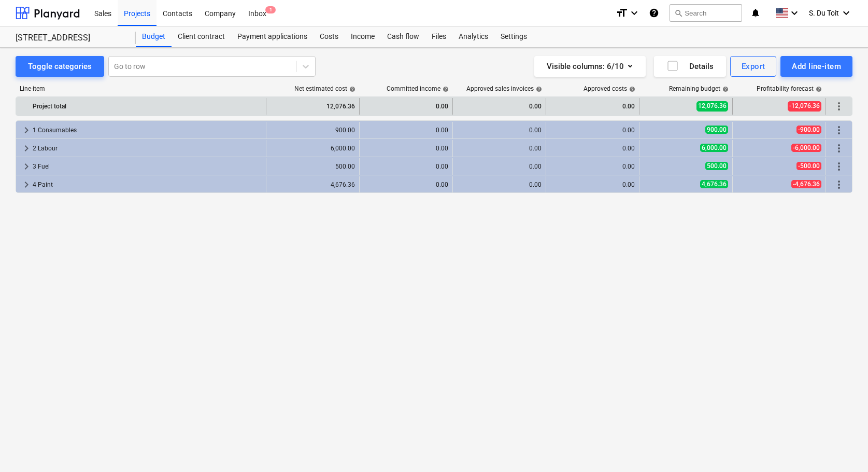
click at [841, 111] on span "more_vert" at bounding box center [839, 106] width 12 height 12
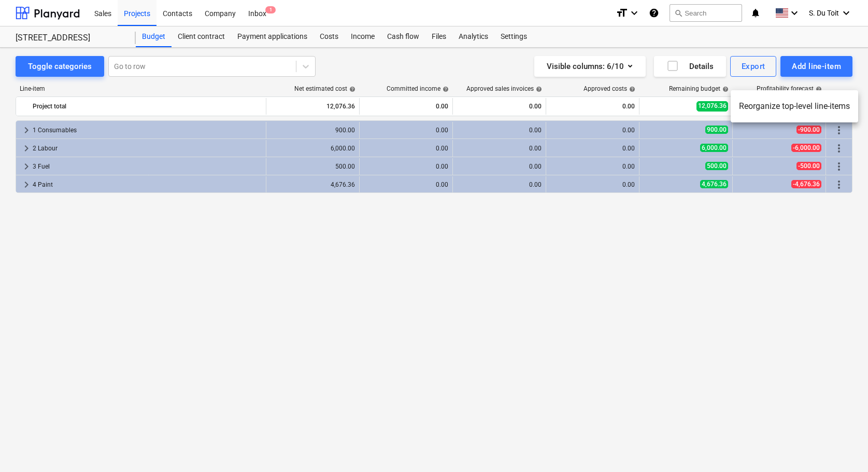
click at [760, 235] on div at bounding box center [434, 236] width 868 height 472
click at [749, 193] on div "keyboard_arrow_right 1 Consumables 900.00 0.00 0.00 0.00 900.00 -900.00 more_ve…" at bounding box center [434, 274] width 837 height 308
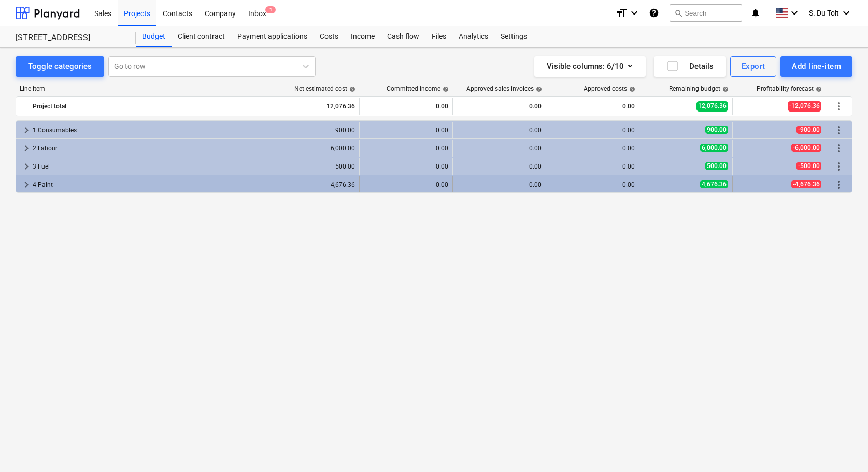
click at [778, 180] on div "-4,676.36" at bounding box center [779, 184] width 85 height 9
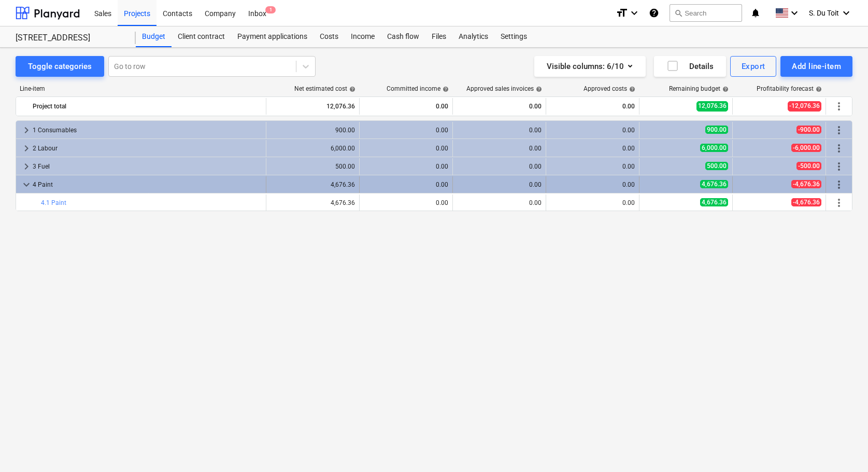
click at [838, 185] on span "more_vert" at bounding box center [839, 184] width 12 height 12
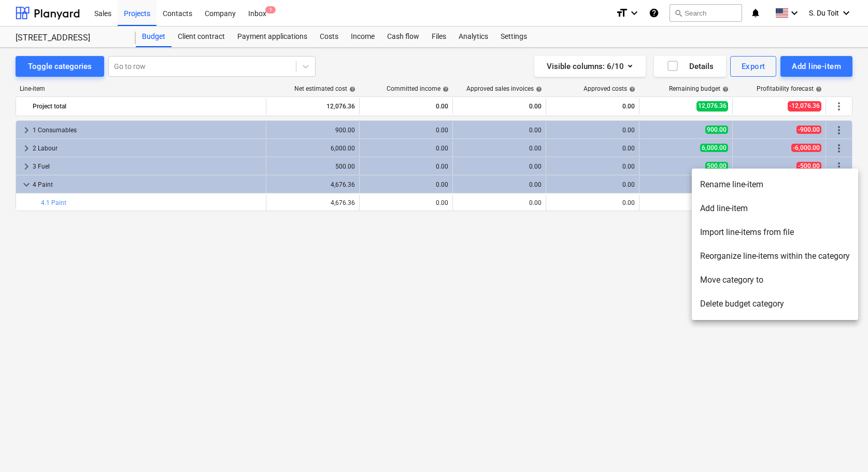
click at [780, 303] on li "Delete budget category" at bounding box center [775, 304] width 166 height 24
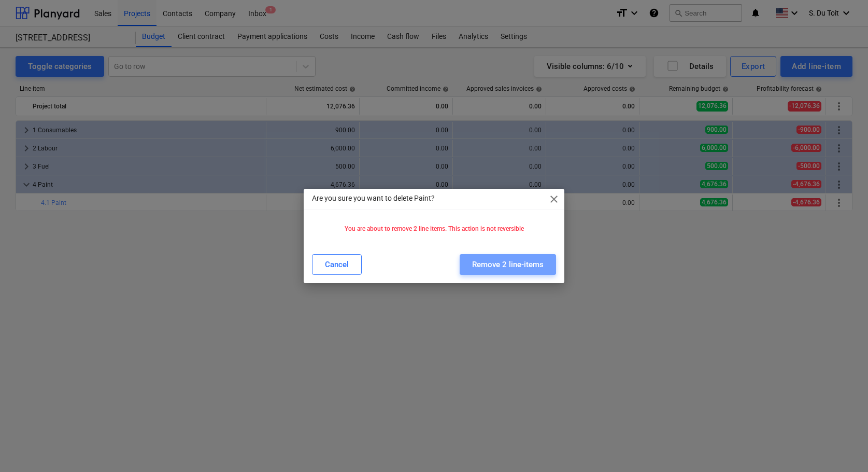
drag, startPoint x: 514, startPoint y: 263, endPoint x: 636, endPoint y: 231, distance: 126.5
click at [514, 264] on div "Remove 2 line-items" at bounding box center [508, 264] width 72 height 13
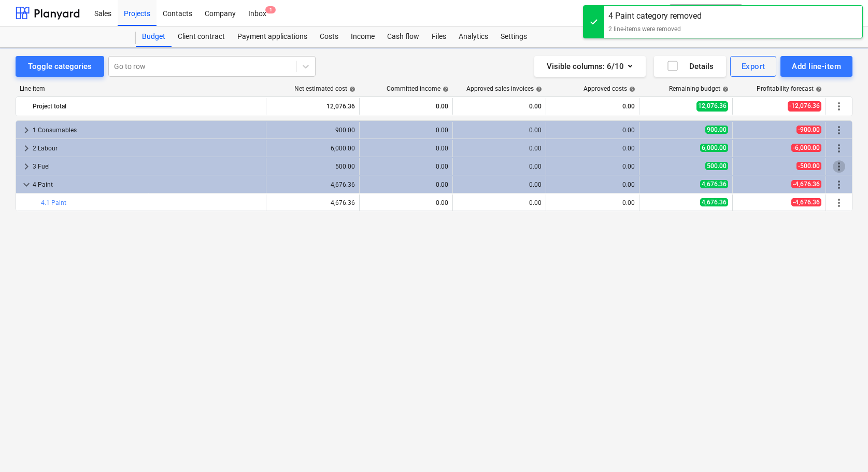
click at [844, 164] on span "more_vert" at bounding box center [839, 166] width 12 height 12
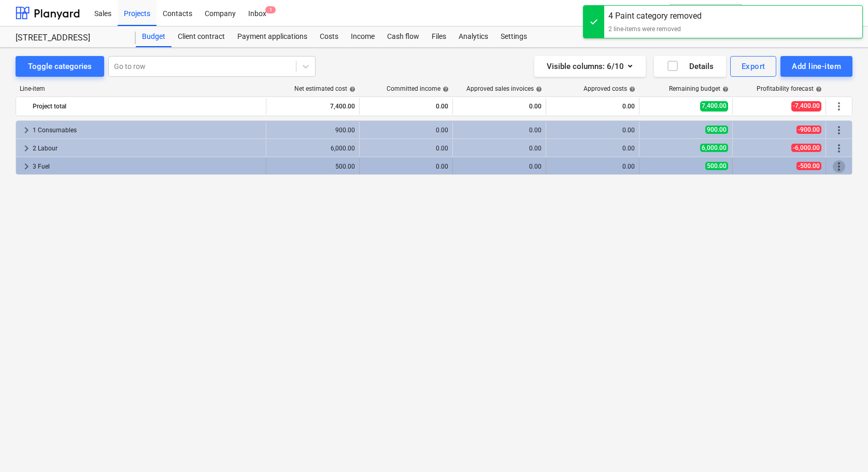
click at [841, 163] on span "more_vert" at bounding box center [839, 166] width 12 height 12
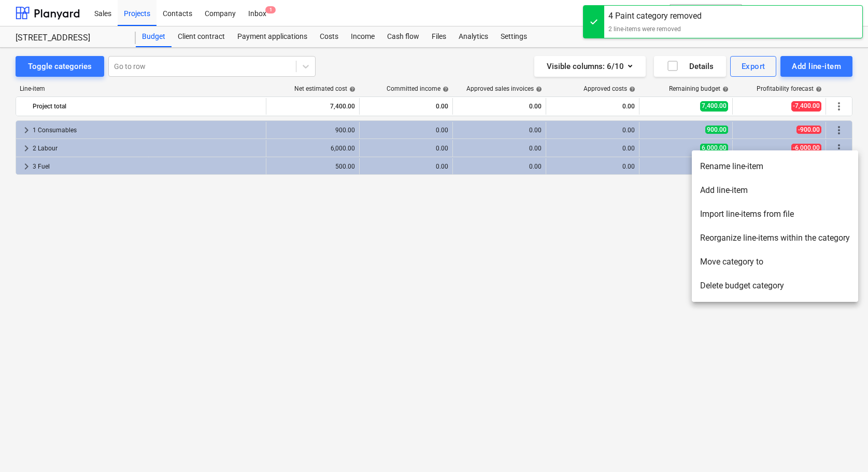
drag, startPoint x: 784, startPoint y: 292, endPoint x: 777, endPoint y: 290, distance: 7.1
click at [784, 293] on li "Delete budget category" at bounding box center [775, 286] width 166 height 24
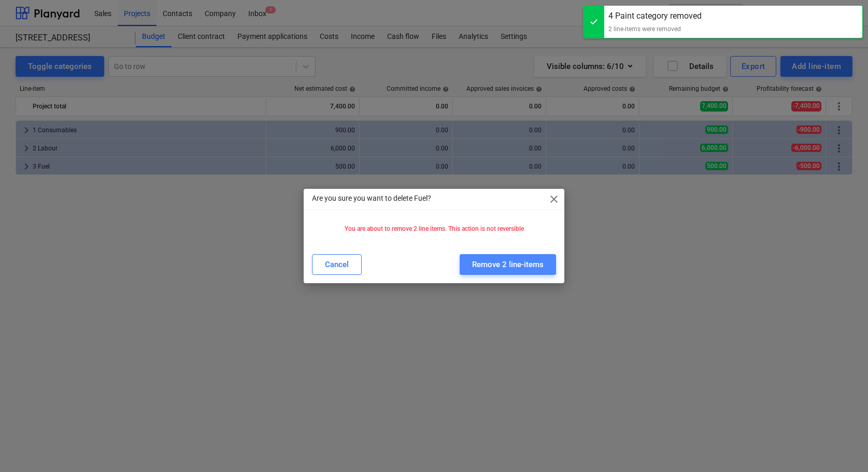
click at [520, 267] on div "Remove 2 line-items" at bounding box center [508, 264] width 72 height 13
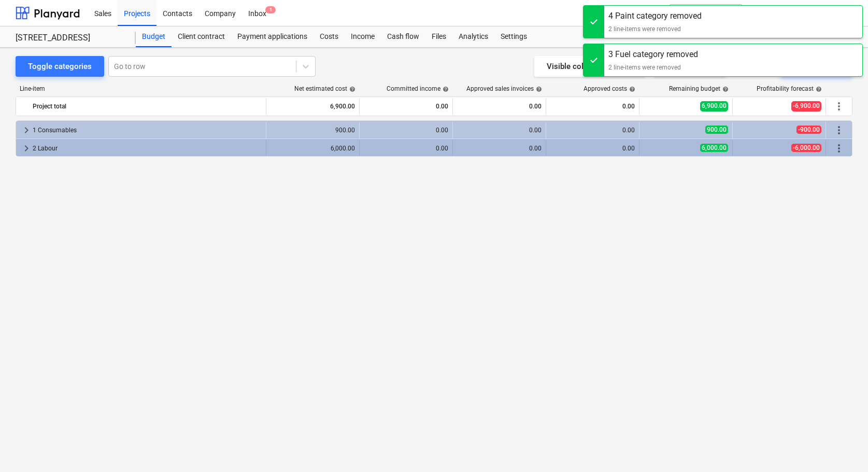
click at [843, 149] on span "more_vert" at bounding box center [839, 148] width 12 height 12
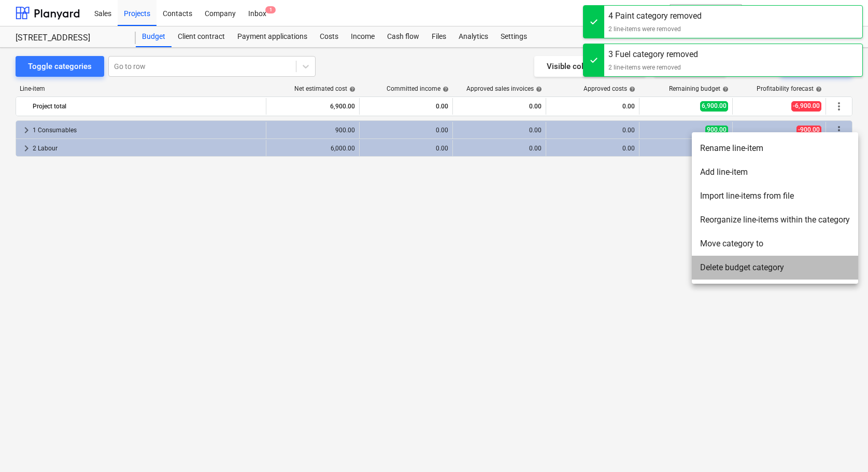
click at [758, 266] on li "Delete budget category" at bounding box center [775, 268] width 166 height 24
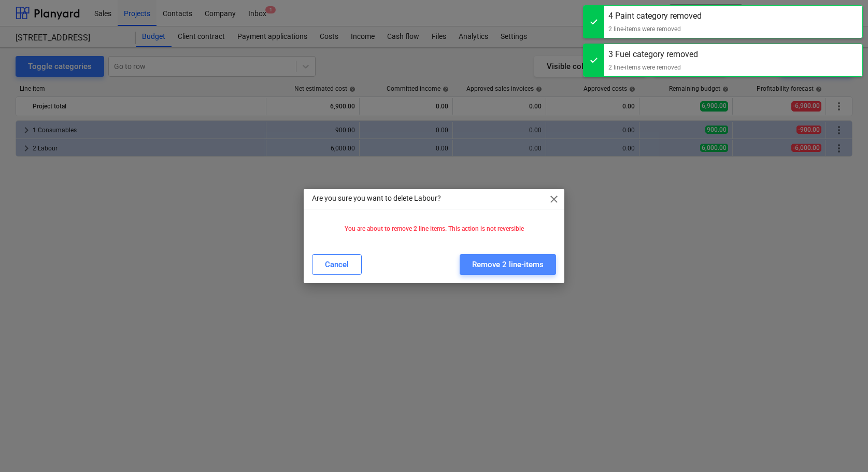
click at [546, 271] on button "Remove 2 line-items" at bounding box center [508, 264] width 96 height 21
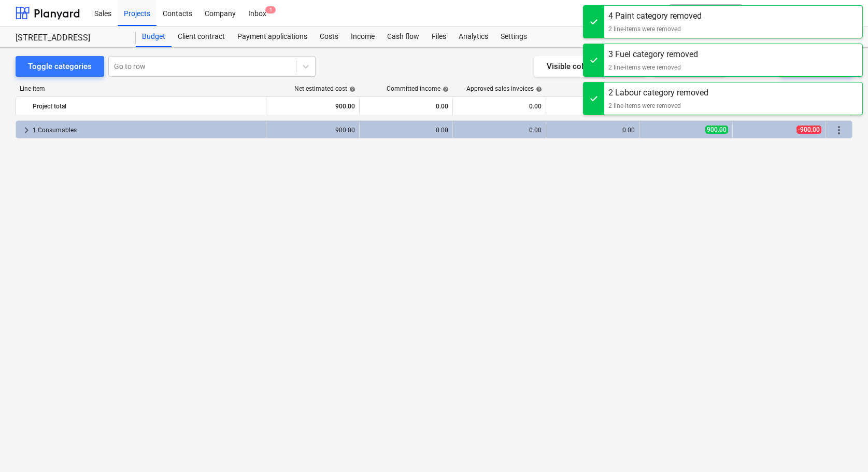
click at [846, 124] on div "more_vert" at bounding box center [840, 130] width 18 height 17
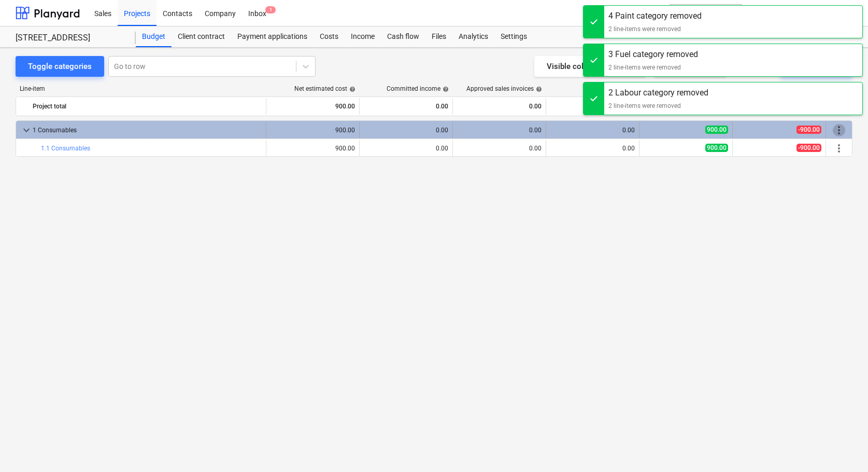
click at [837, 133] on span "more_vert" at bounding box center [839, 130] width 12 height 12
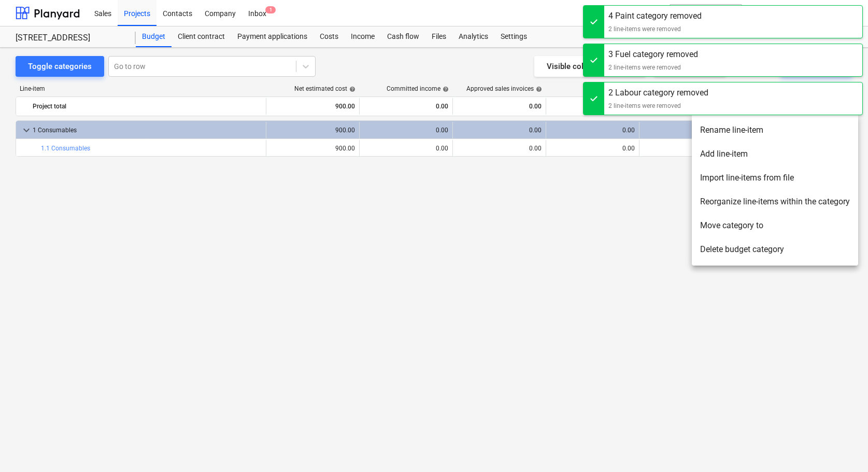
click at [742, 250] on li "Delete budget category" at bounding box center [775, 249] width 166 height 24
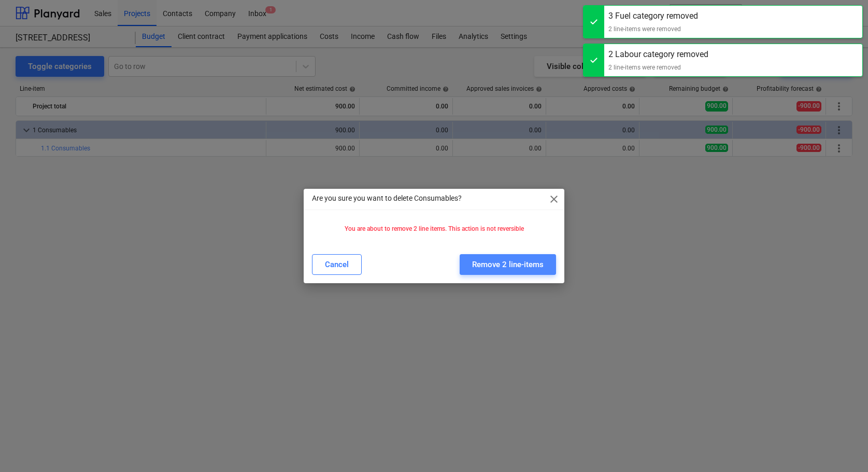
click at [512, 258] on div "Remove 2 line-items" at bounding box center [508, 264] width 72 height 13
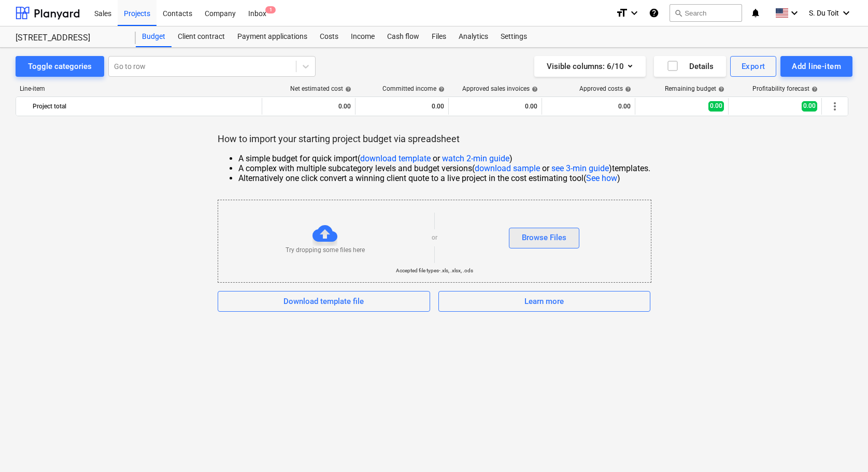
click at [536, 240] on div "Browse Files" at bounding box center [544, 237] width 45 height 13
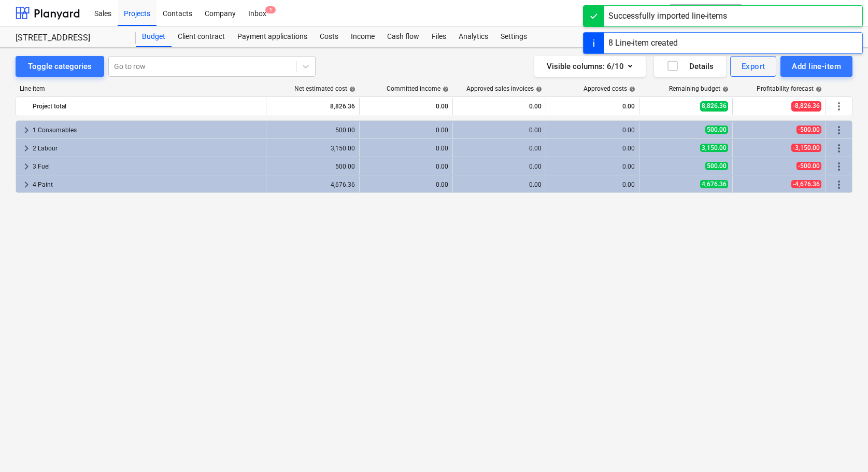
click at [429, 317] on div "keyboard_arrow_right 1 Consumables 500.00 0.00 0.00 0.00 500.00 -500.00 more_ve…" at bounding box center [434, 274] width 837 height 308
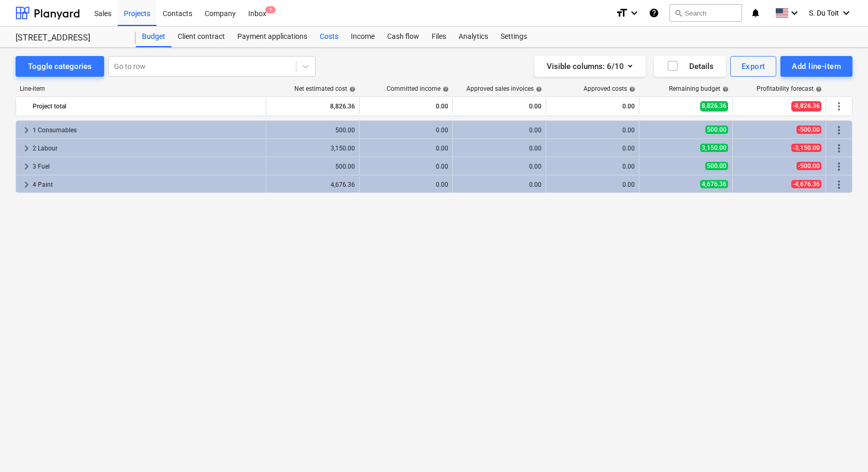
click at [330, 37] on div "Costs" at bounding box center [329, 36] width 31 height 21
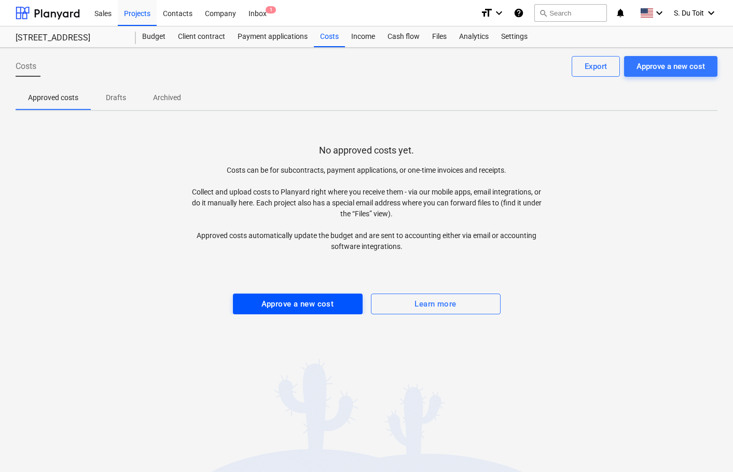
click at [306, 312] on button "Approve a new cost" at bounding box center [298, 303] width 130 height 21
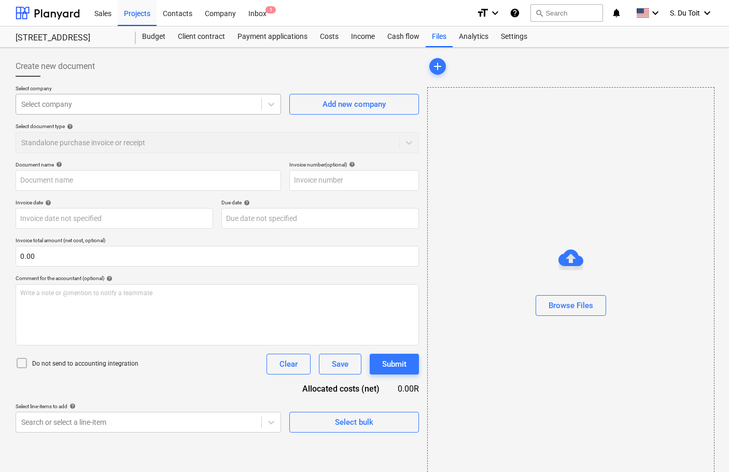
click at [176, 105] on div at bounding box center [138, 104] width 235 height 10
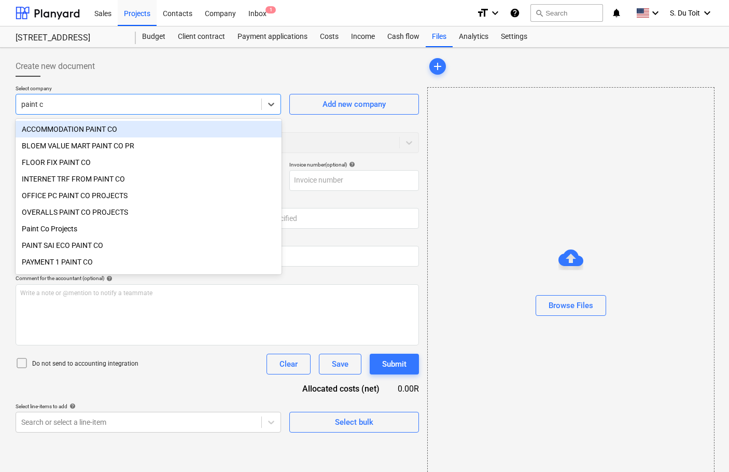
type input "paint co"
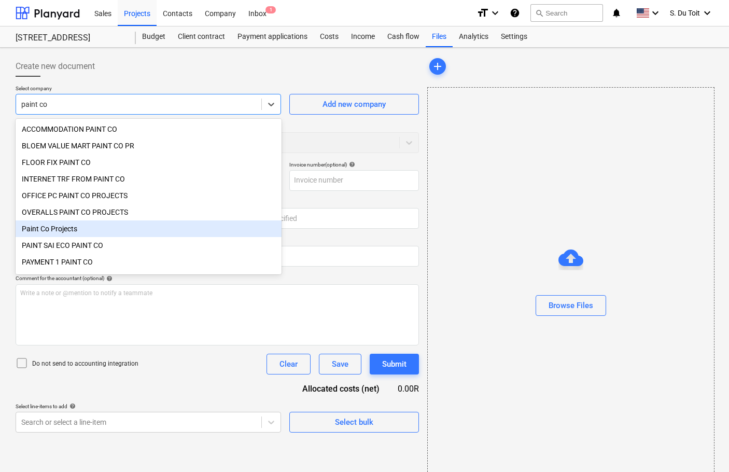
click at [114, 235] on div "Paint Co Projects" at bounding box center [149, 228] width 266 height 17
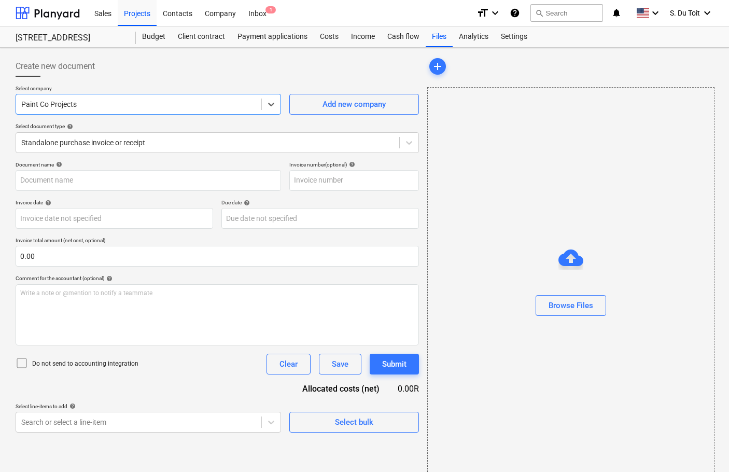
click at [132, 126] on div "Select document type help" at bounding box center [217, 126] width 403 height 7
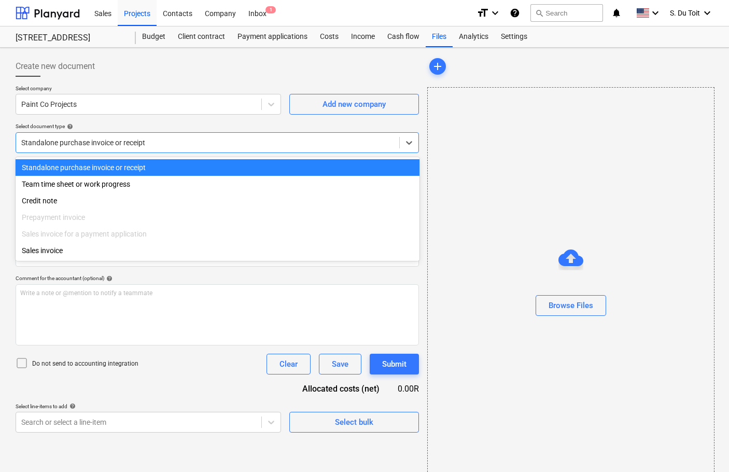
click at [129, 137] on div at bounding box center [207, 142] width 373 height 10
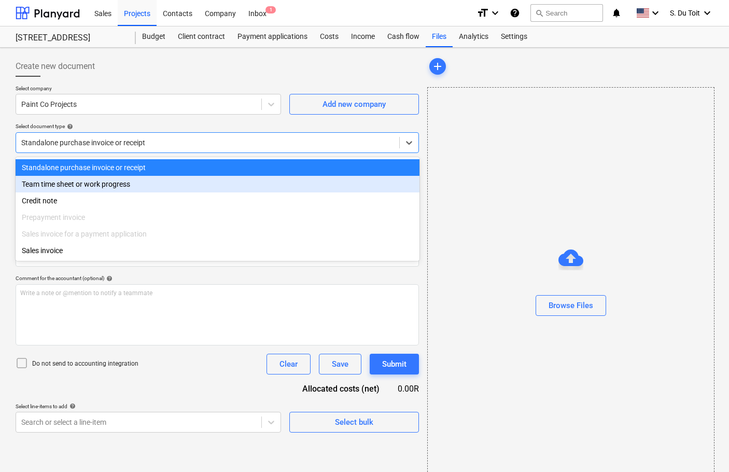
click at [121, 184] on div "Team time sheet or work progress" at bounding box center [218, 184] width 404 height 17
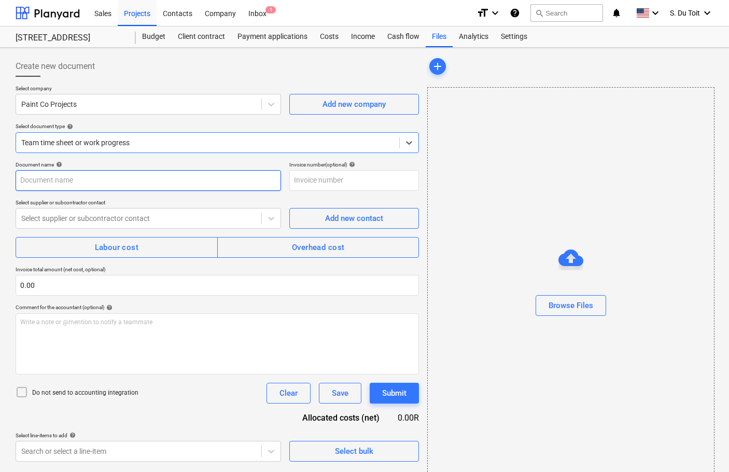
click at [86, 178] on input "text" at bounding box center [148, 180] width 265 height 21
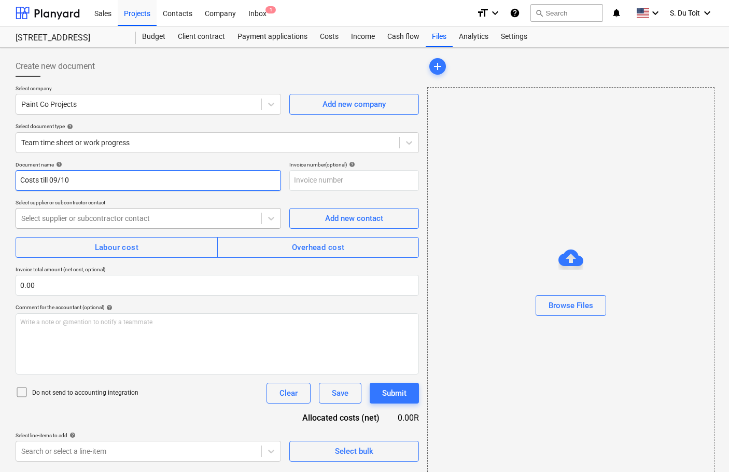
type input "Costs till 09/10"
click at [103, 229] on div "Select supplier or subcontractor contact" at bounding box center [148, 218] width 265 height 21
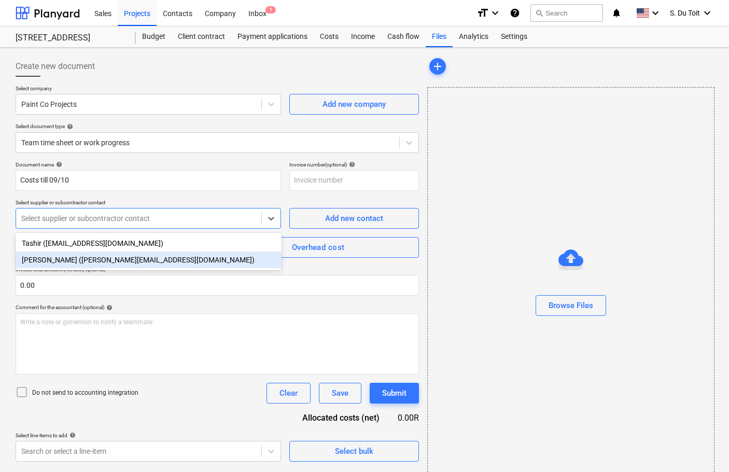
drag, startPoint x: 149, startPoint y: 256, endPoint x: 143, endPoint y: 256, distance: 6.2
click at [148, 256] on div "[PERSON_NAME] ([PERSON_NAME][EMAIL_ADDRESS][DOMAIN_NAME])" at bounding box center [149, 259] width 266 height 17
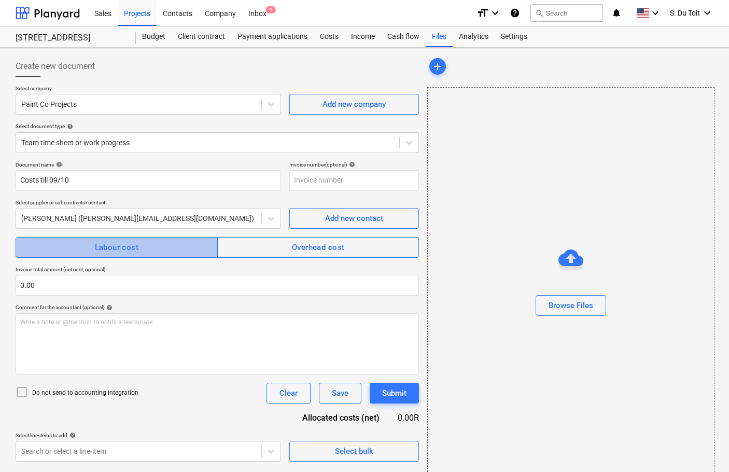
drag, startPoint x: 125, startPoint y: 248, endPoint x: 138, endPoint y: 243, distance: 14.4
click at [129, 247] on div "Labour cost" at bounding box center [117, 247] width 44 height 13
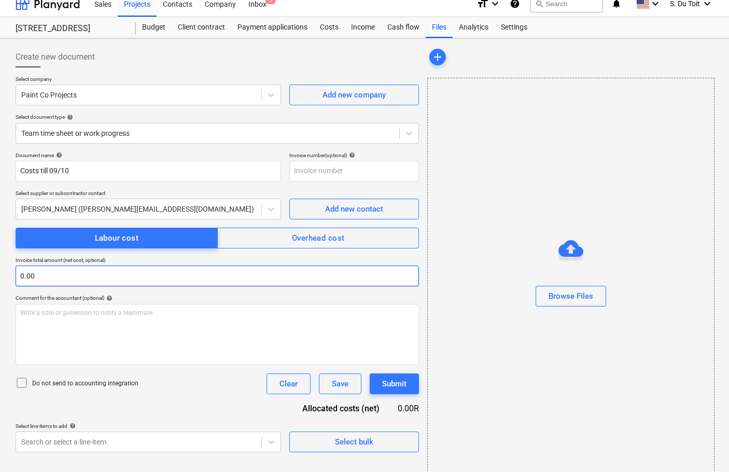
scroll to position [19, 0]
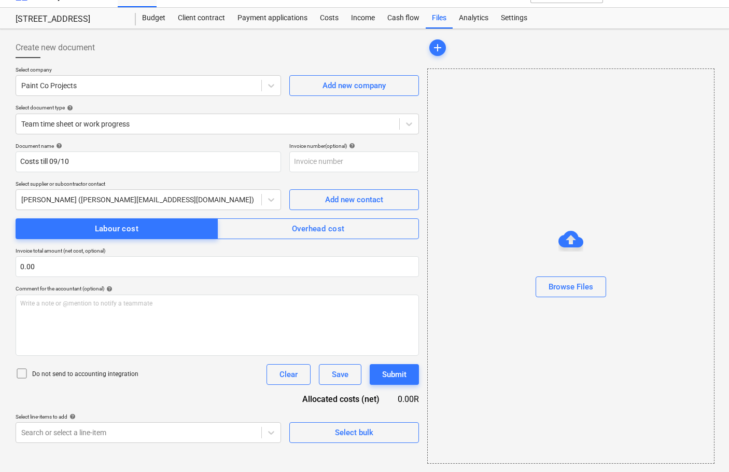
click at [44, 373] on p "Do not send to accounting integration" at bounding box center [85, 374] width 106 height 9
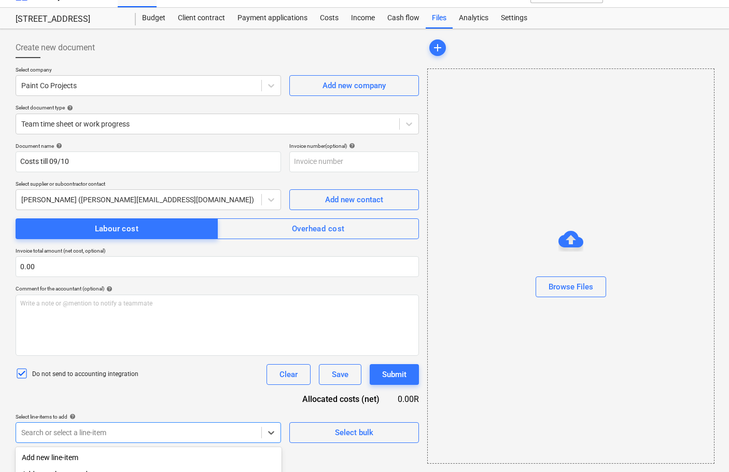
scroll to position [149, 0]
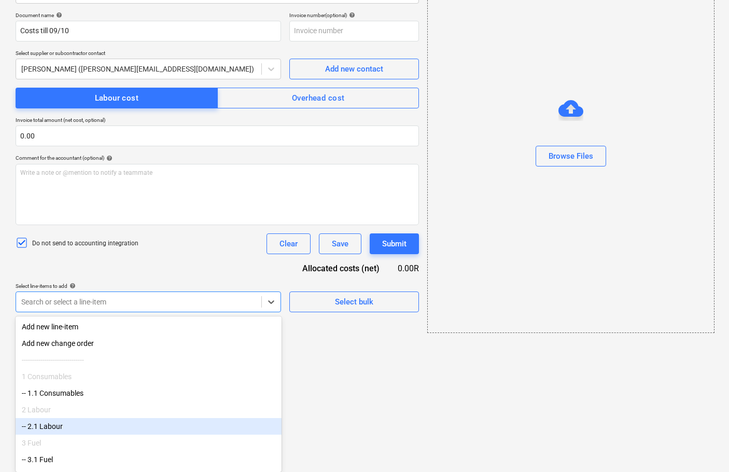
click at [53, 322] on body "Sales Projects Contacts Company Inbox 1 format_size keyboard_arrow_down help se…" at bounding box center [364, 87] width 729 height 472
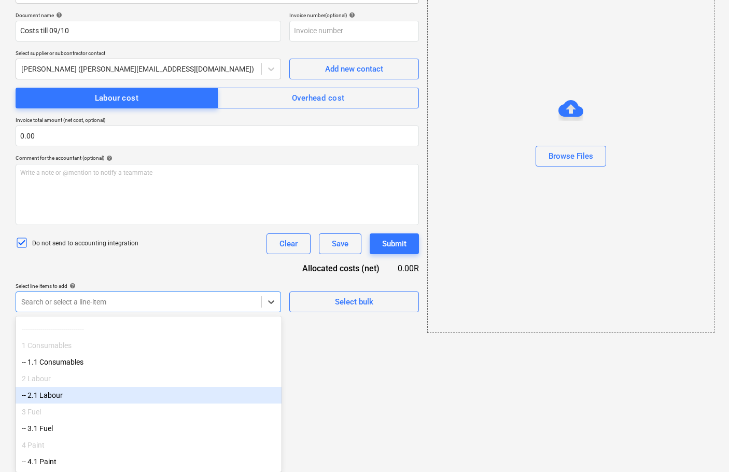
click at [87, 395] on div "-- 2.1 Labour" at bounding box center [149, 395] width 266 height 17
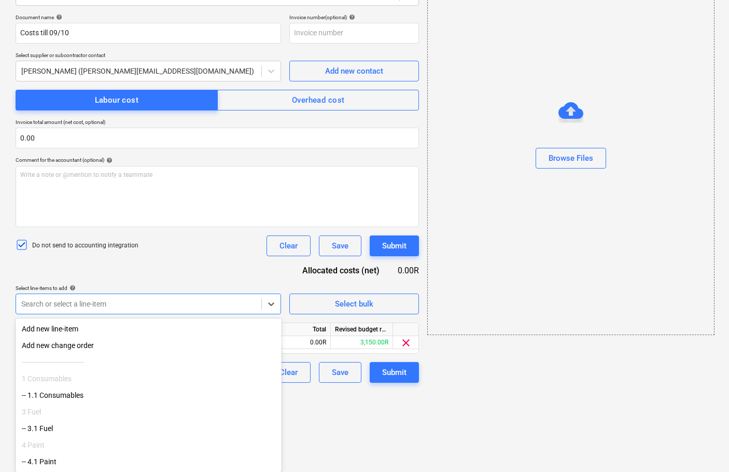
scroll to position [3, 0]
click at [95, 403] on div "3 Fuel" at bounding box center [149, 411] width 266 height 17
click at [86, 397] on div "-- 1.1 Consumables" at bounding box center [149, 395] width 266 height 17
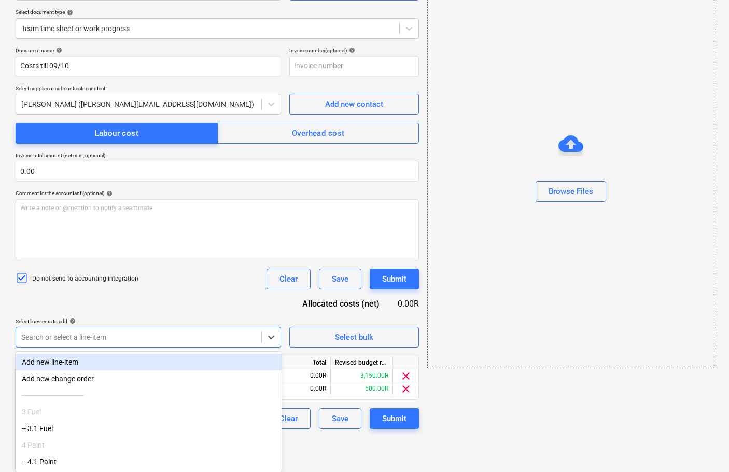
scroll to position [0, 0]
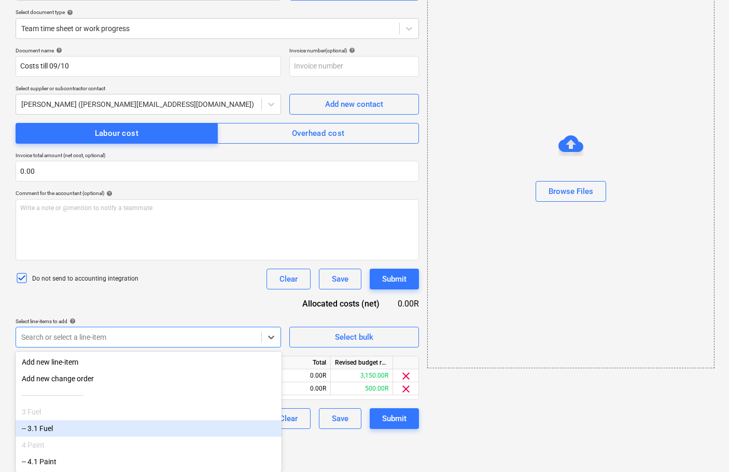
click at [86, 432] on div "-- 3.1 Fuel" at bounding box center [149, 428] width 266 height 17
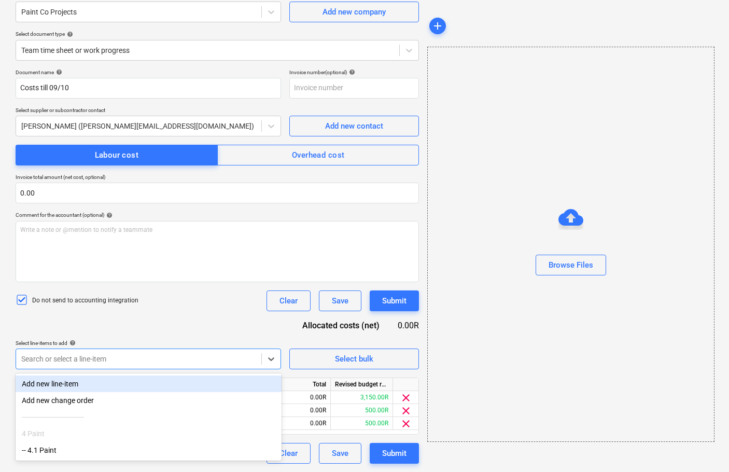
scroll to position [92, 0]
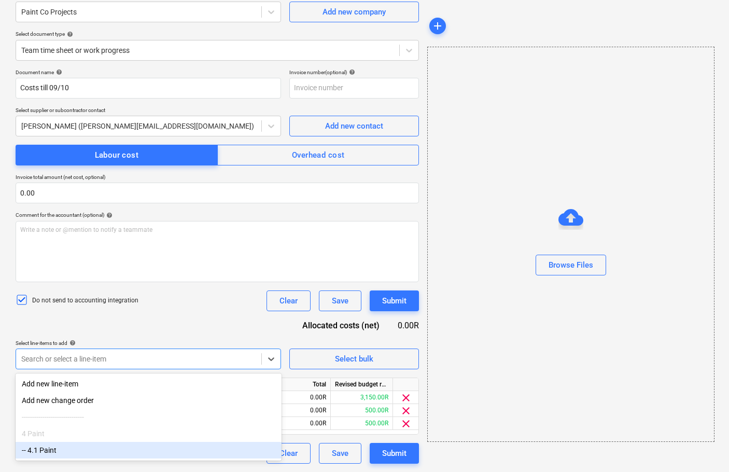
click at [83, 455] on div "-- 4.1 Paint" at bounding box center [149, 450] width 266 height 17
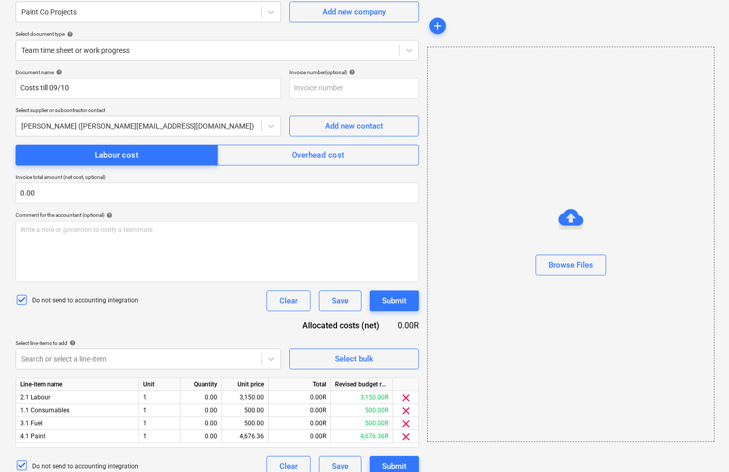
click at [451, 401] on div "Browse Files" at bounding box center [570, 244] width 287 height 395
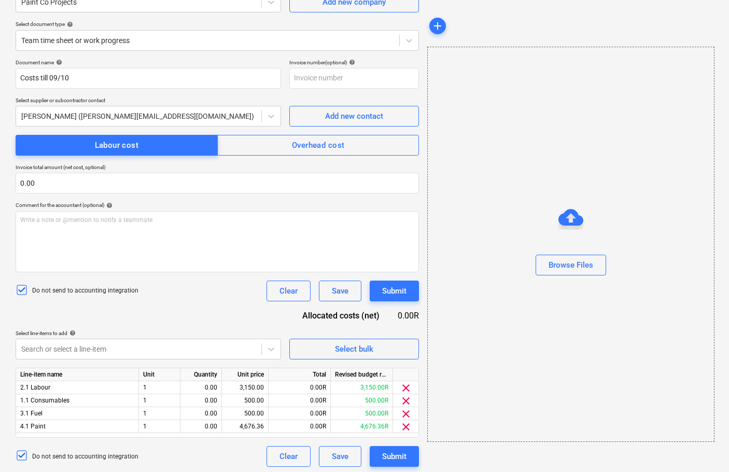
scroll to position [105, 0]
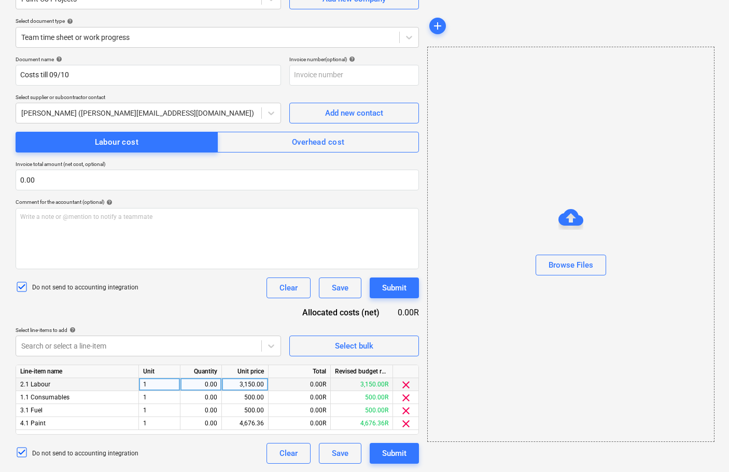
click at [209, 387] on div "0.00" at bounding box center [201, 384] width 33 height 13
type input "1"
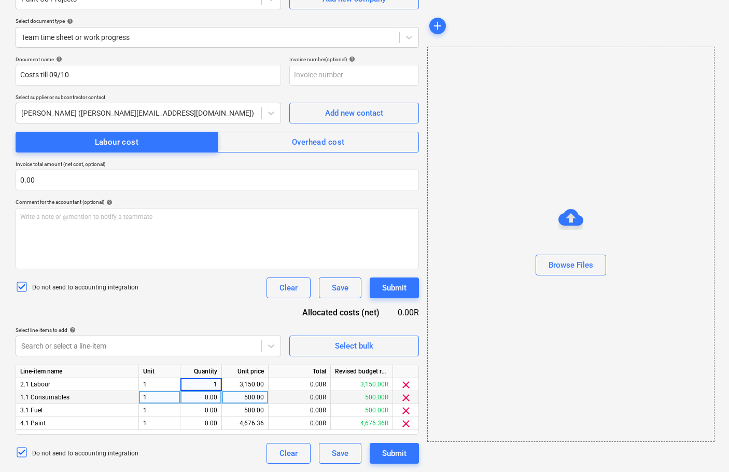
click at [207, 397] on div "0.00" at bounding box center [201, 397] width 33 height 13
type input "1"
click at [210, 414] on div "0.00" at bounding box center [201, 410] width 33 height 13
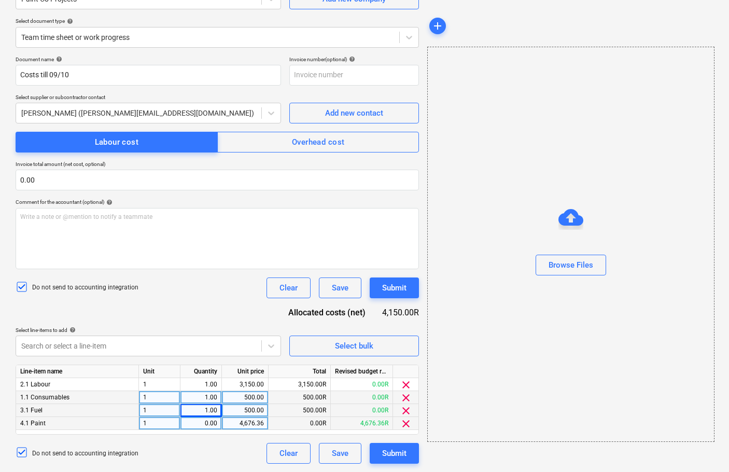
click at [209, 422] on div "0.00" at bounding box center [201, 423] width 33 height 13
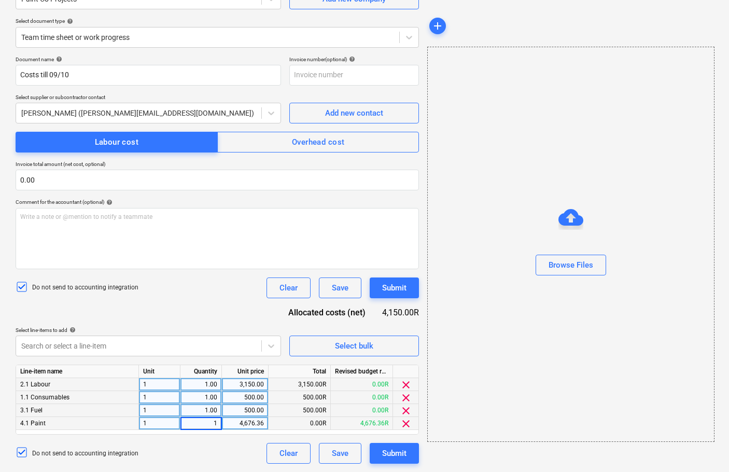
click at [254, 388] on div "3,150.00" at bounding box center [245, 384] width 38 height 13
click at [251, 396] on div "500.00" at bounding box center [245, 397] width 38 height 13
click at [404, 399] on span "clear" at bounding box center [406, 397] width 12 height 12
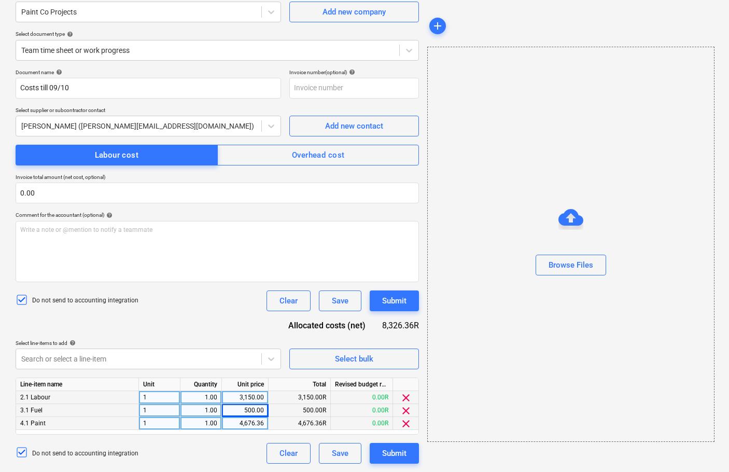
click at [249, 406] on div "500.00" at bounding box center [245, 410] width 38 height 13
type input "109.2"
click at [242, 422] on div "4,676.36" at bounding box center [245, 423] width 38 height 13
click at [407, 426] on span "clear" at bounding box center [406, 423] width 12 height 12
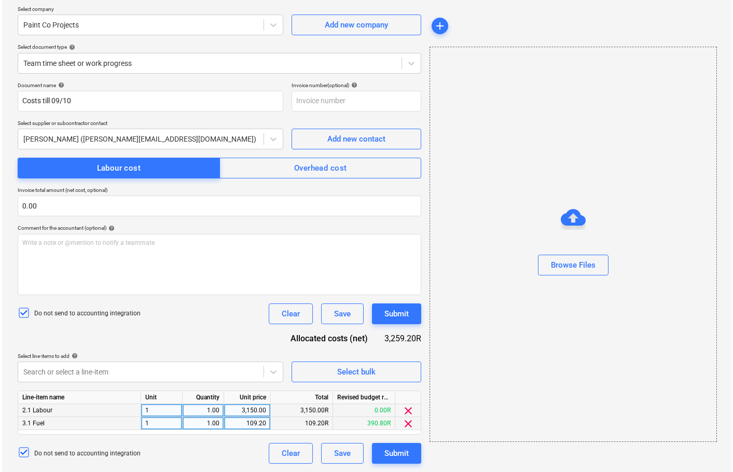
scroll to position [79, 0]
click at [392, 307] on div "Submit" at bounding box center [394, 313] width 24 height 13
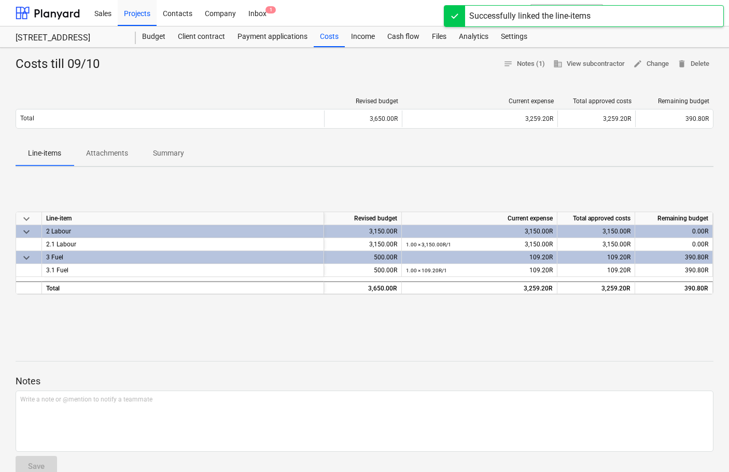
click at [365, 370] on div at bounding box center [365, 371] width 698 height 8
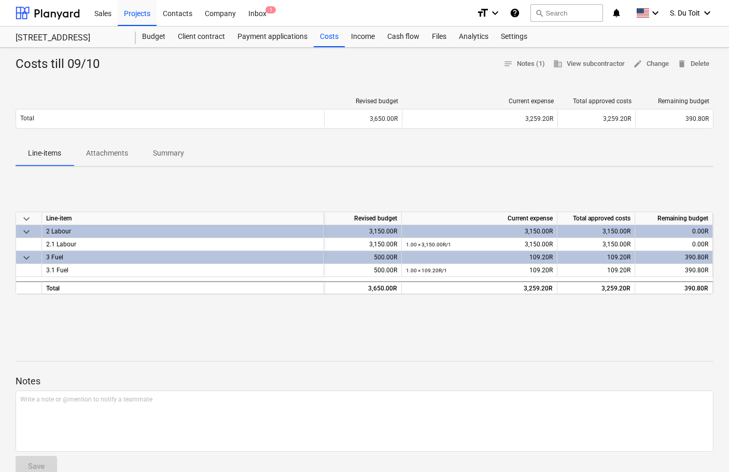
click at [263, 344] on div at bounding box center [365, 343] width 698 height 8
click at [136, 38] on div "Budget" at bounding box center [154, 36] width 36 height 21
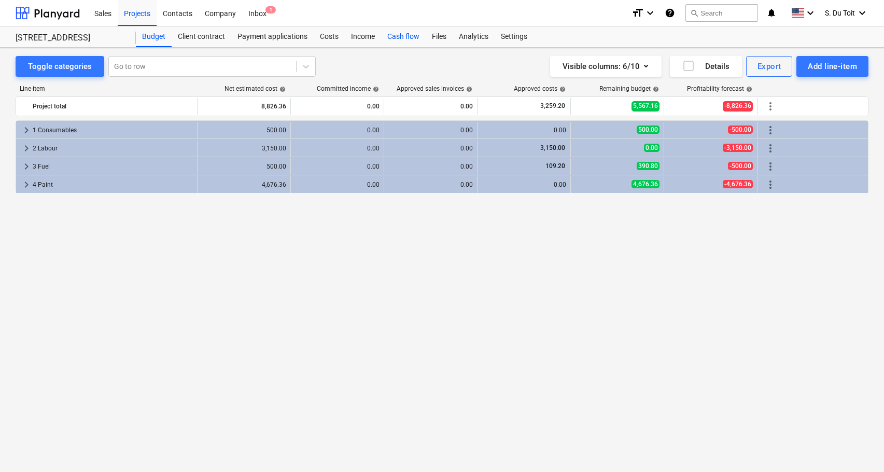
click at [404, 36] on div "Cash flow" at bounding box center [403, 36] width 45 height 21
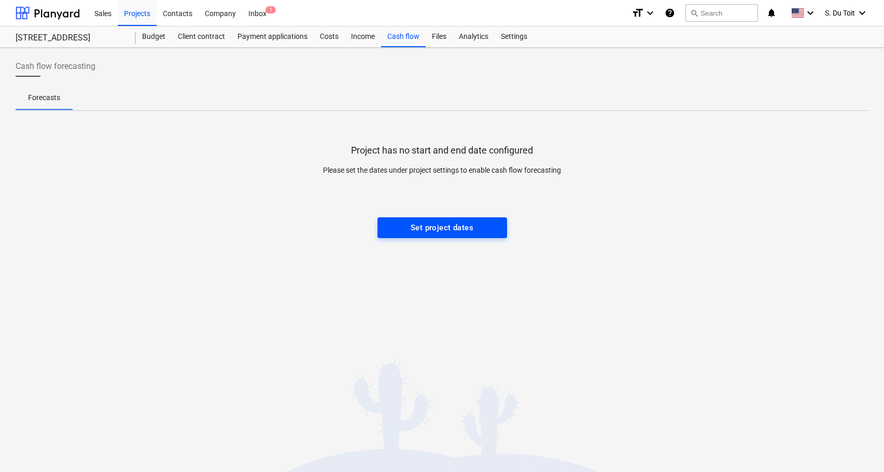
click at [419, 235] on button "Set project dates" at bounding box center [442, 227] width 130 height 21
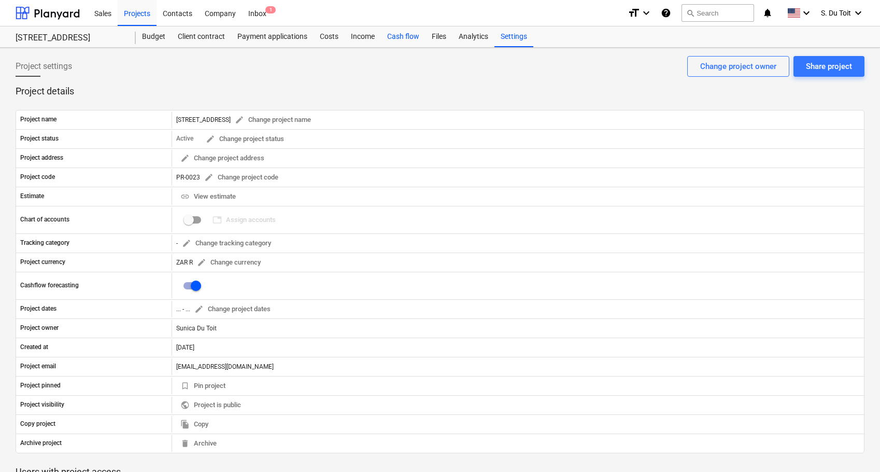
click at [389, 38] on div "Cash flow" at bounding box center [403, 36] width 45 height 21
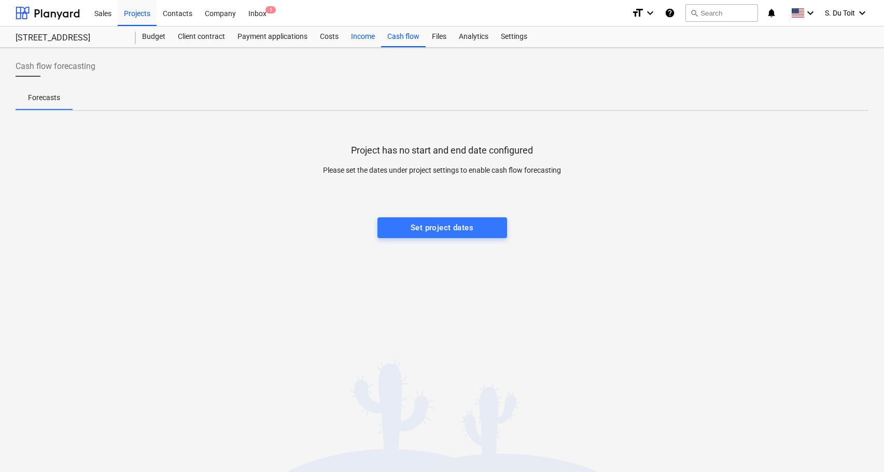
click at [367, 43] on div "Income" at bounding box center [363, 36] width 36 height 21
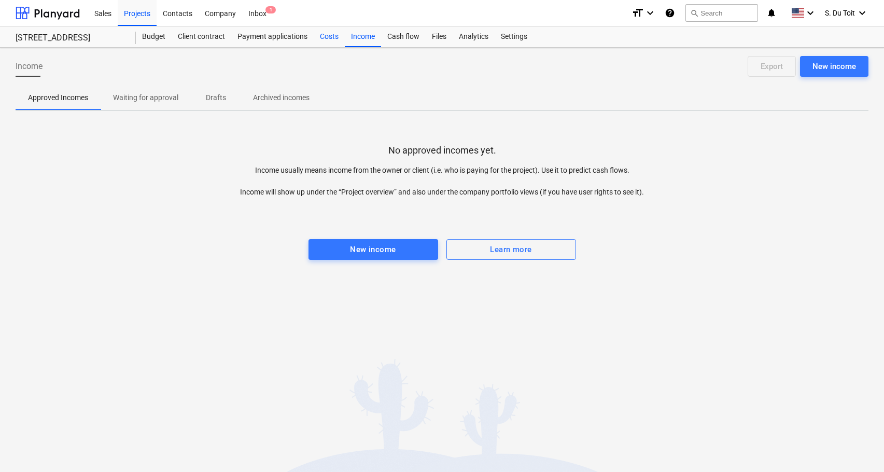
click at [328, 45] on div "Costs" at bounding box center [329, 36] width 31 height 21
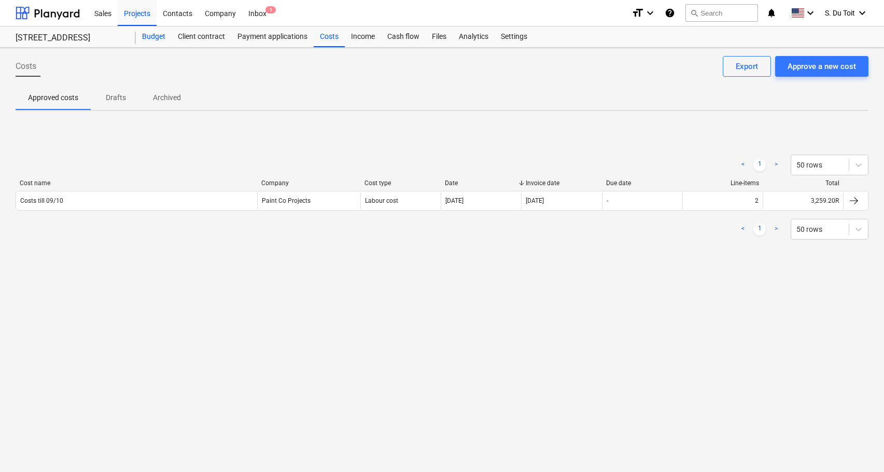
click at [155, 36] on div "Budget" at bounding box center [154, 36] width 36 height 21
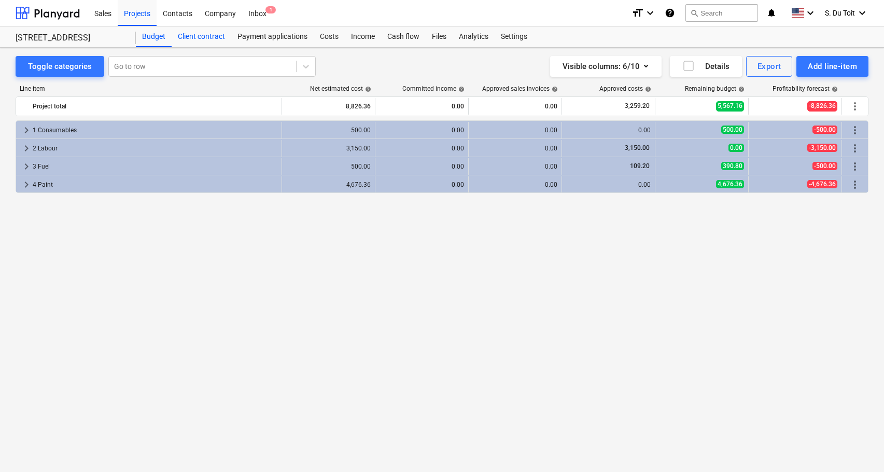
click at [212, 32] on div "Client contract" at bounding box center [202, 36] width 60 height 21
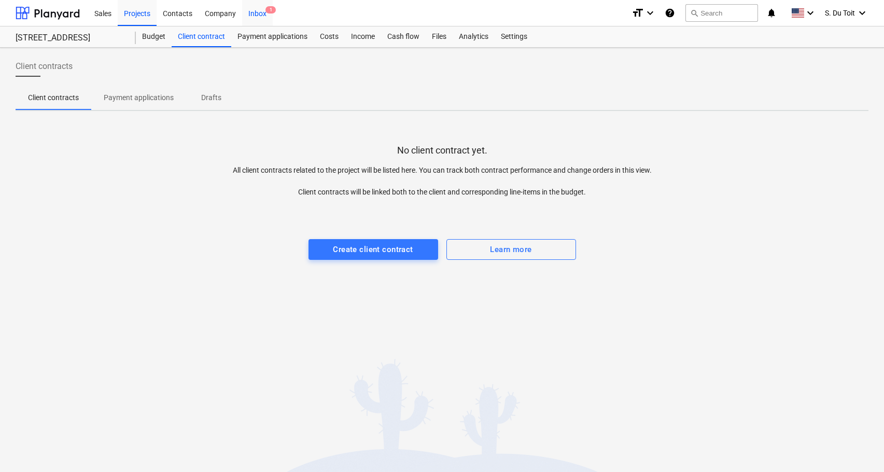
click at [253, 16] on div "Inbox 1" at bounding box center [257, 12] width 31 height 26
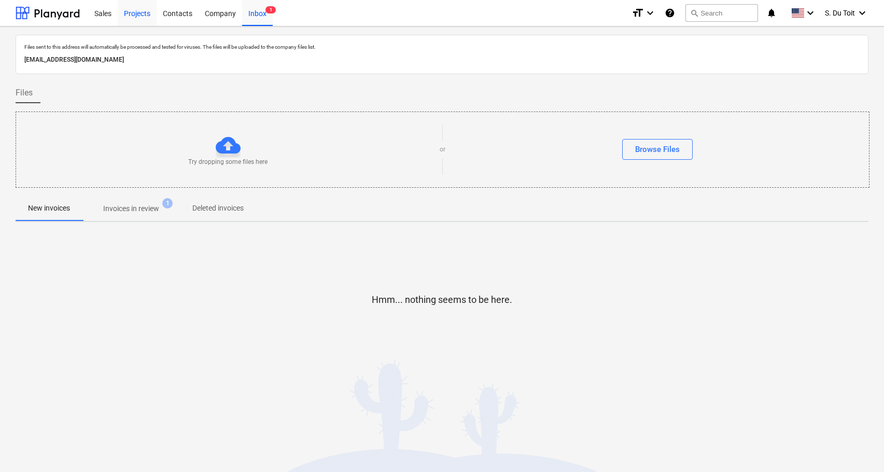
click at [127, 21] on div "Projects" at bounding box center [137, 12] width 39 height 26
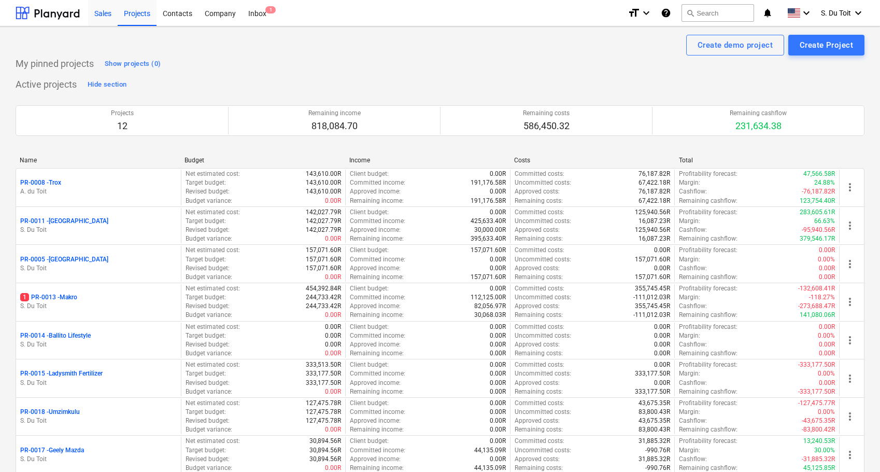
click at [111, 18] on div "Sales" at bounding box center [103, 12] width 30 height 26
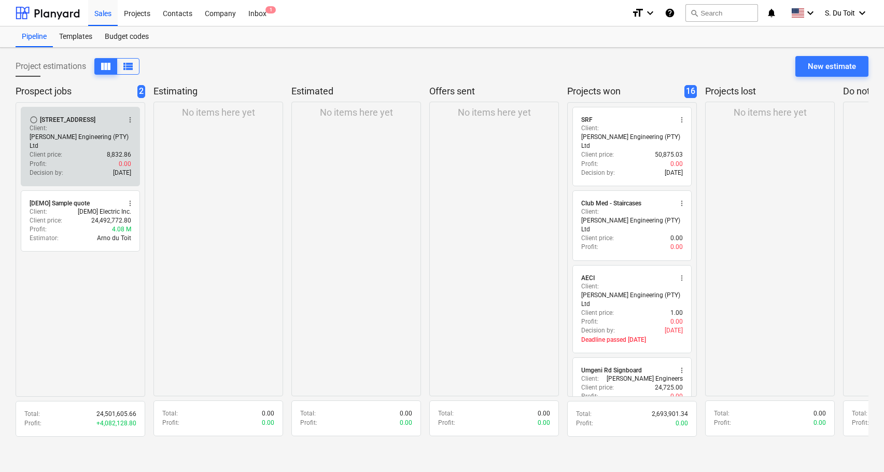
click at [130, 118] on span "more_vert" at bounding box center [130, 120] width 8 height 8
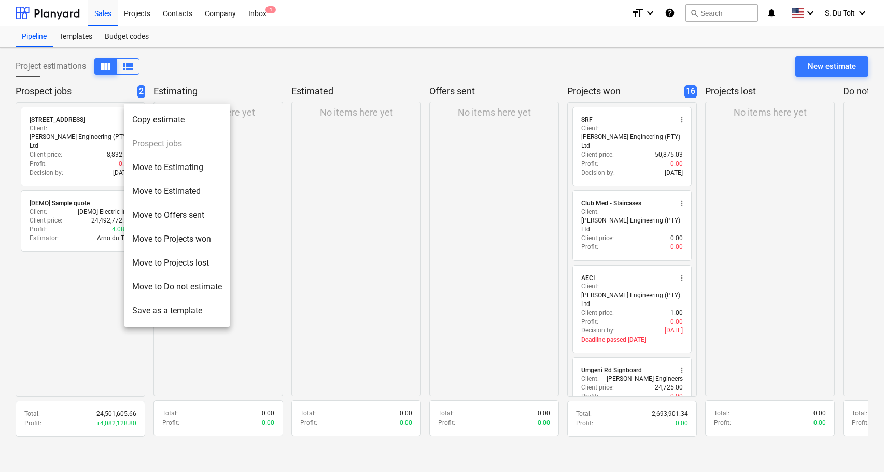
click at [175, 246] on li "Move to Projects won" at bounding box center [177, 239] width 106 height 24
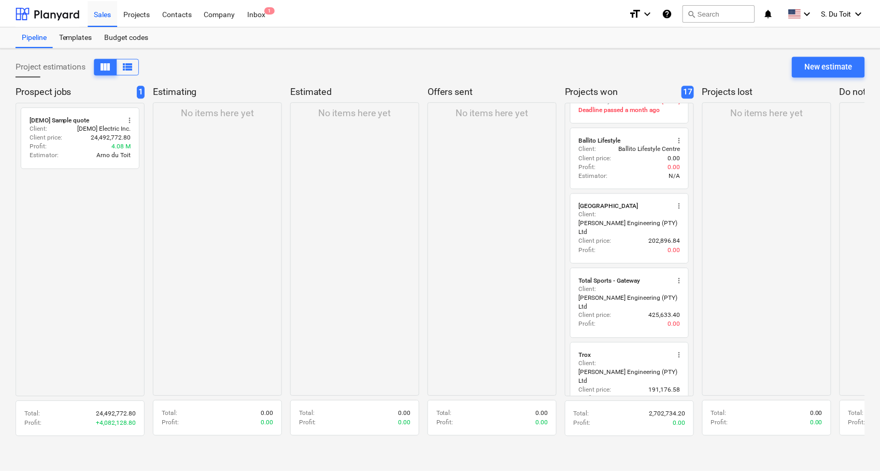
scroll to position [854, 0]
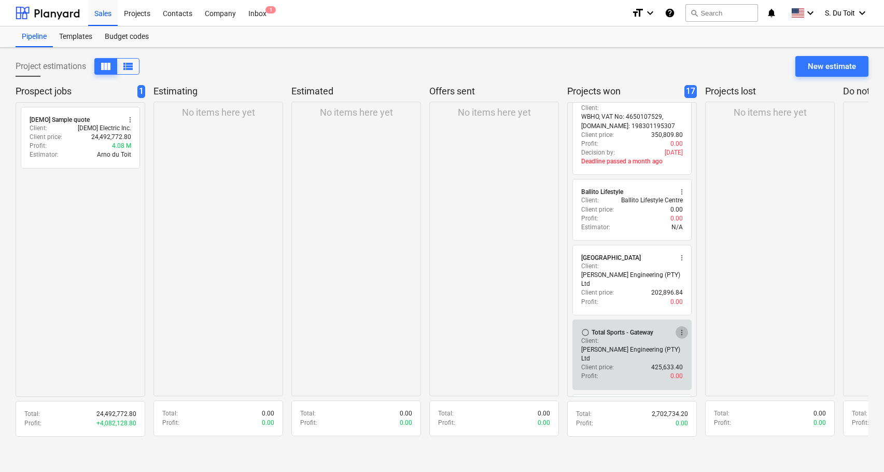
click at [681, 328] on span "more_vert" at bounding box center [682, 332] width 8 height 8
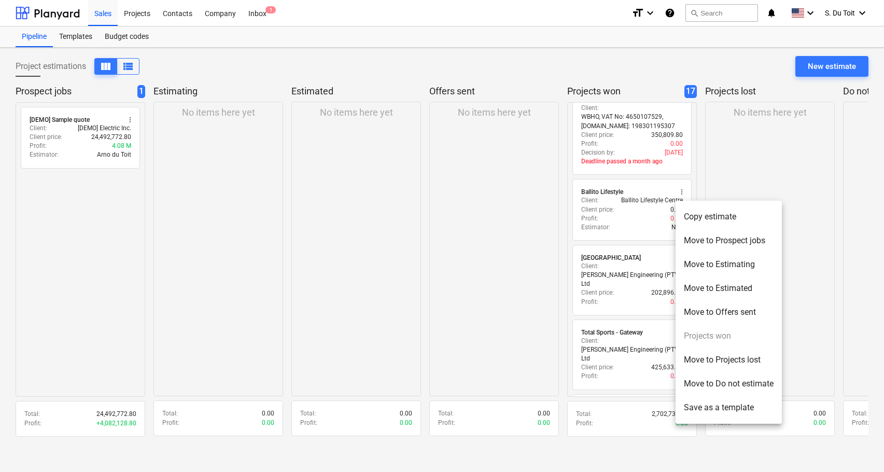
click at [145, 21] on div at bounding box center [442, 236] width 884 height 472
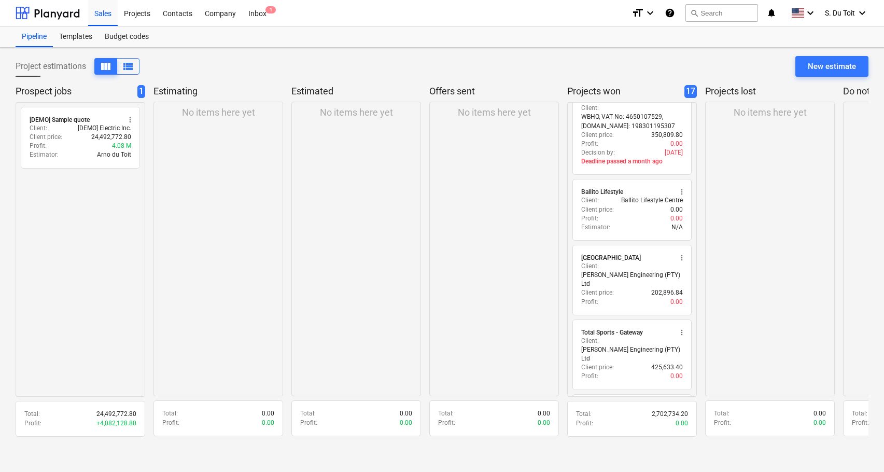
click at [143, 17] on div at bounding box center [442, 236] width 884 height 472
click at [143, 17] on div "Projects" at bounding box center [137, 12] width 39 height 26
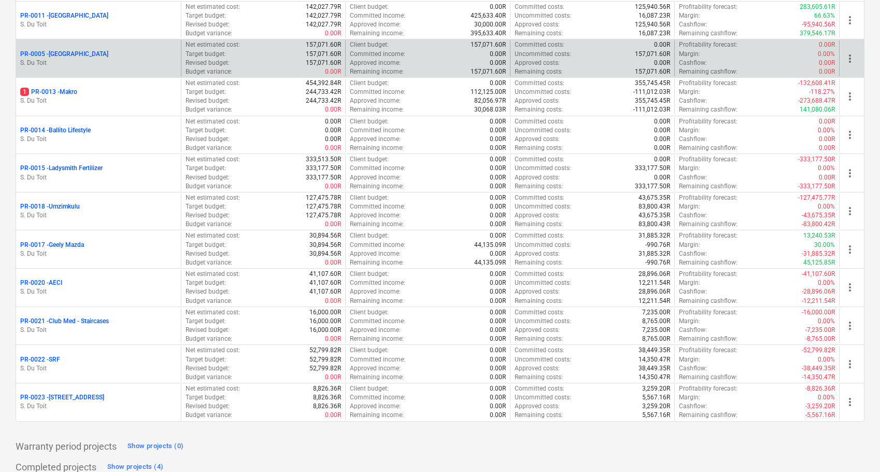
scroll to position [238, 0]
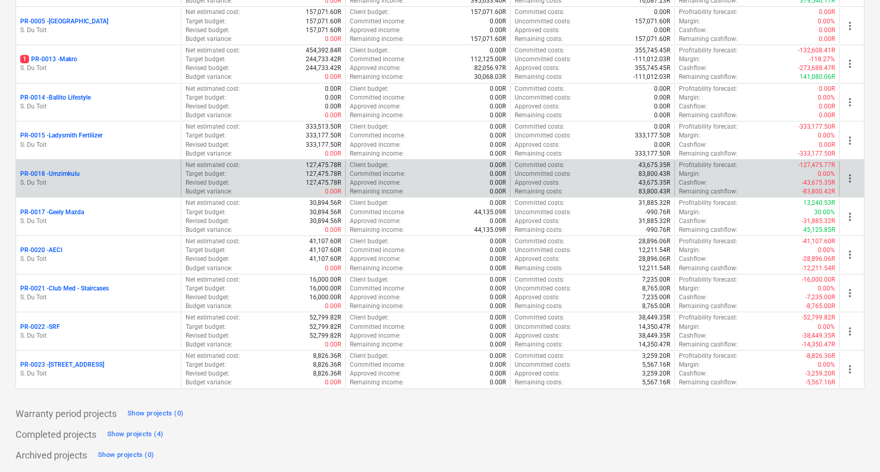
click at [46, 178] on p "S. Du Toit" at bounding box center [98, 182] width 157 height 9
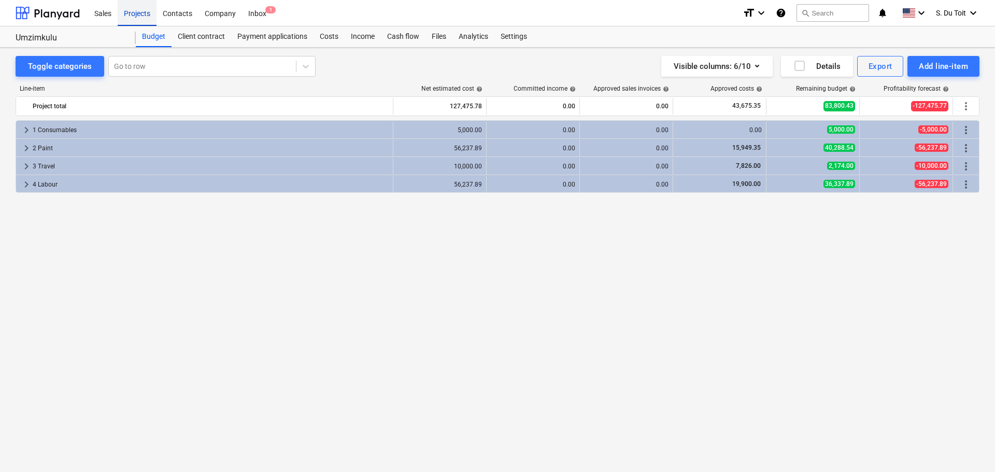
click at [139, 17] on div "Projects" at bounding box center [137, 12] width 39 height 26
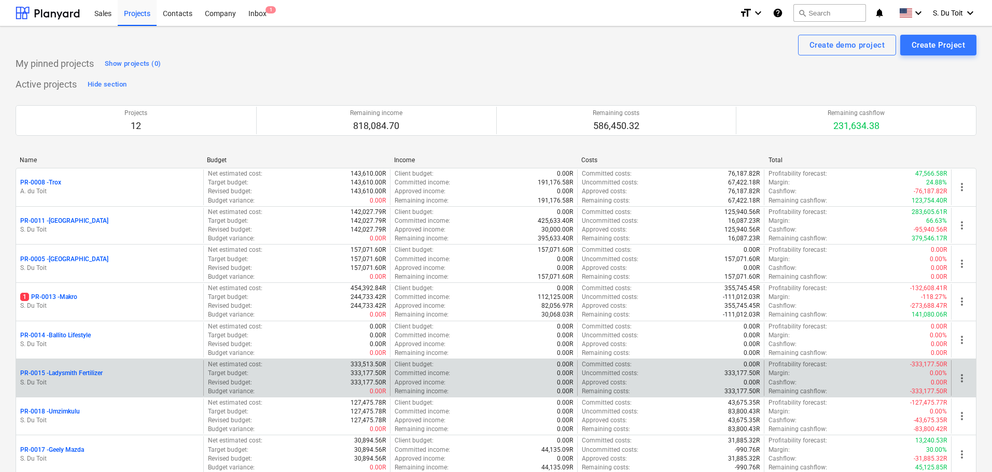
scroll to position [237, 0]
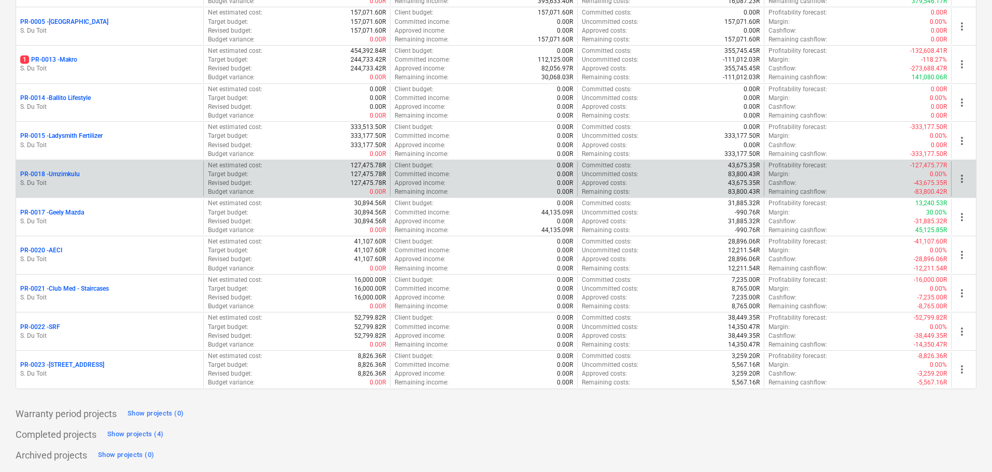
click at [60, 170] on p "PR-0018 - Umzimkulu" at bounding box center [50, 174] width 60 height 9
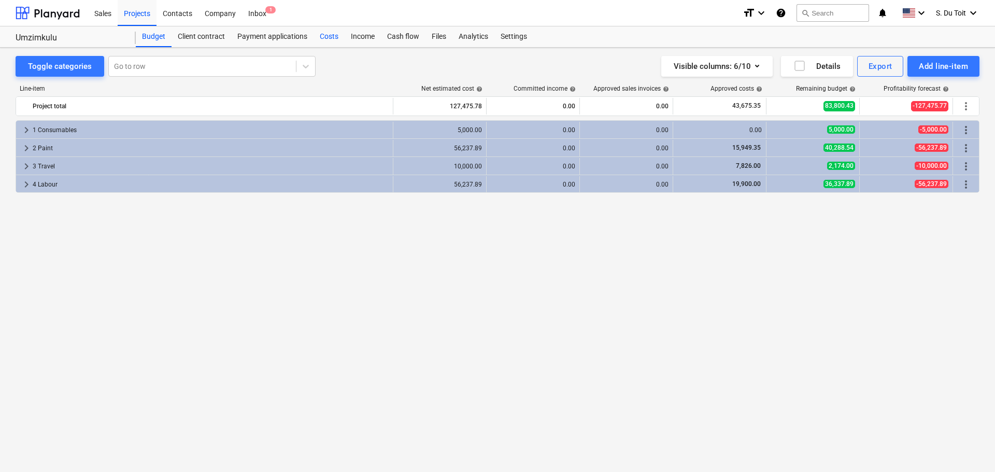
click at [336, 43] on div "Costs" at bounding box center [329, 36] width 31 height 21
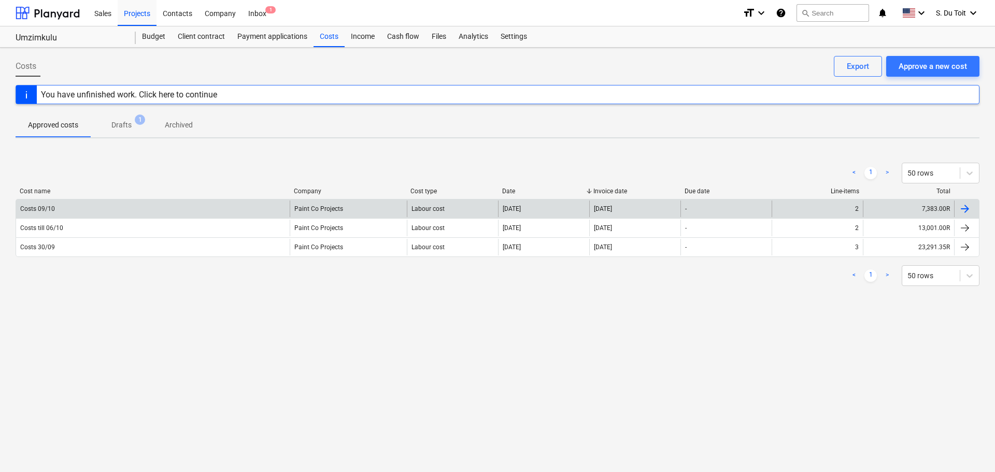
click at [902, 204] on div "7,383.00R" at bounding box center [908, 209] width 91 height 17
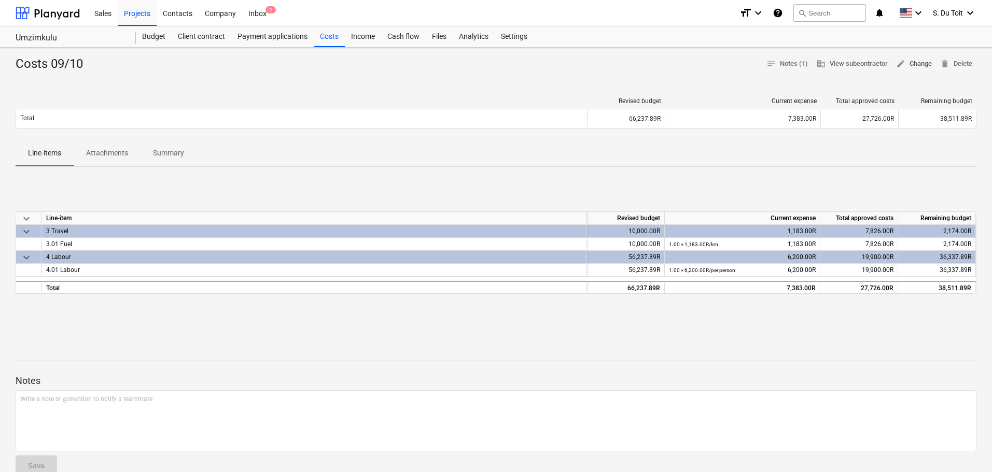
click at [913, 60] on span "edit Change" at bounding box center [914, 64] width 36 height 12
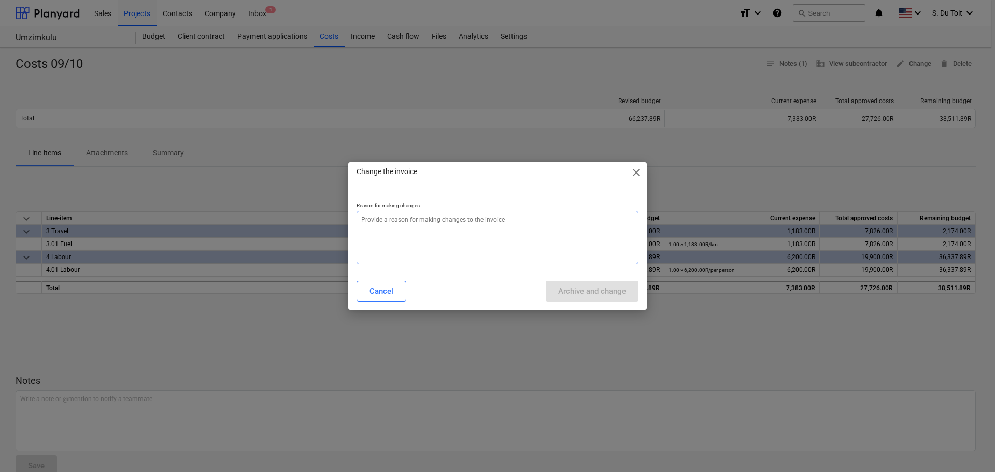
click at [467, 234] on textarea at bounding box center [498, 237] width 282 height 53
type textarea "x"
type textarea "1"
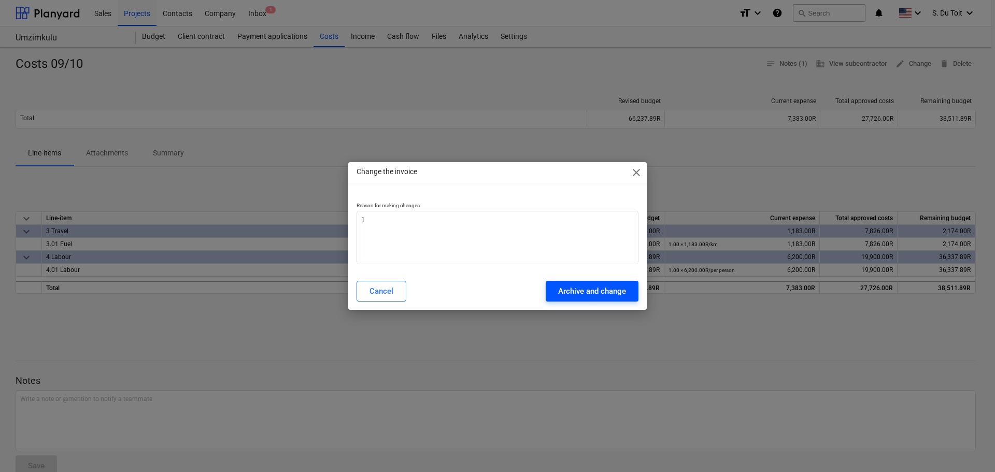
click at [622, 282] on button "Archive and change" at bounding box center [592, 291] width 93 height 21
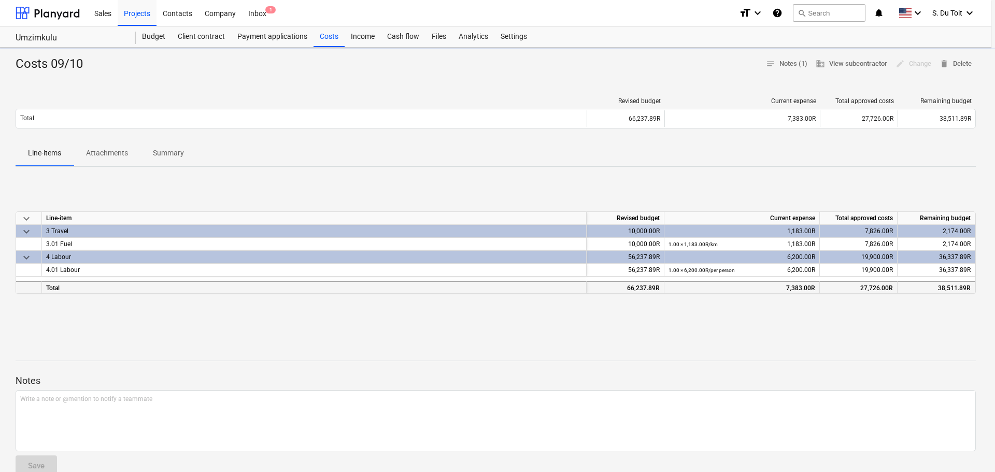
type textarea "x"
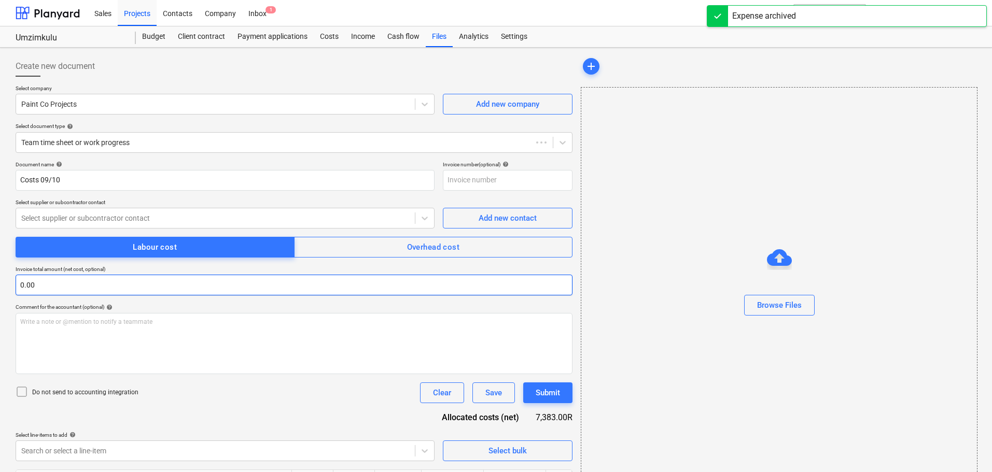
type input "Costs 09/10"
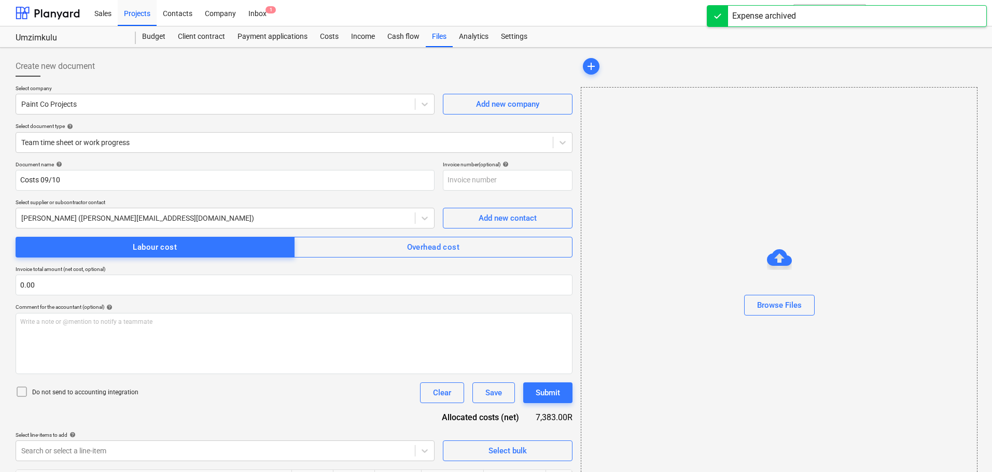
scroll to position [79, 0]
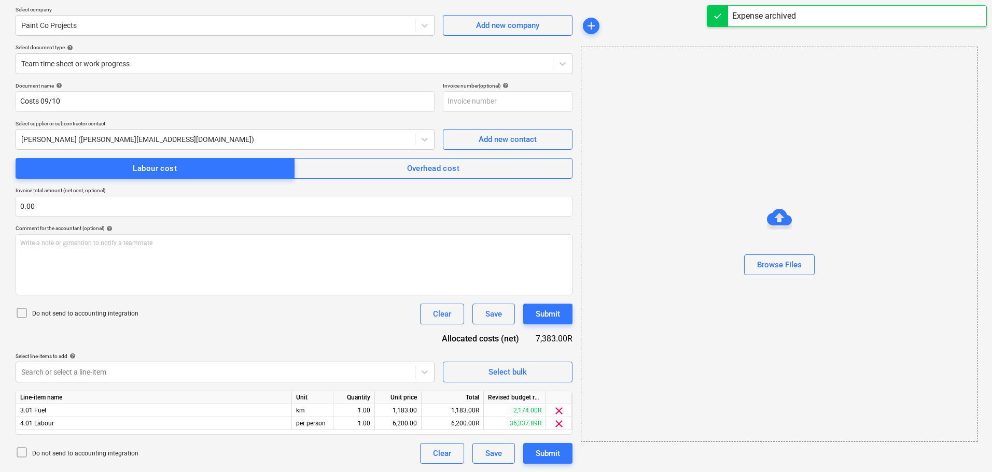
click at [47, 456] on p "Do not send to accounting integration" at bounding box center [85, 454] width 106 height 9
click at [258, 384] on div "Document name help Costs 09/10 Invoice number (optional) help Select supplier o…" at bounding box center [294, 273] width 557 height 382
click at [260, 373] on body "Sales Projects Contacts Company Inbox 1 format_size keyboard_arrow_down help se…" at bounding box center [496, 157] width 992 height 472
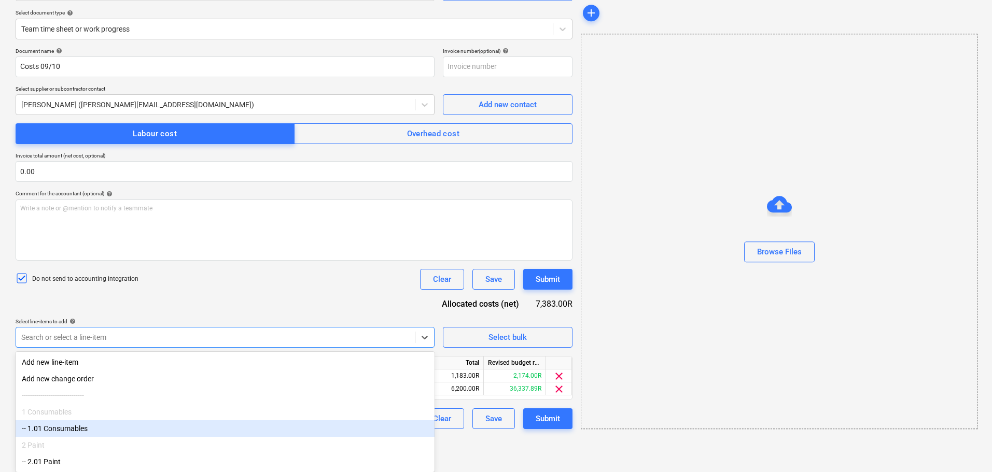
click at [207, 434] on div "-- 1.01 Consumables" at bounding box center [225, 428] width 419 height 17
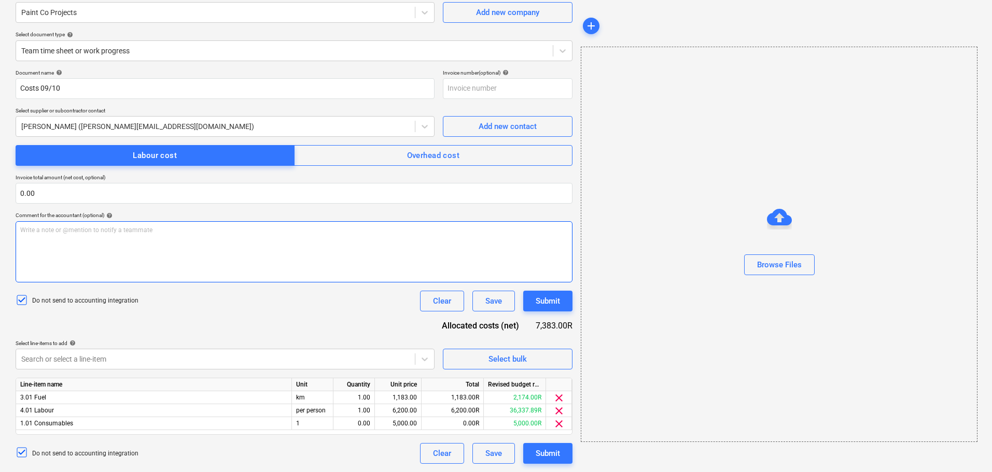
click at [277, 274] on div "Write a note or @mention to notify a teammate [PERSON_NAME]" at bounding box center [294, 251] width 557 height 61
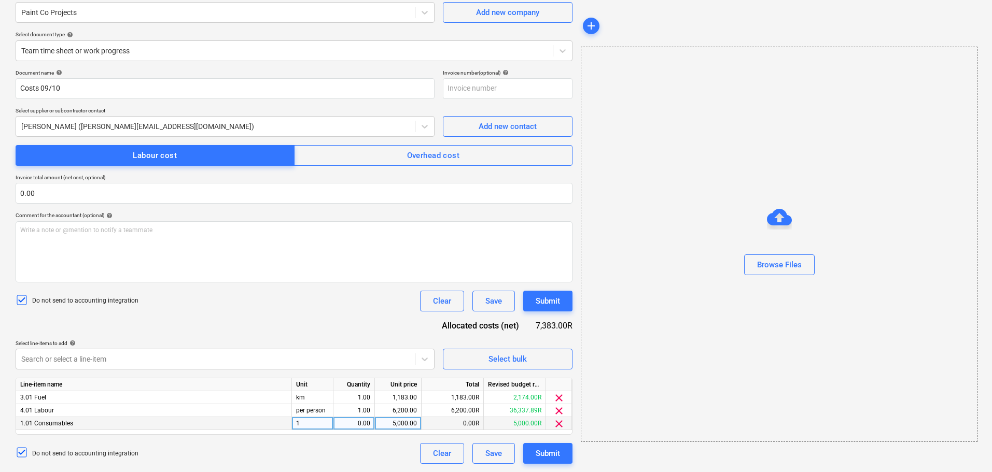
click at [370, 424] on div "0.00" at bounding box center [354, 423] width 33 height 13
type input "1"
click at [407, 424] on div "5,000.00" at bounding box center [398, 423] width 38 height 13
type input "1,755.57"
click at [556, 450] on div "Submit" at bounding box center [548, 453] width 24 height 13
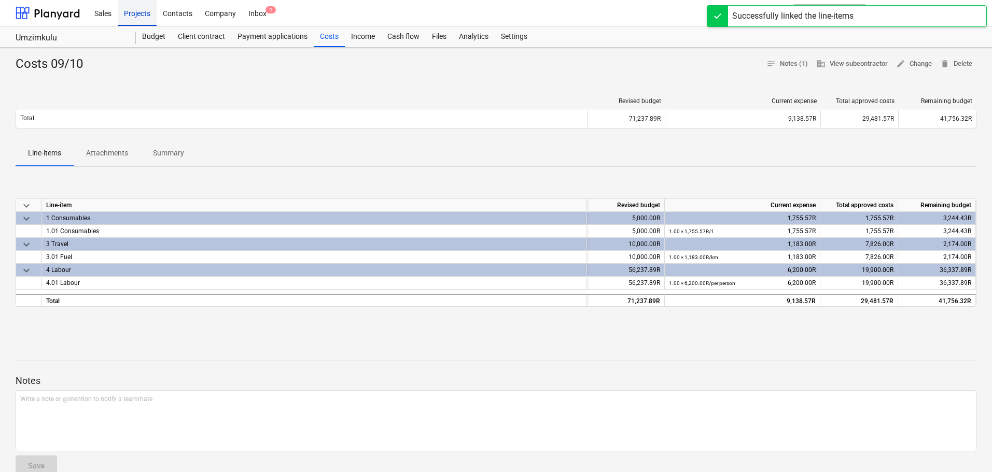
click at [137, 13] on div "Projects" at bounding box center [137, 12] width 39 height 26
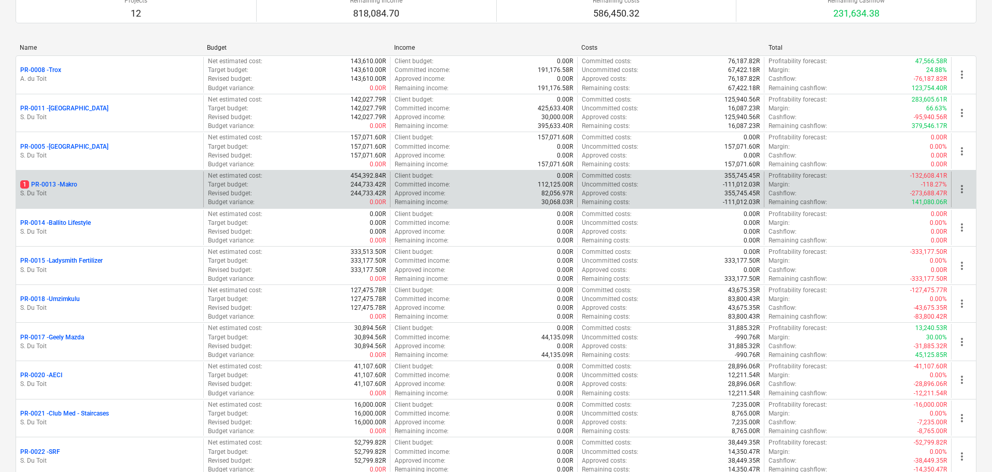
scroll to position [237, 0]
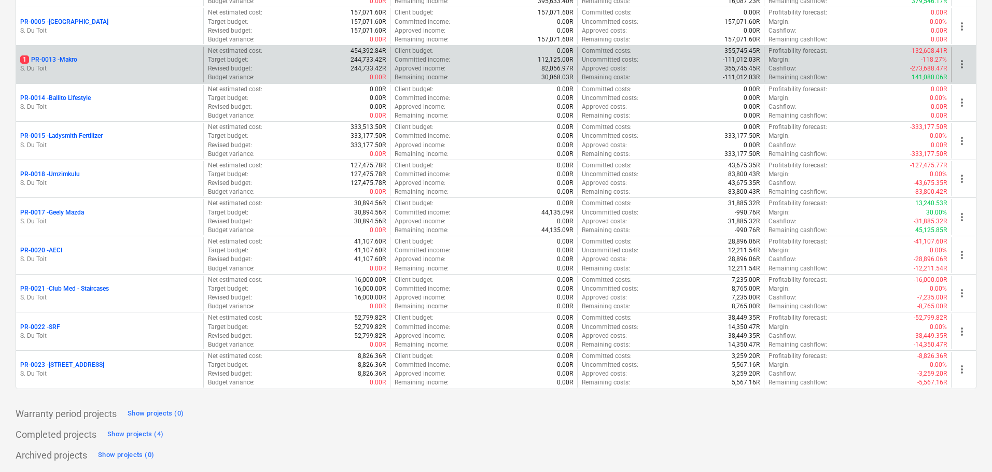
click at [181, 55] on div "1 PR-0013 - Makro" at bounding box center [109, 59] width 179 height 9
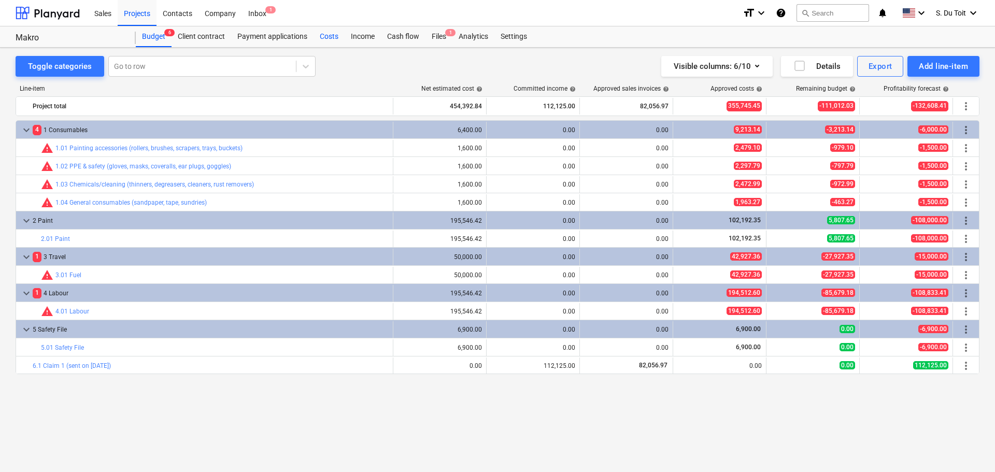
click at [330, 36] on div "Costs" at bounding box center [329, 36] width 31 height 21
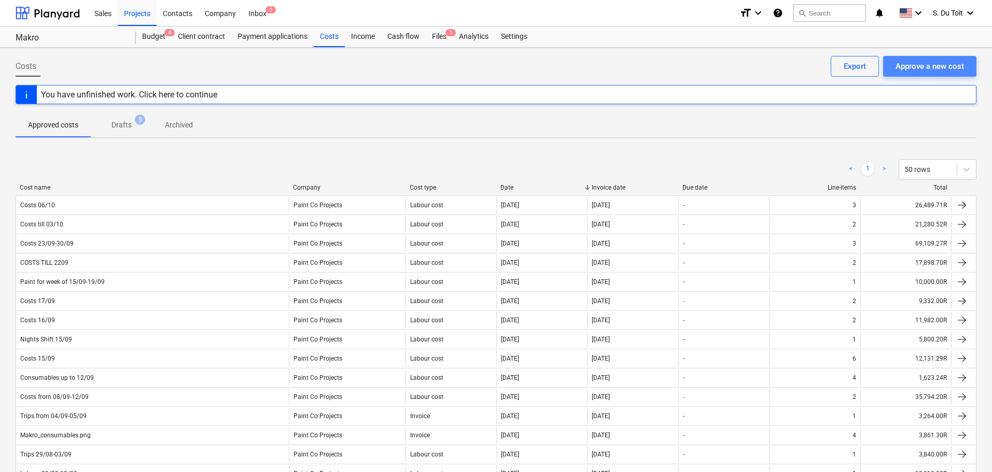
click at [963, 67] on div "Approve a new cost" at bounding box center [929, 66] width 68 height 13
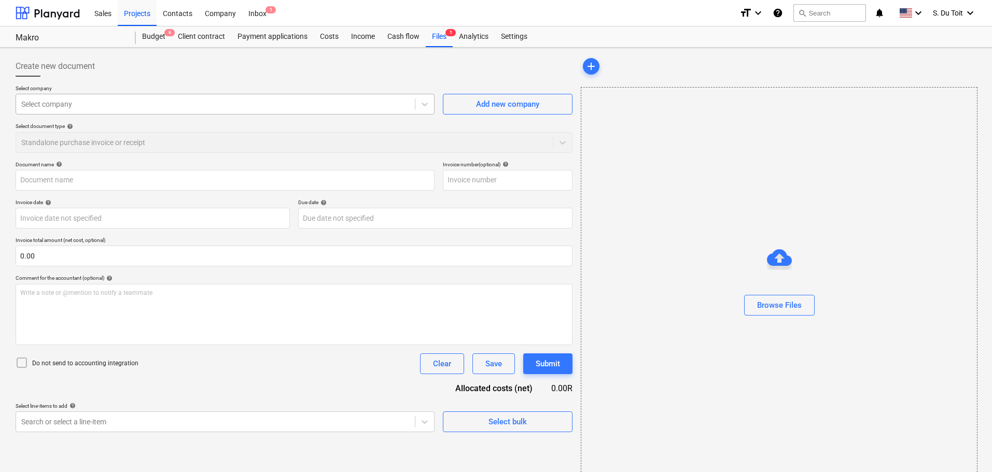
click at [130, 111] on div "Select company" at bounding box center [215, 104] width 399 height 15
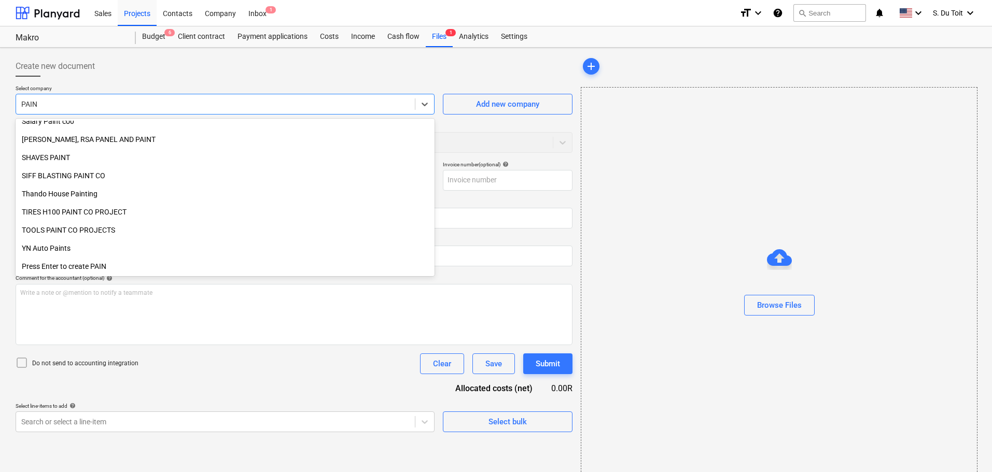
scroll to position [534, 0]
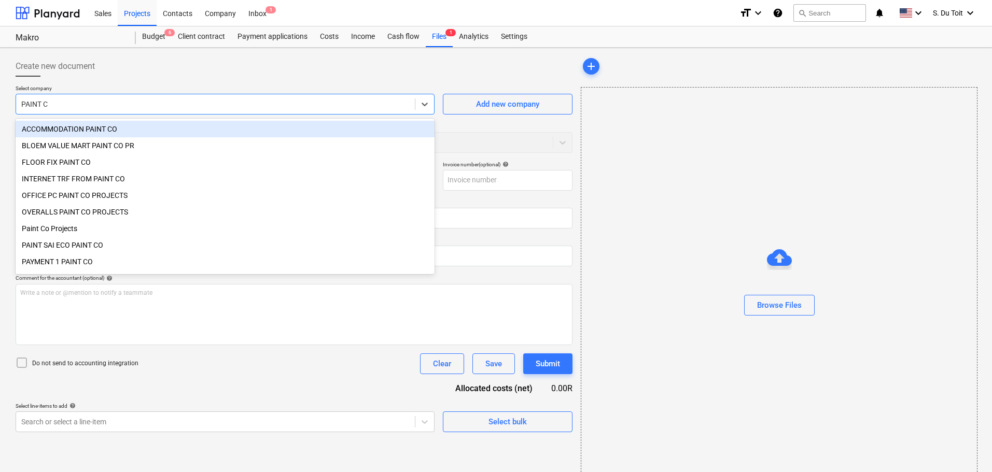
type input "PAINT CO"
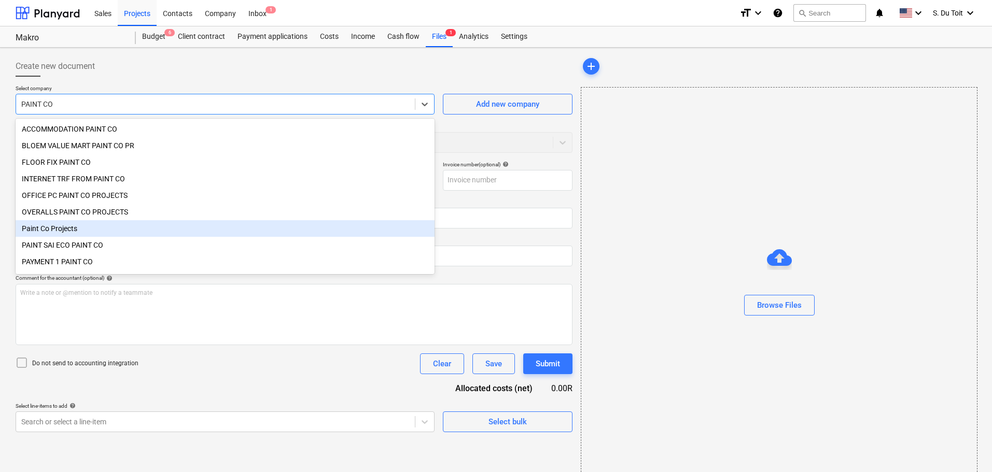
click at [126, 226] on div "Paint Co Projects" at bounding box center [225, 228] width 419 height 17
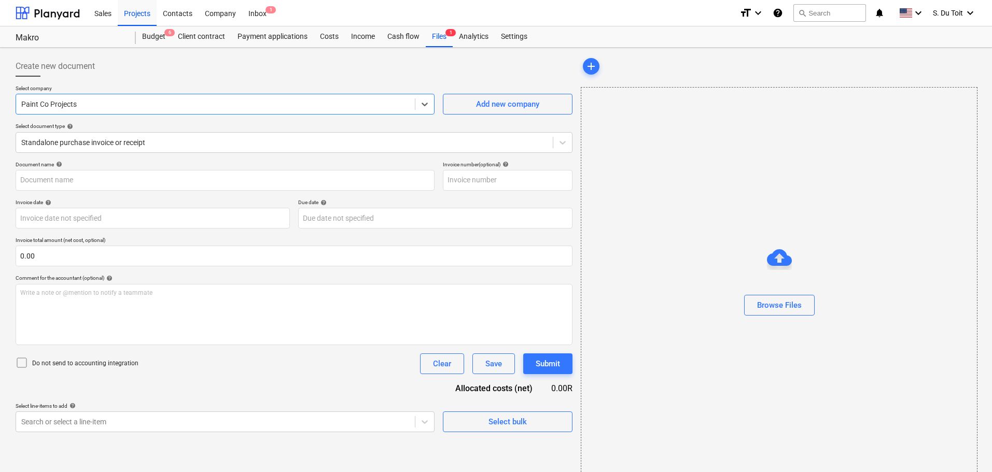
click at [141, 125] on div "Select document type help" at bounding box center [294, 126] width 557 height 7
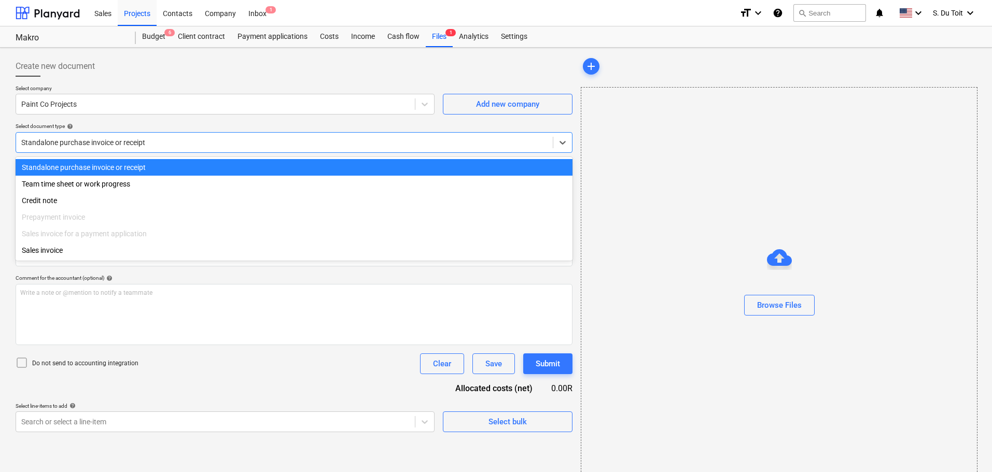
click at [141, 140] on div at bounding box center [284, 142] width 526 height 10
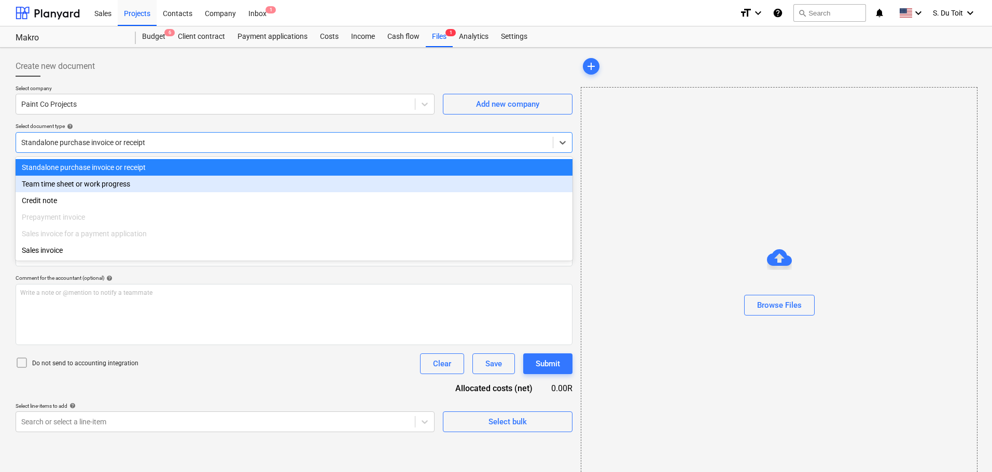
click at [141, 183] on div "Team time sheet or work progress" at bounding box center [294, 184] width 557 height 17
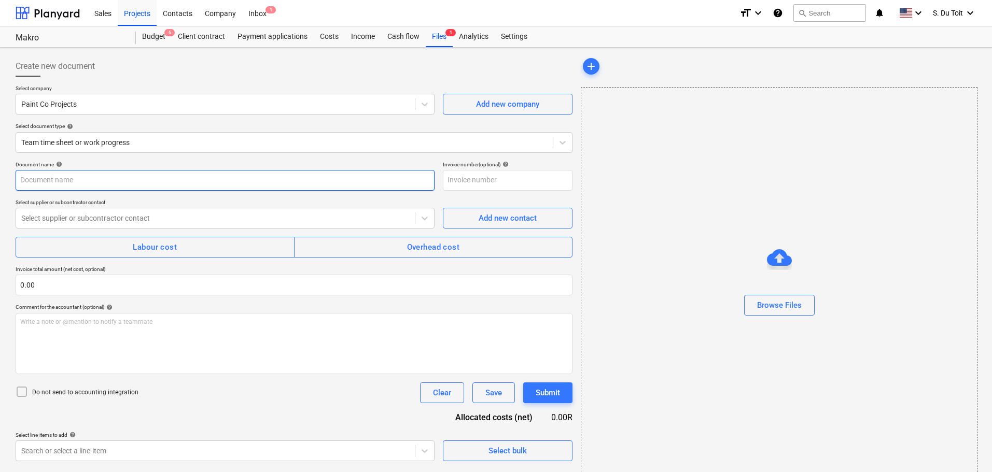
click at [133, 183] on input "text" at bounding box center [225, 180] width 419 height 21
type input "c"
type input "Consumables till 09/10"
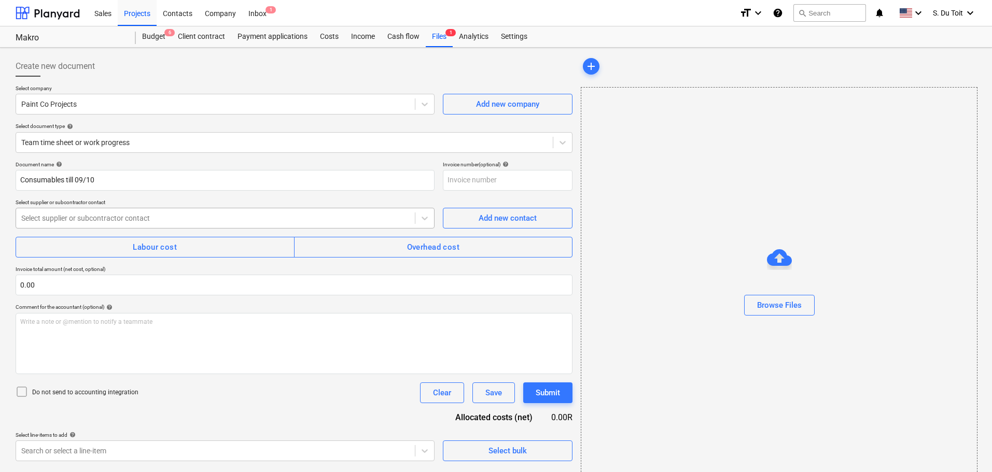
click at [150, 222] on div at bounding box center [215, 218] width 388 height 10
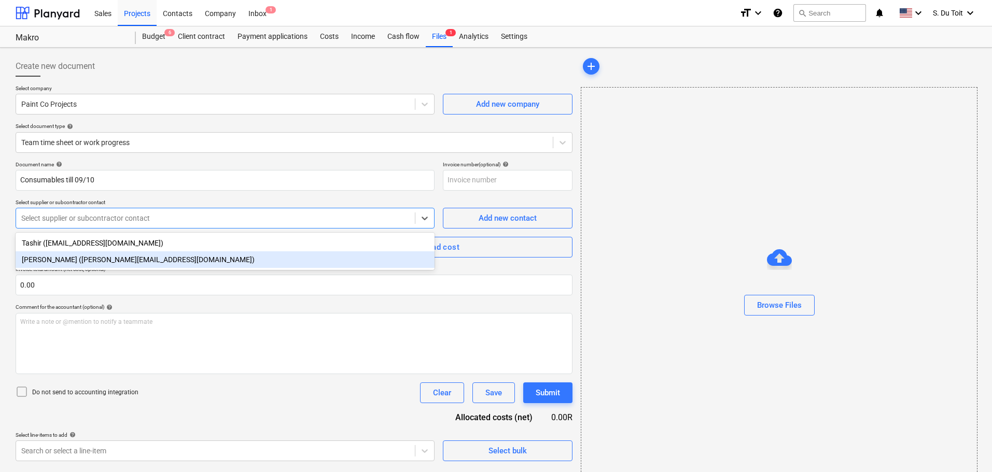
click at [151, 259] on div "[PERSON_NAME] ([PERSON_NAME][EMAIL_ADDRESS][DOMAIN_NAME])" at bounding box center [225, 259] width 419 height 17
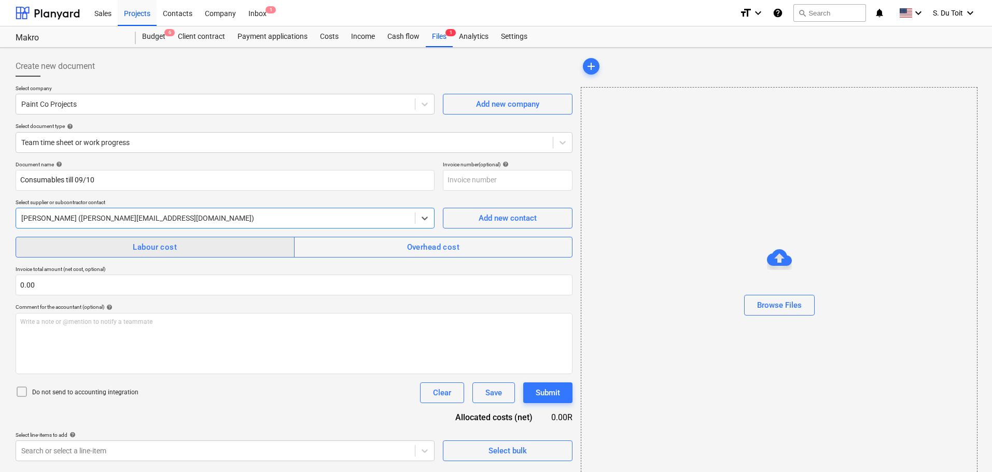
click at [158, 248] on div "Labour cost" at bounding box center [155, 247] width 44 height 13
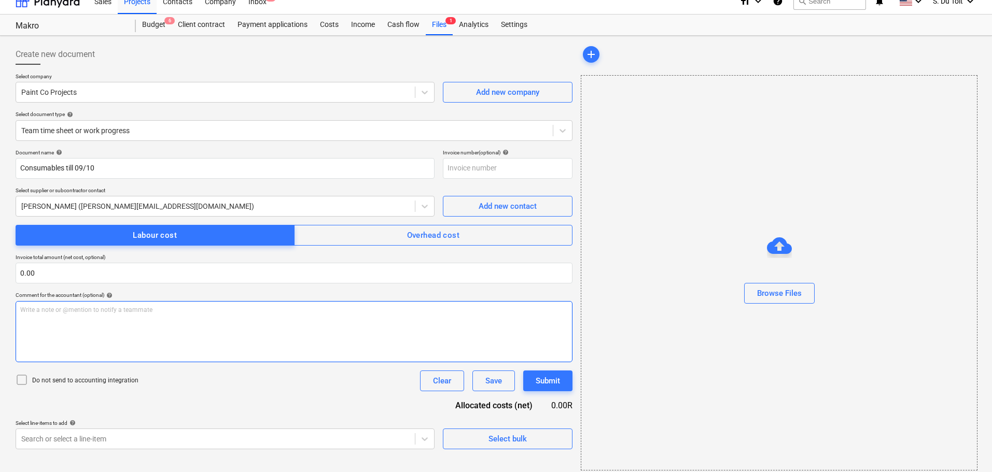
scroll to position [19, 0]
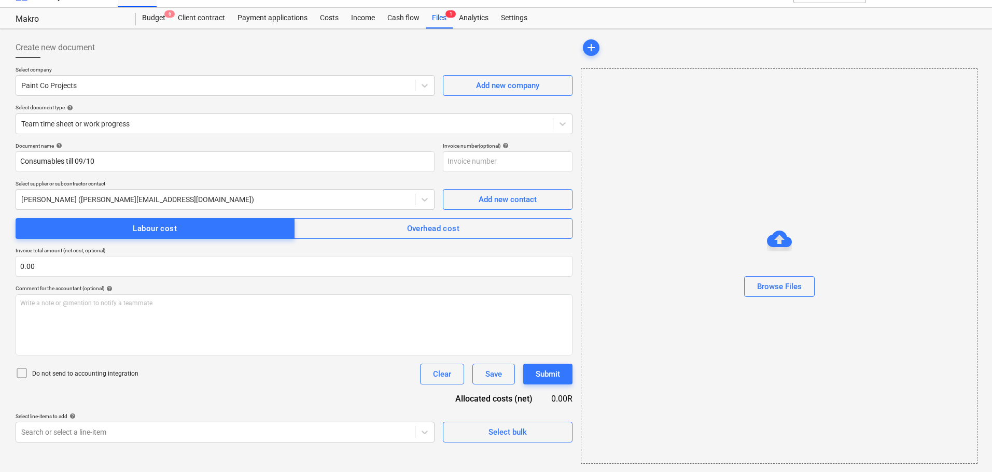
click at [97, 376] on p "Do not send to accounting integration" at bounding box center [85, 374] width 106 height 9
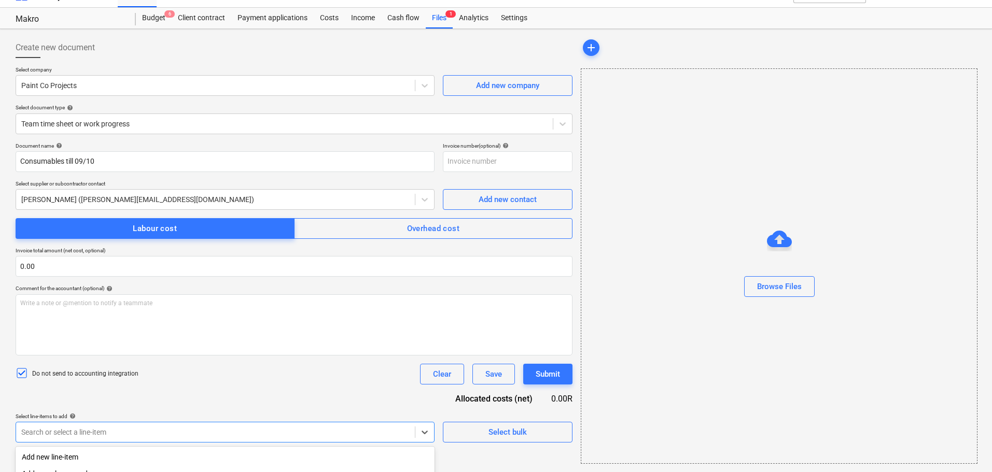
scroll to position [149, 0]
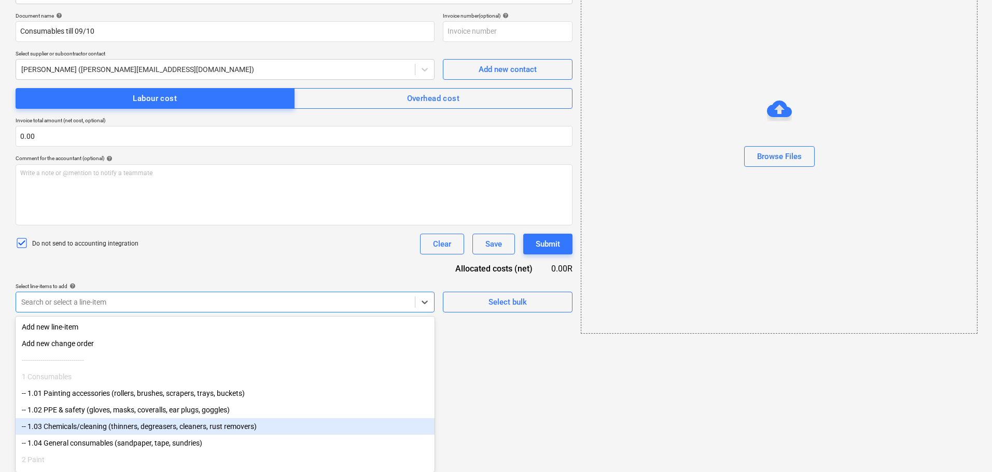
drag, startPoint x: 102, startPoint y: 434, endPoint x: 142, endPoint y: 399, distance: 52.9
click at [102, 324] on body "Sales Projects Contacts Company Inbox 1 format_size keyboard_arrow_down help se…" at bounding box center [496, 87] width 992 height 472
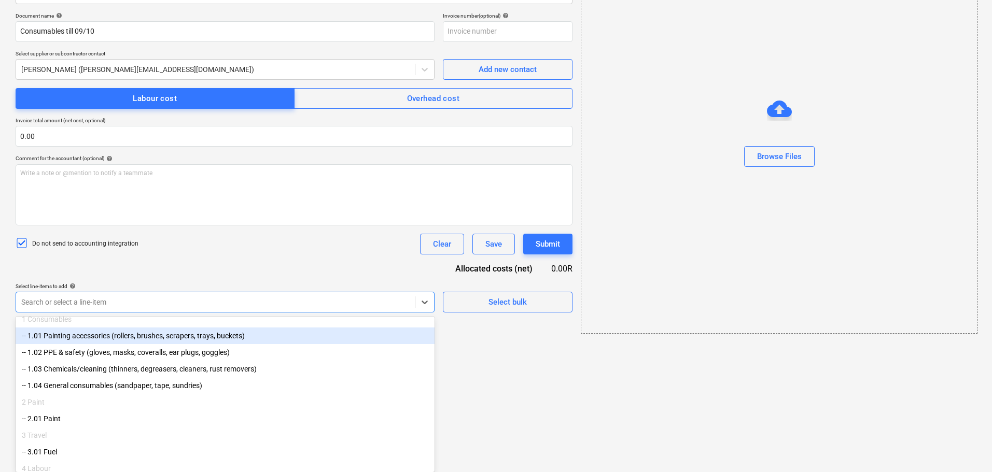
scroll to position [104, 0]
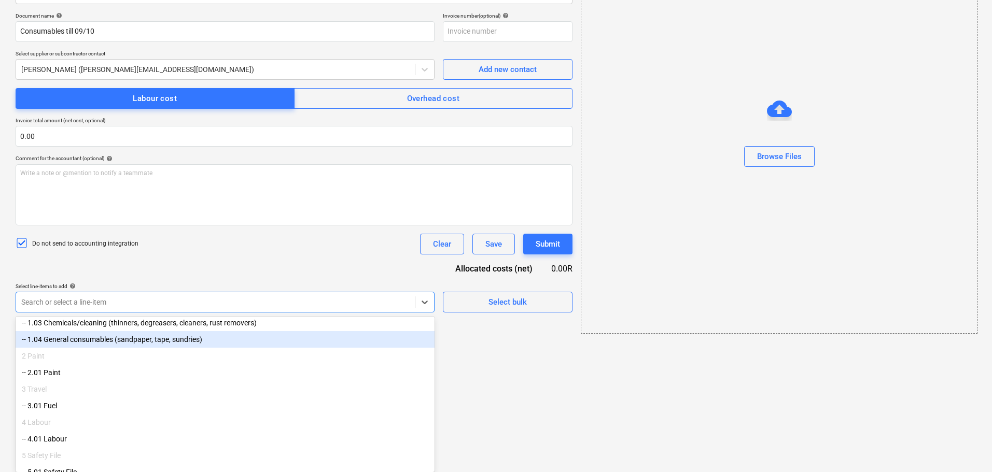
click at [146, 341] on div "-- 1.04 General consumables (sandpaper, tape, sundries)" at bounding box center [225, 339] width 419 height 17
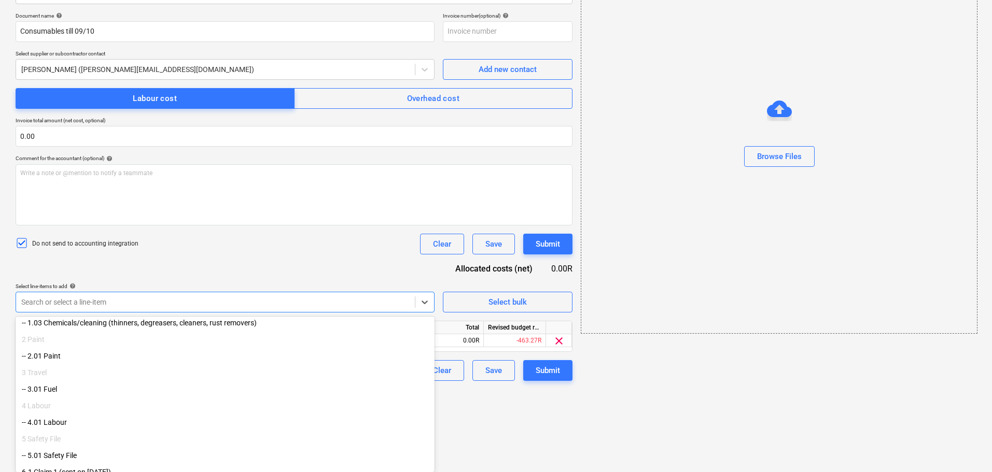
click at [150, 331] on div "-- 1.03 Chemicals/cleaning (thinners, degreasers, cleaners, rust removers)" at bounding box center [225, 323] width 419 height 17
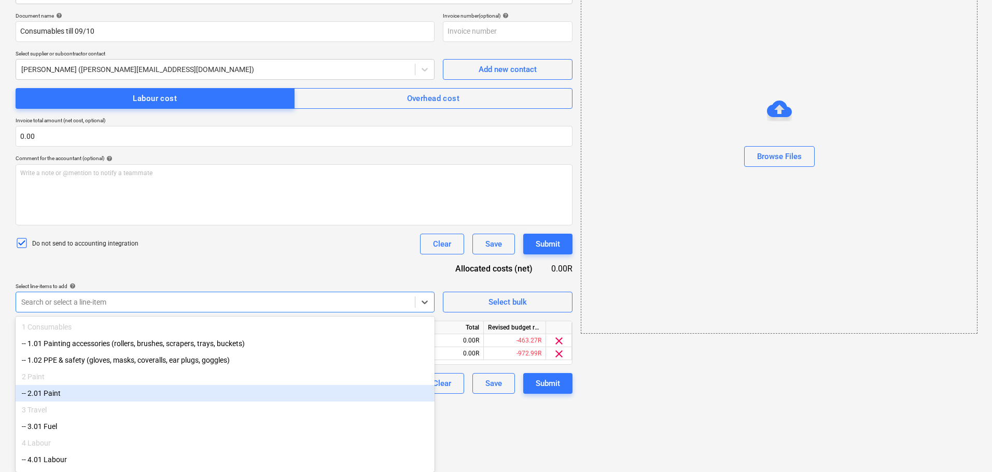
scroll to position [0, 0]
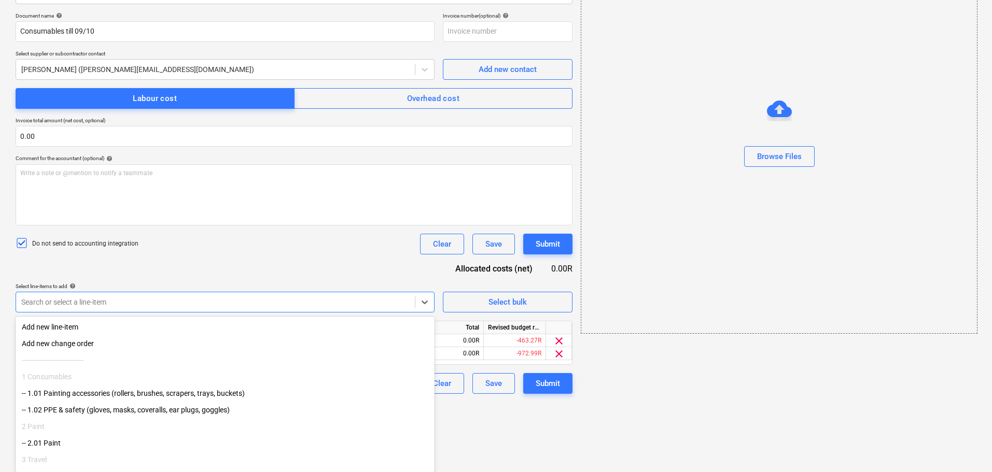
click at [156, 415] on div "-- 1.02 PPE & safety (gloves, masks, coveralls, ear plugs, goggles)" at bounding box center [225, 410] width 419 height 17
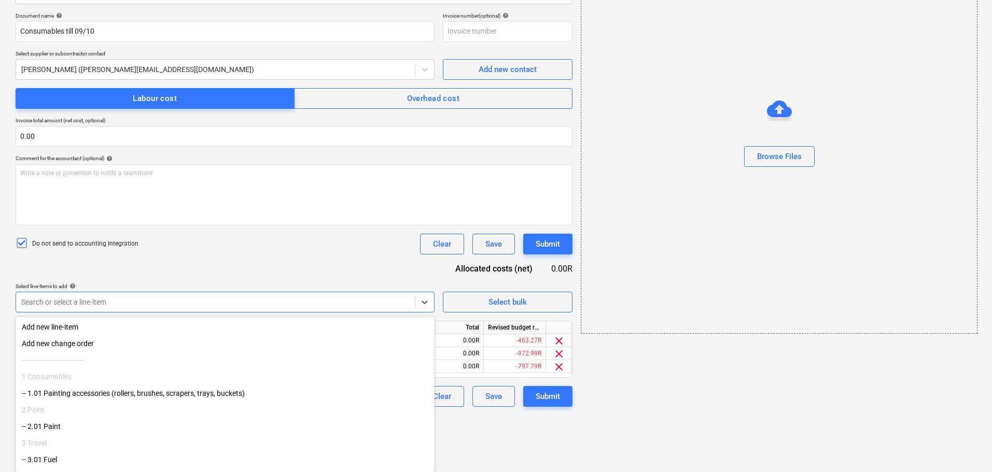
drag, startPoint x: 168, startPoint y: 401, endPoint x: 172, endPoint y: 397, distance: 5.5
click at [169, 401] on div "-- 1.01 Painting accessories (rollers, brushes, scrapers, trays, buckets)" at bounding box center [225, 393] width 419 height 17
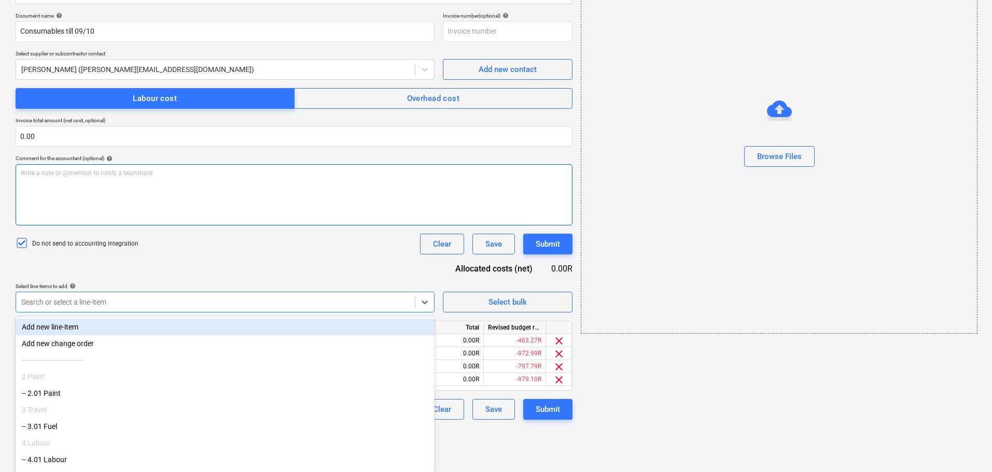
click at [256, 257] on div "Document name help Consumables till 09/10 Invoice number (optional) help Select…" at bounding box center [294, 216] width 557 height 408
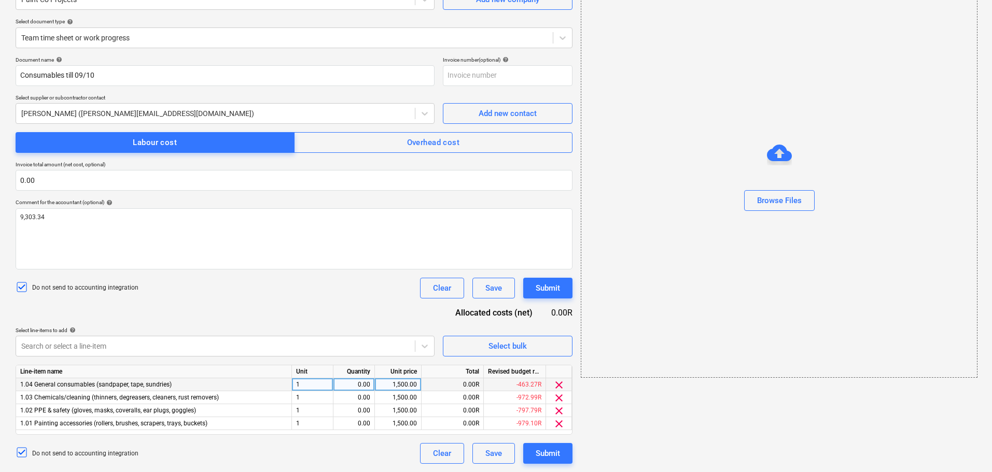
click at [364, 385] on div "0.00" at bounding box center [354, 384] width 33 height 13
type input "1"
click at [371, 398] on div "0.00" at bounding box center [353, 397] width 41 height 13
type input "1"
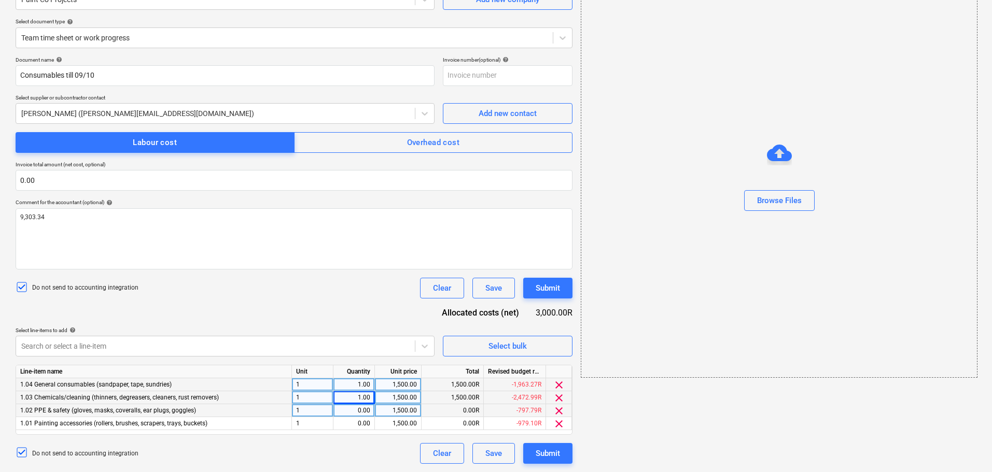
click at [362, 410] on div "0.00" at bounding box center [354, 410] width 33 height 13
click at [365, 424] on div "0.00" at bounding box center [354, 423] width 33 height 13
click at [404, 384] on div "1,500.00" at bounding box center [398, 384] width 38 height 13
type input "2325.835"
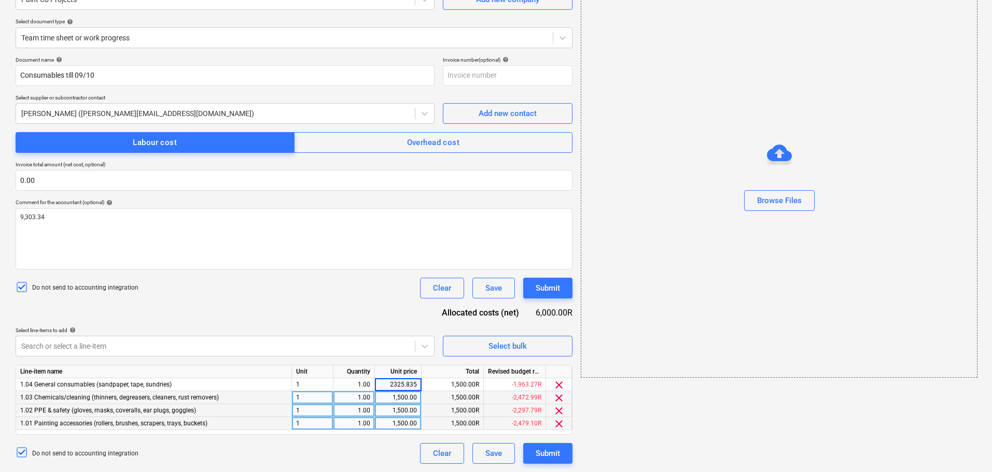
drag, startPoint x: 417, startPoint y: 383, endPoint x: 383, endPoint y: 392, distance: 35.6
click at [383, 392] on div "Line-item name Unit Quantity Unit price Total Revised budget remaining 1.04 Gen…" at bounding box center [294, 400] width 557 height 70
click at [401, 401] on div "1,500.00" at bounding box center [398, 397] width 38 height 13
type input "2325.835"
click at [398, 413] on div "1,500.00" at bounding box center [398, 410] width 38 height 13
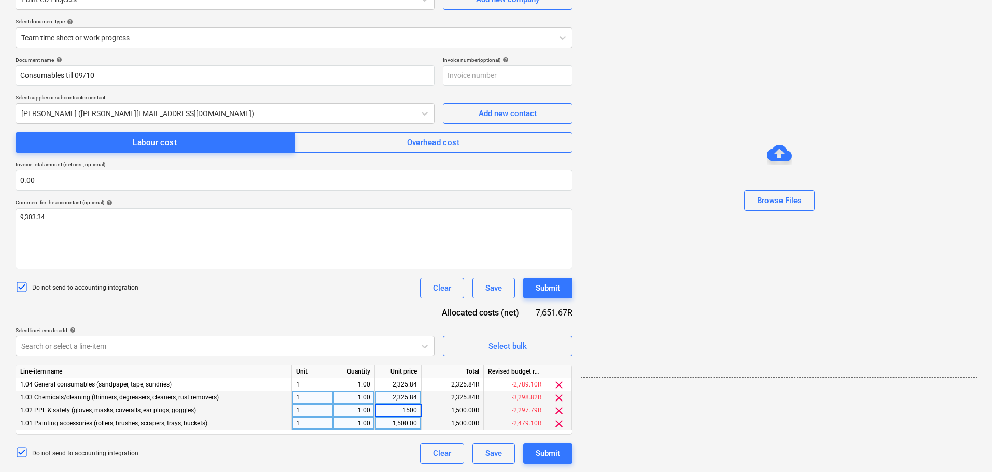
type input "2325.835"
click at [405, 422] on div "1,500.00" at bounding box center [398, 423] width 38 height 13
type input "2325.835"
click at [543, 451] on div "Submit" at bounding box center [548, 453] width 24 height 13
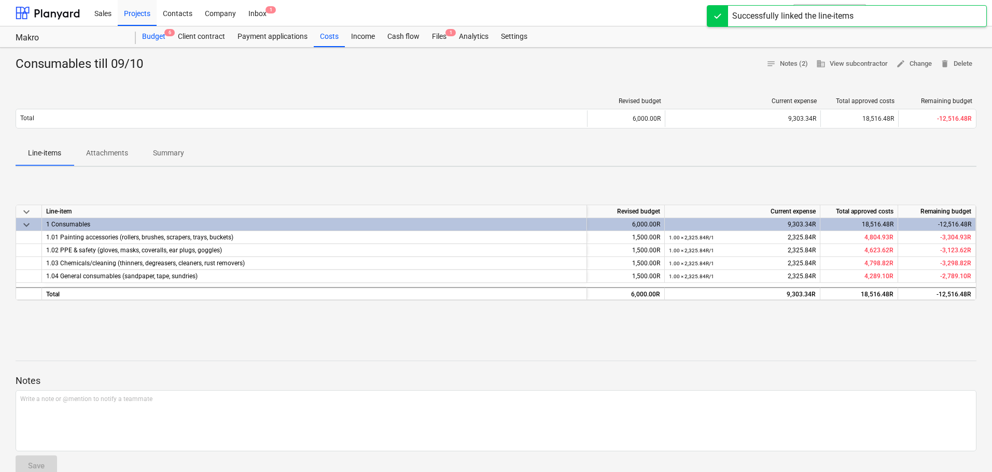
click at [159, 39] on div "Budget 6" at bounding box center [154, 36] width 36 height 21
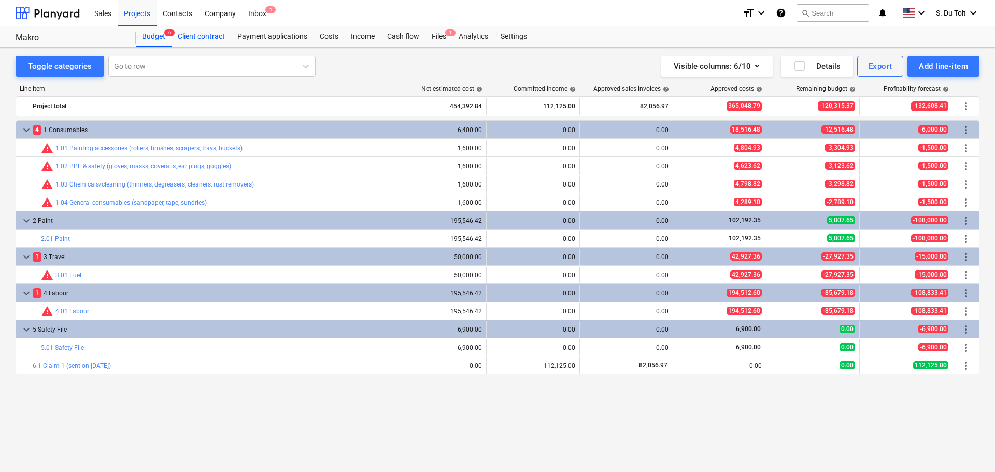
click at [216, 37] on div "Client contract" at bounding box center [202, 36] width 60 height 21
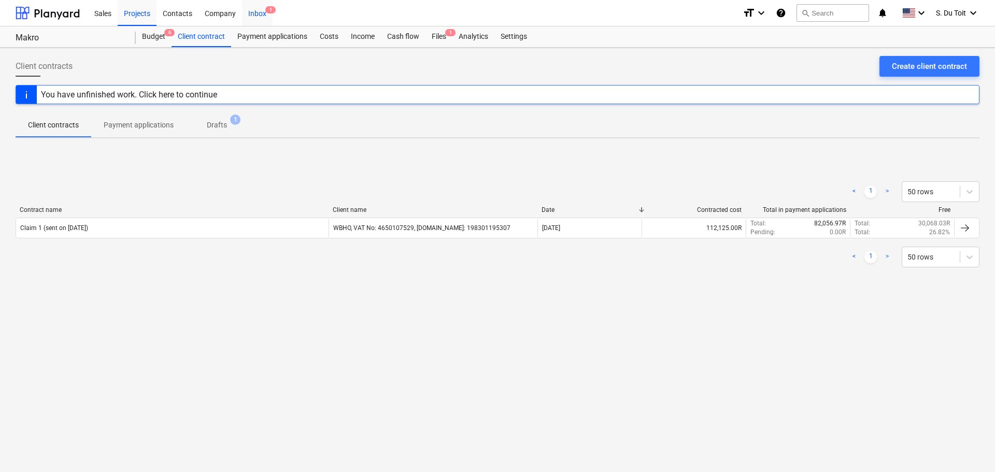
click at [251, 11] on div "Inbox 1" at bounding box center [257, 12] width 31 height 26
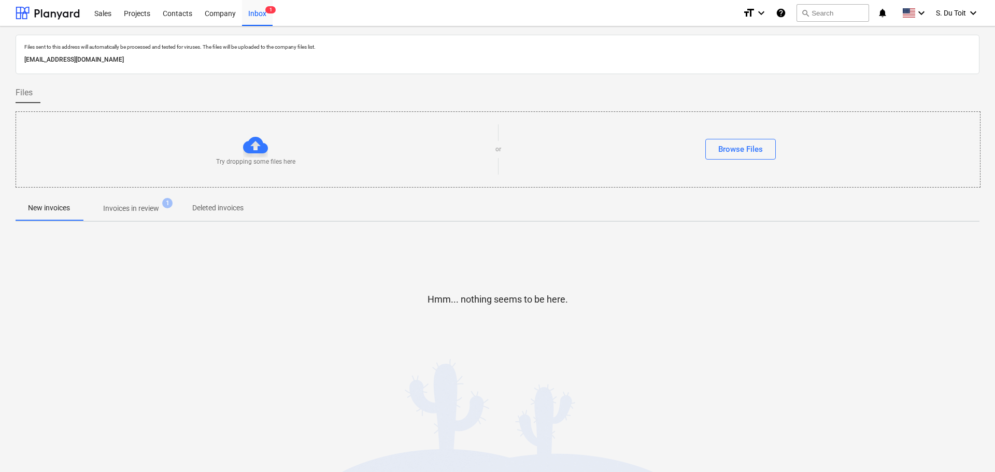
click at [147, 201] on span "Invoices in review 1" at bounding box center [130, 208] width 97 height 19
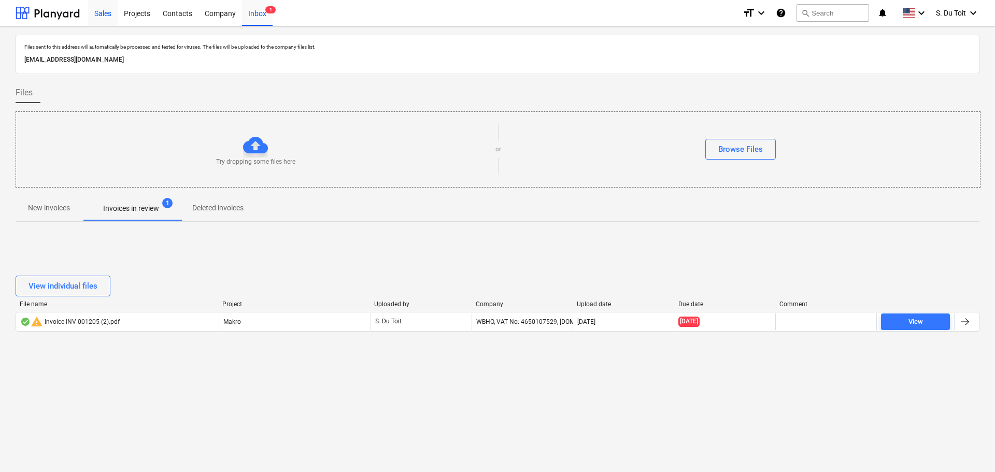
click at [100, 10] on div "Sales" at bounding box center [103, 12] width 30 height 26
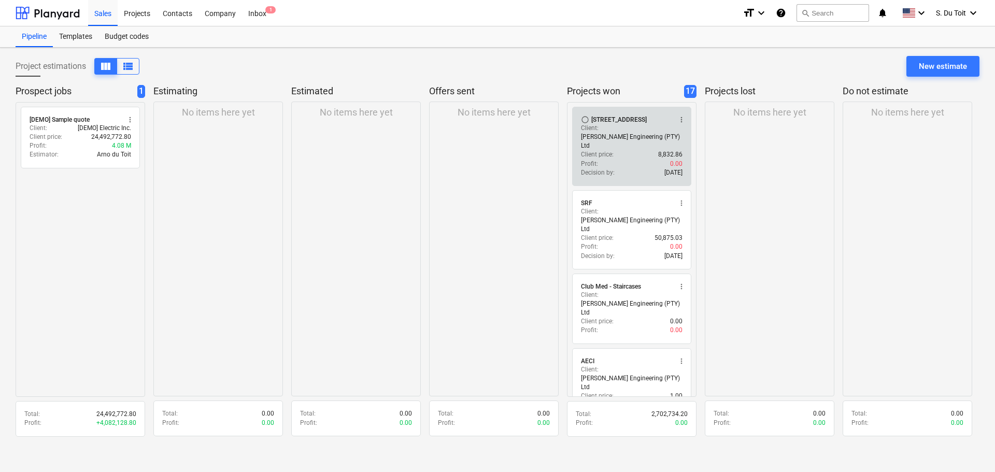
click at [635, 160] on div "Profit : 0.00" at bounding box center [632, 164] width 102 height 9
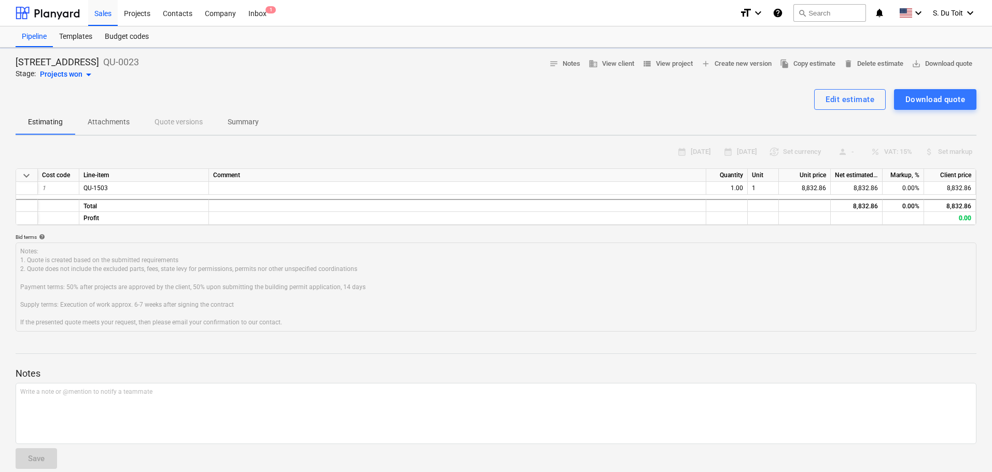
type textarea "x"
click at [145, 17] on div "Projects" at bounding box center [137, 12] width 39 height 26
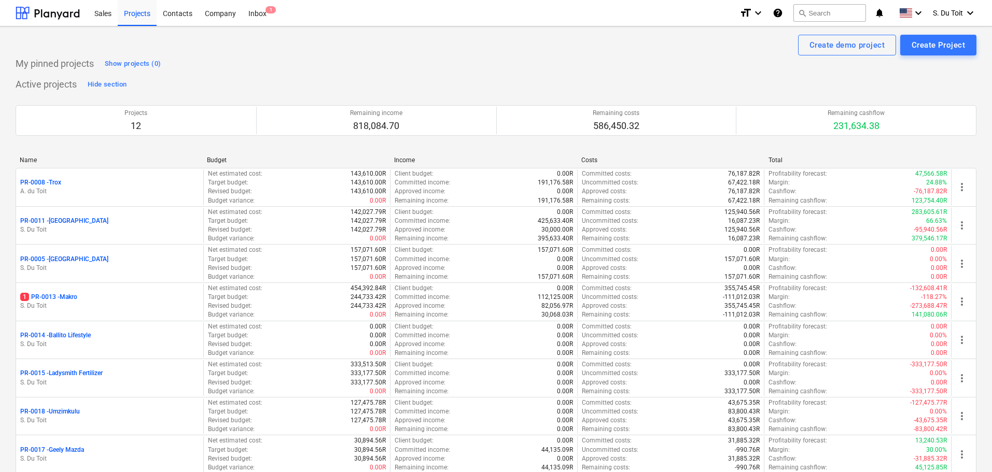
scroll to position [237, 0]
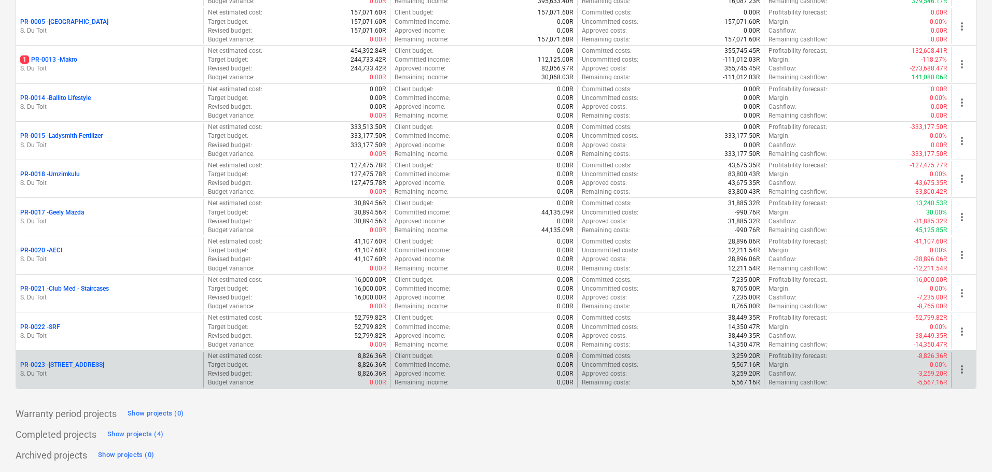
click at [90, 364] on p "PR-0023 - 8 Mackeurton Rd" at bounding box center [62, 365] width 84 height 9
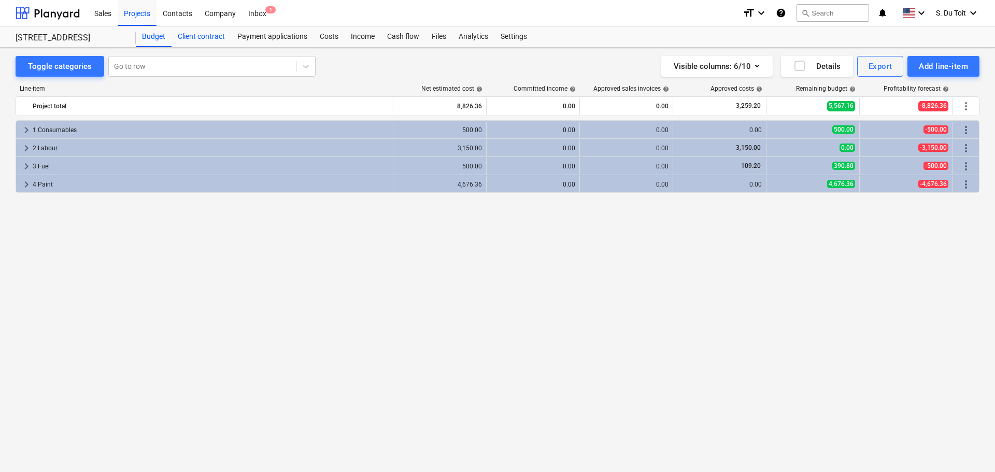
drag, startPoint x: 203, startPoint y: 36, endPoint x: 225, endPoint y: 33, distance: 22.0
click at [203, 36] on div "Client contract" at bounding box center [202, 36] width 60 height 21
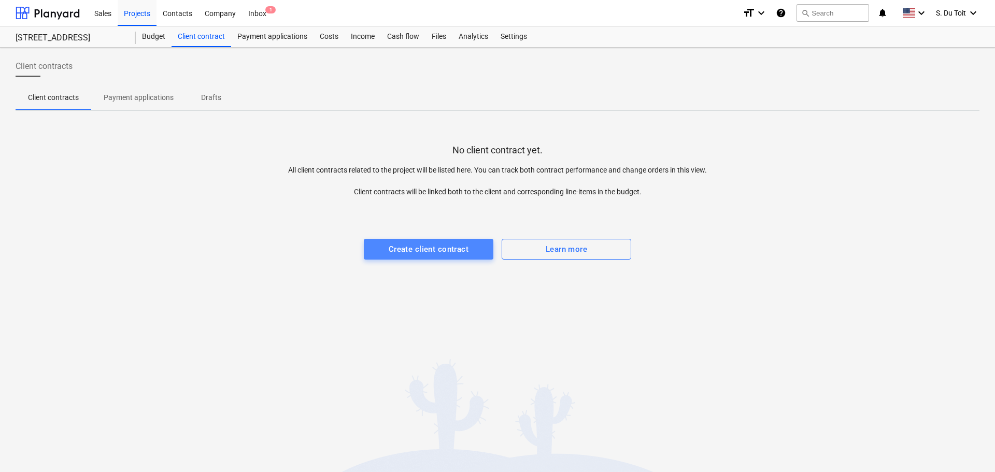
click at [436, 256] on div "Create client contract" at bounding box center [429, 249] width 80 height 13
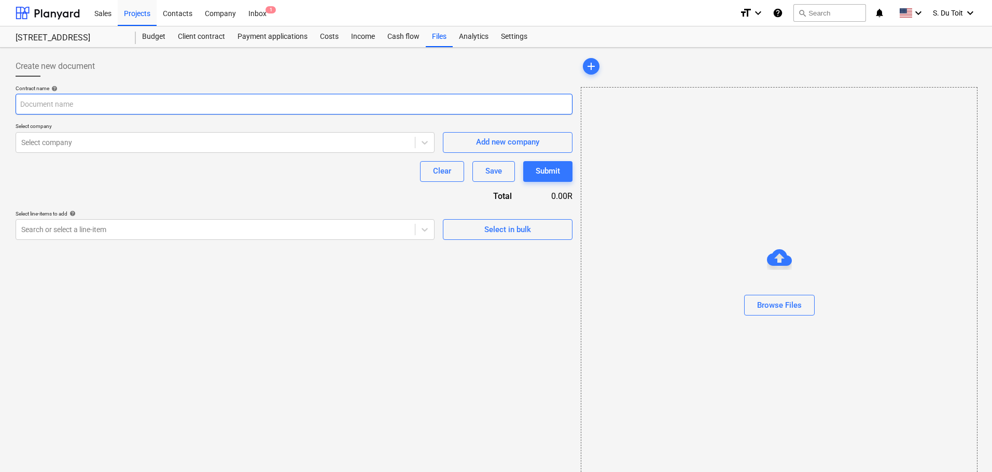
click at [77, 109] on input "text" at bounding box center [294, 104] width 557 height 21
type input "Quote 1503"
click at [74, 149] on div "Select company" at bounding box center [215, 142] width 399 height 15
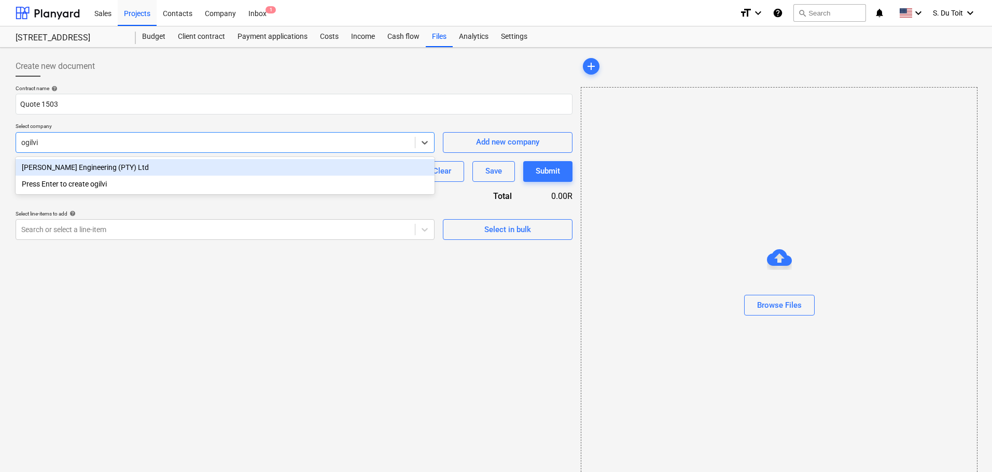
type input "[PERSON_NAME]"
click at [75, 168] on div "[PERSON_NAME] Engineering (PTY) Ltd" at bounding box center [225, 167] width 419 height 17
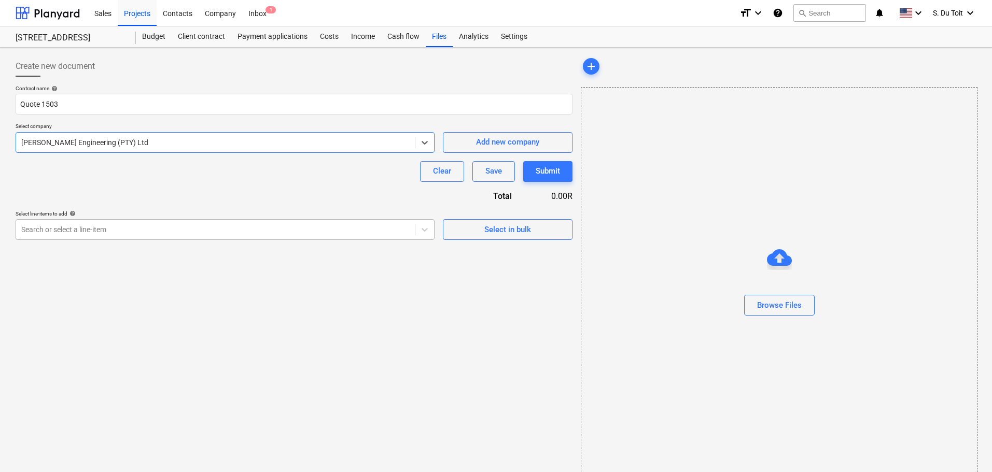
click at [262, 231] on div at bounding box center [215, 229] width 388 height 10
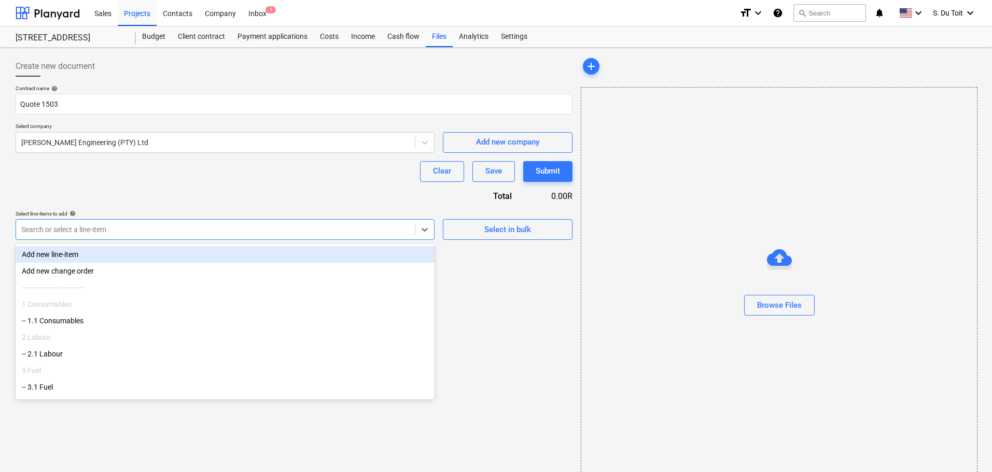
click at [222, 244] on div "Add new line-item Add new change order ------------------------------ 1 Consuma…" at bounding box center [225, 322] width 419 height 156
click at [213, 255] on div "Add new line-item" at bounding box center [225, 254] width 419 height 17
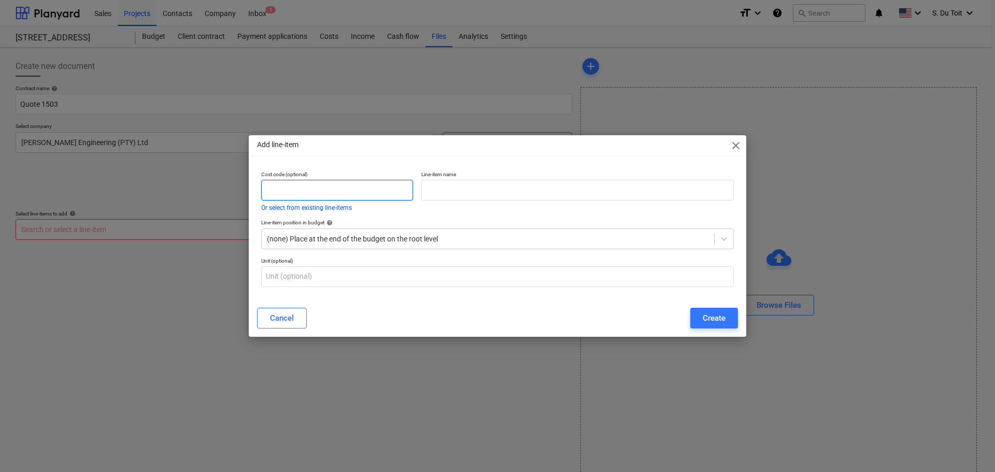
click at [333, 182] on input "text" at bounding box center [337, 190] width 152 height 21
type input "1"
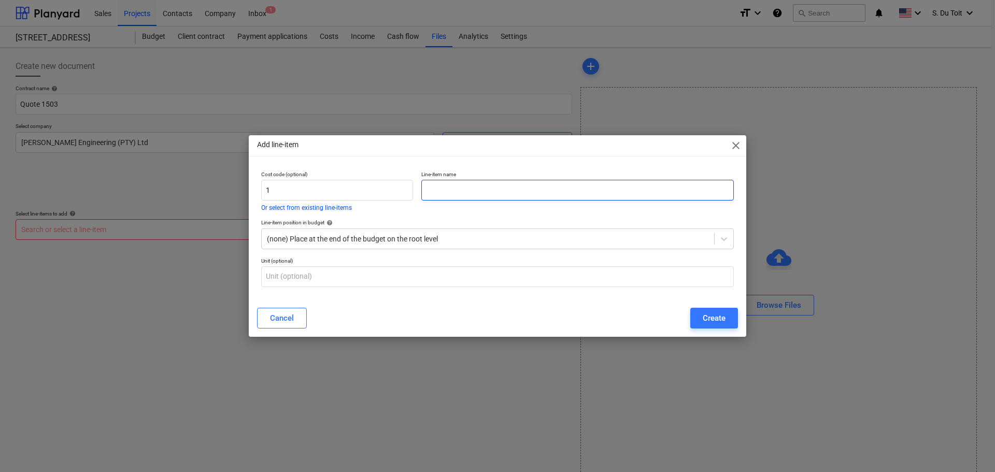
click at [455, 199] on input "text" at bounding box center [578, 190] width 313 height 21
type input "Payment"
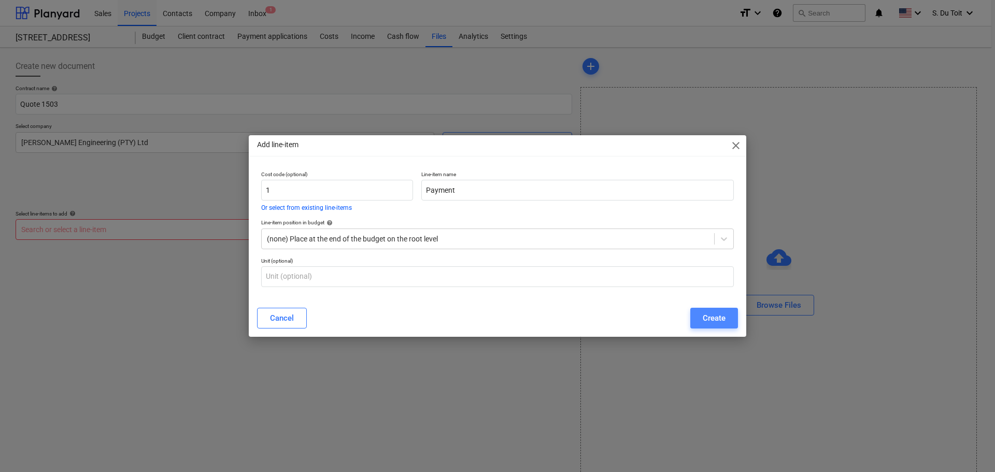
click at [720, 318] on div "Create" at bounding box center [714, 318] width 23 height 13
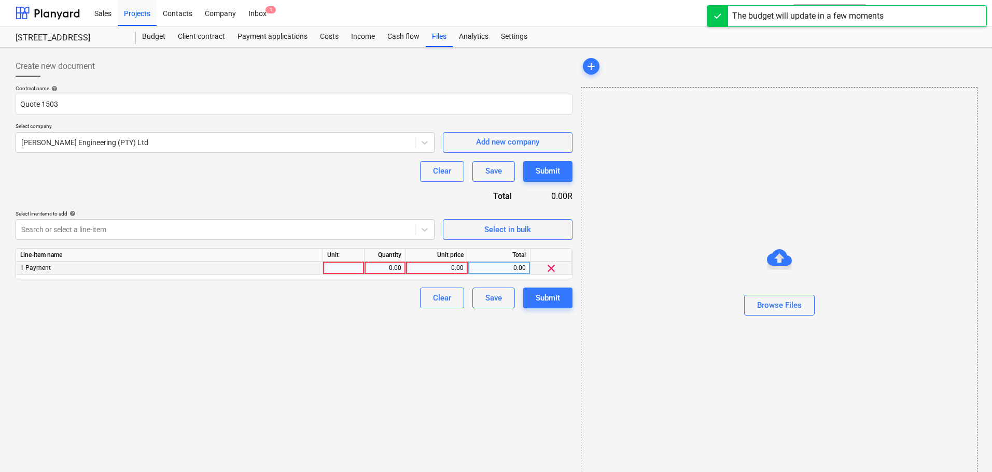
click at [333, 266] on div at bounding box center [343, 268] width 41 height 13
type input "1"
click at [381, 270] on div "0.00" at bounding box center [385, 268] width 33 height 13
type input "1"
click at [459, 269] on div "0.00" at bounding box center [436, 268] width 53 height 13
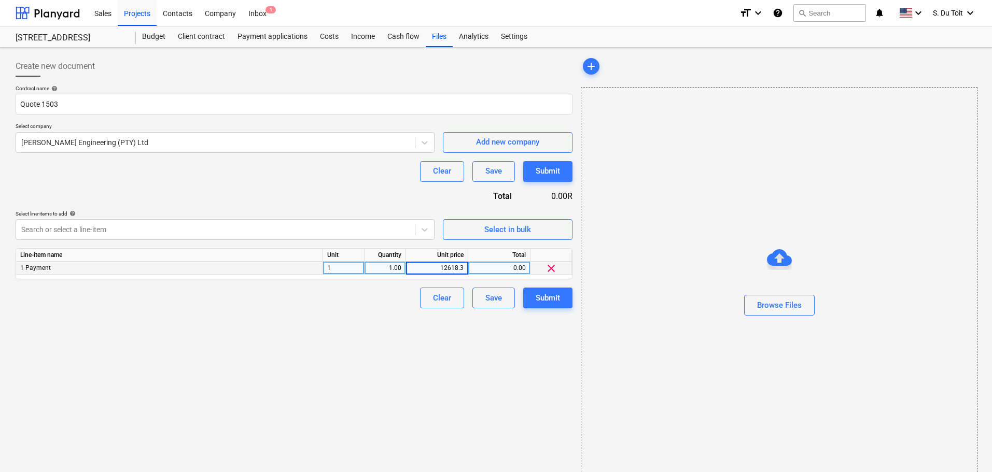
type input "12618.38"
click at [205, 382] on div "Create new document Contract name help Quote 1503 Select company [PERSON_NAME] …" at bounding box center [293, 269] width 565 height 435
click at [806, 295] on div "Browse Files" at bounding box center [779, 284] width 396 height 79
click at [795, 302] on div "Browse Files" at bounding box center [779, 305] width 45 height 13
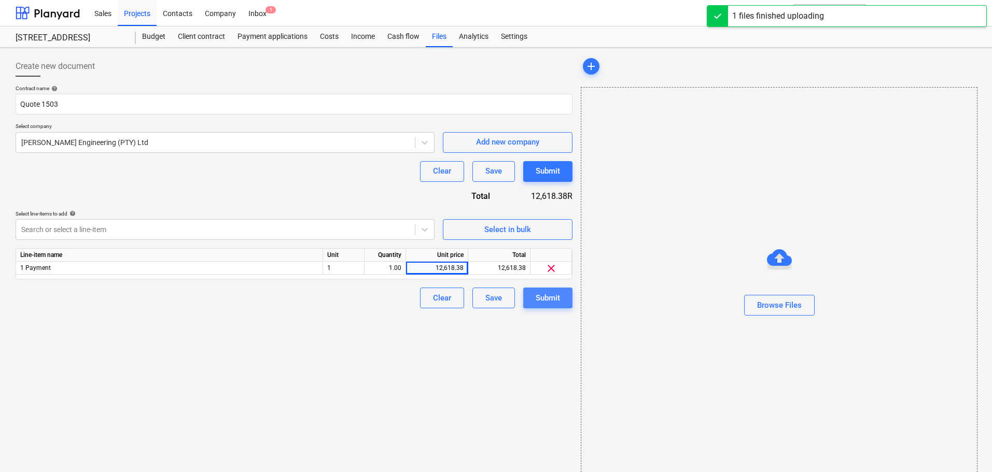
click at [541, 296] on div "Submit" at bounding box center [548, 297] width 24 height 13
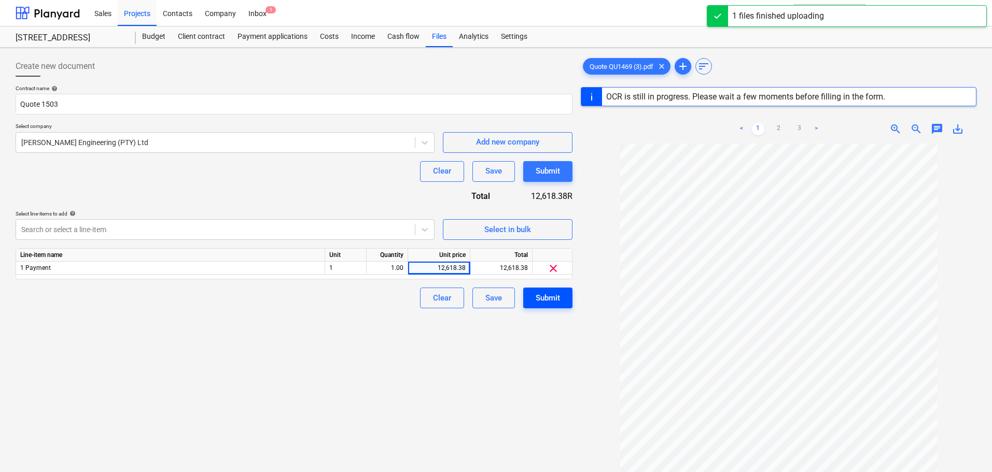
click at [541, 296] on div "Submit" at bounding box center [548, 297] width 24 height 13
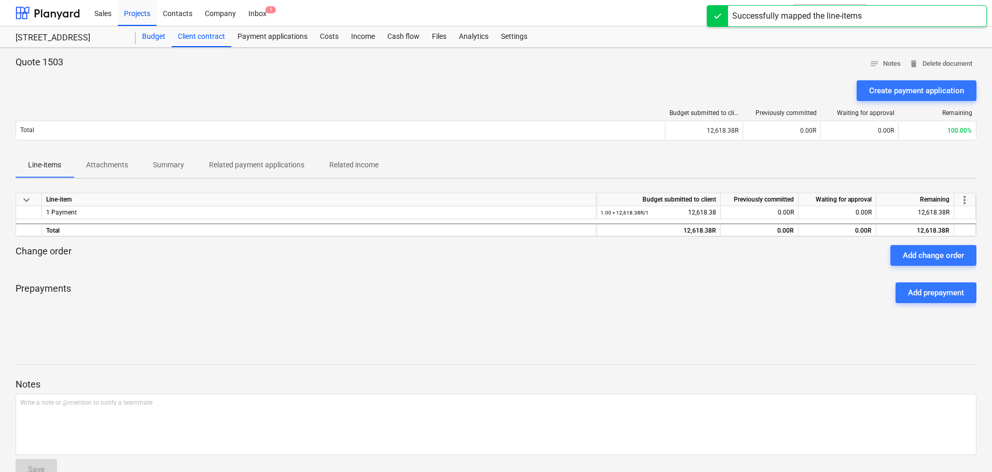
click at [163, 35] on div "Budget" at bounding box center [154, 36] width 36 height 21
